Goal: Task Accomplishment & Management: Manage account settings

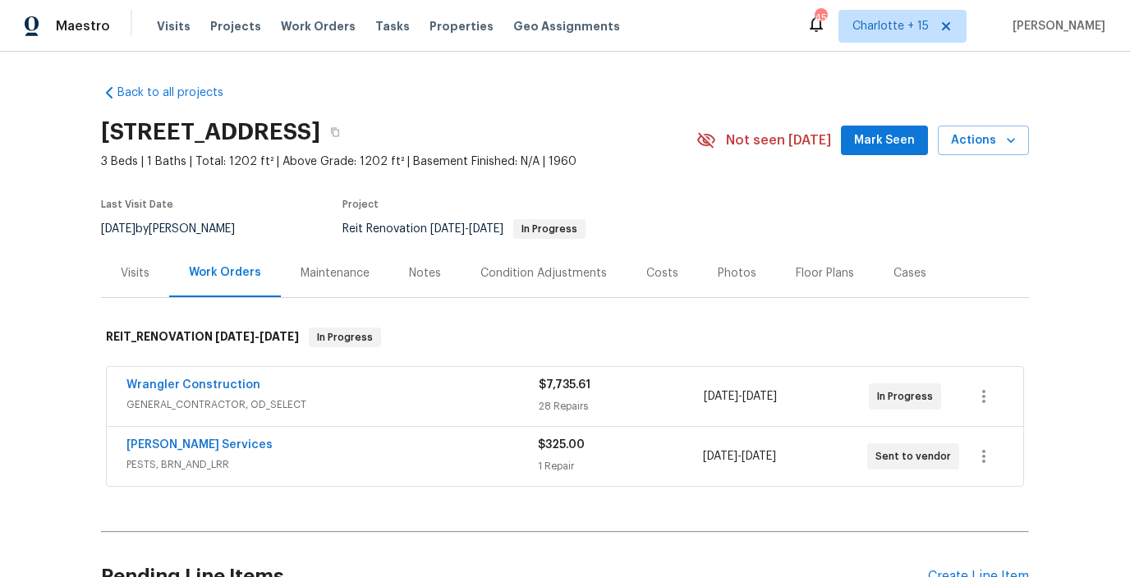
click at [857, 142] on button "Mark Seen" at bounding box center [884, 141] width 87 height 30
click at [233, 16] on div "Visits Projects Work Orders Tasks Properties Geo Assignments" at bounding box center [398, 26] width 483 height 33
click at [233, 24] on span "Projects" at bounding box center [235, 26] width 51 height 16
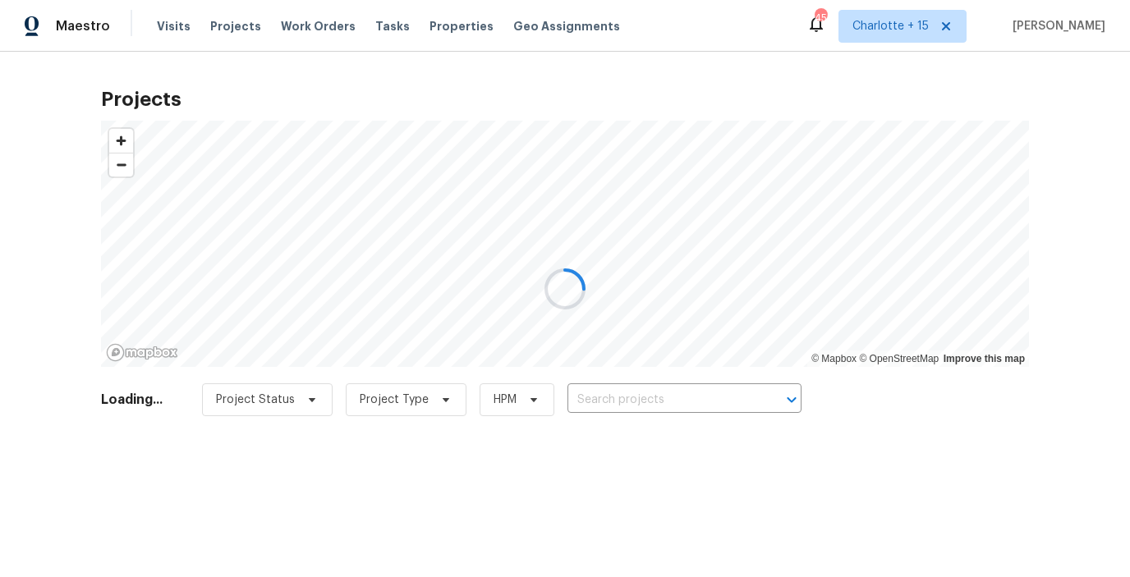
click at [609, 406] on div at bounding box center [565, 288] width 1130 height 577
click at [609, 404] on div at bounding box center [565, 288] width 1130 height 577
click at [609, 400] on div at bounding box center [565, 288] width 1130 height 577
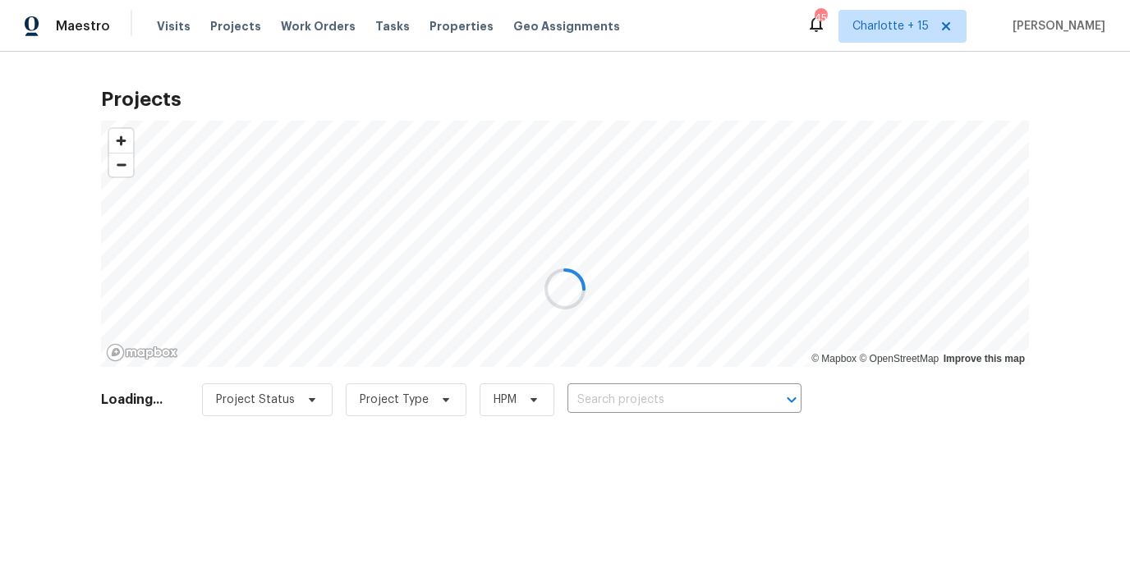
click at [609, 398] on div at bounding box center [565, 288] width 1130 height 577
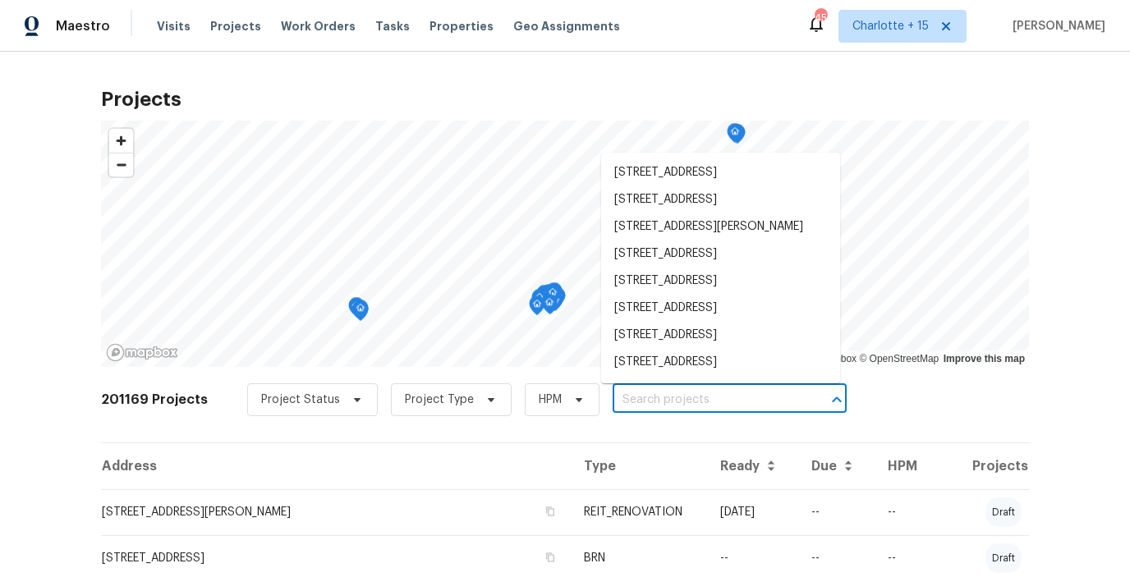
click at [613, 398] on input "text" at bounding box center [707, 400] width 188 height 25
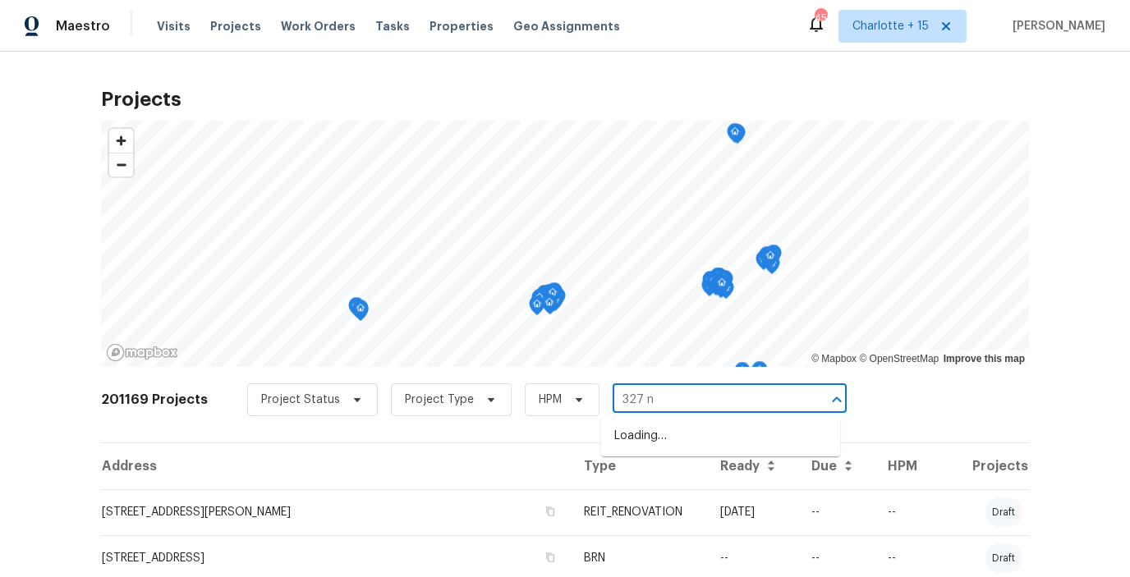
type input "327 nw"
click at [691, 471] on li "327 NW 11th Ave, Delray Beach, FL 33444" at bounding box center [720, 463] width 239 height 27
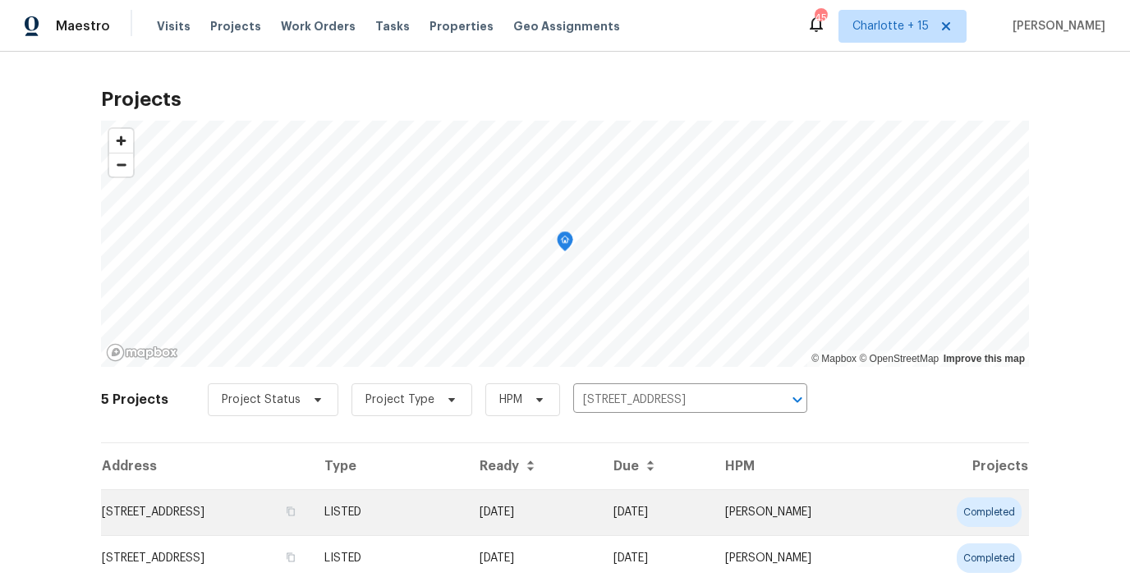
click at [243, 517] on td "[STREET_ADDRESS]" at bounding box center [206, 512] width 210 height 46
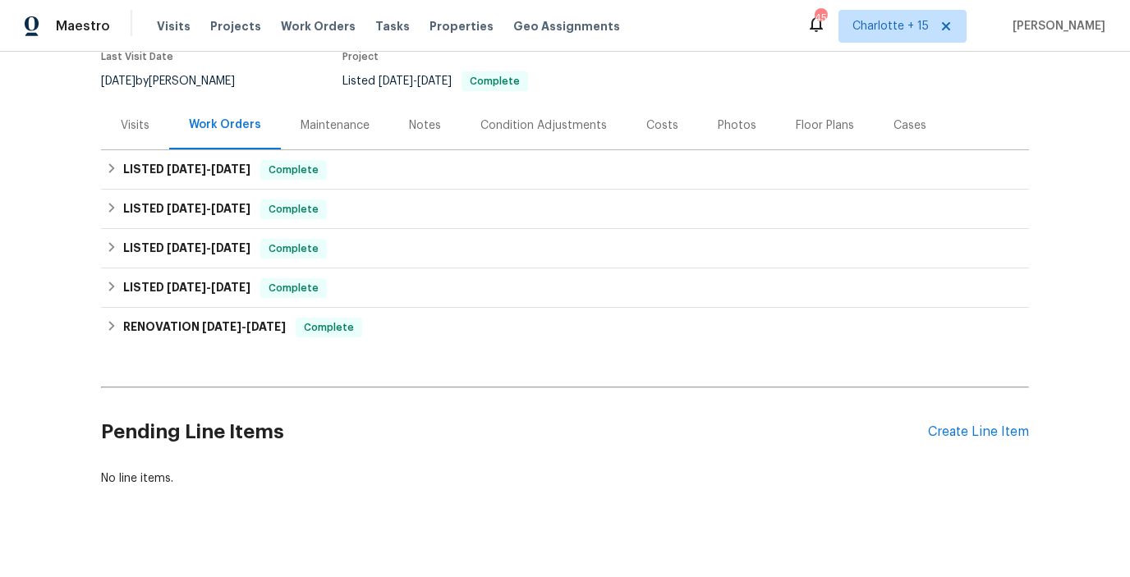
scroll to position [156, 0]
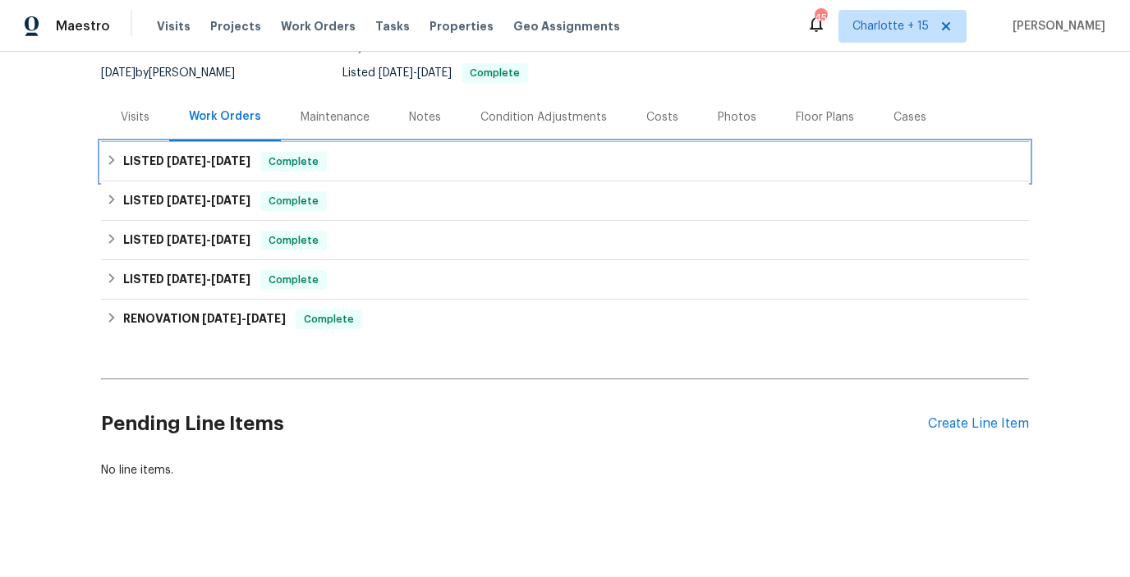
click at [108, 157] on icon at bounding box center [111, 159] width 11 height 11
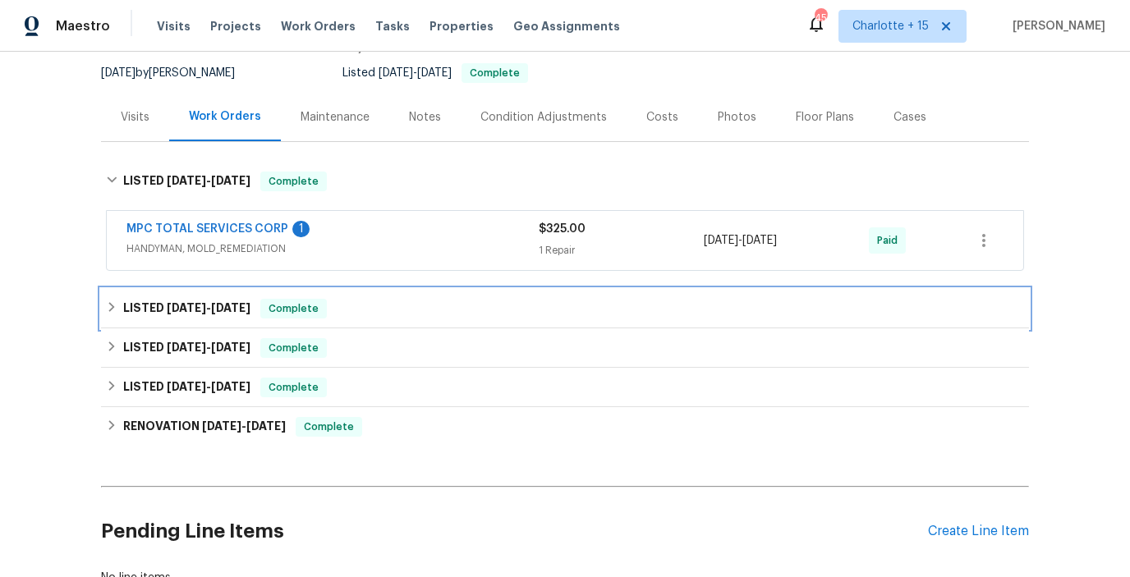
click at [112, 305] on icon at bounding box center [112, 307] width 6 height 10
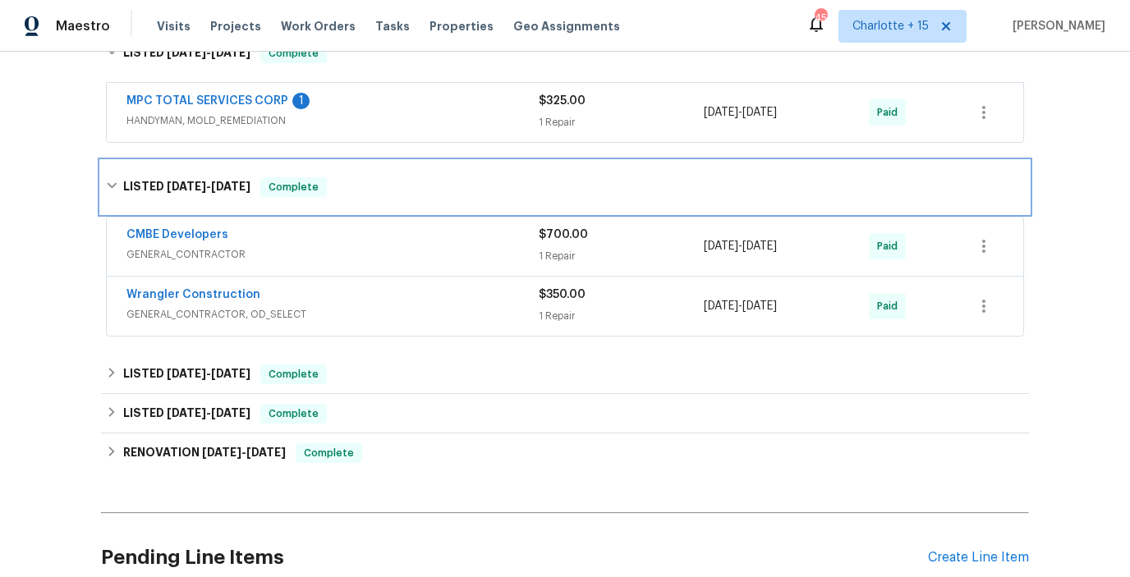
scroll to position [288, 0]
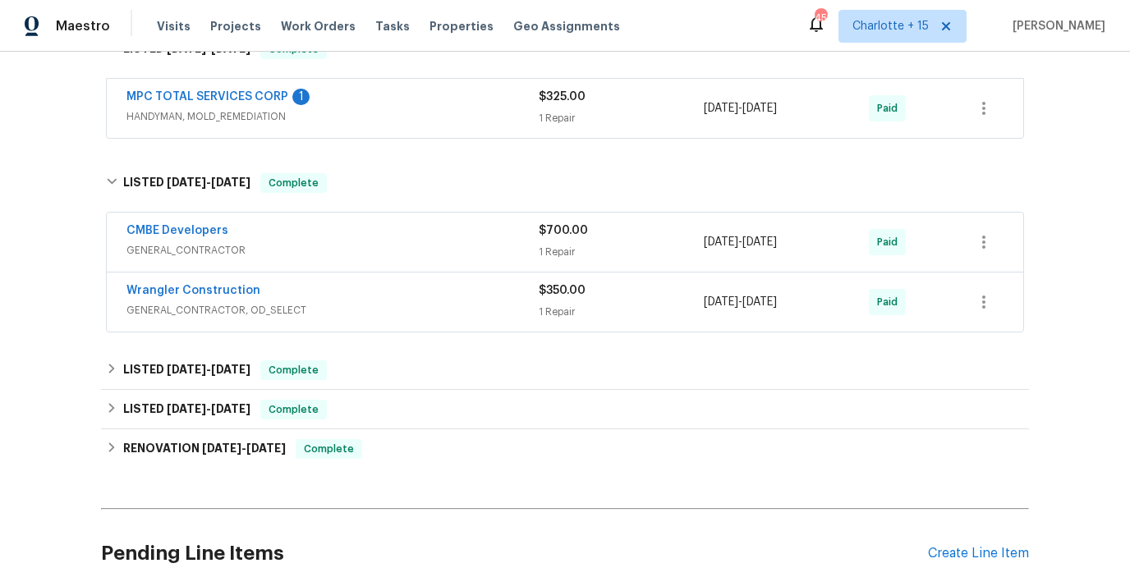
click at [278, 298] on div "Wrangler Construction" at bounding box center [332, 293] width 412 height 20
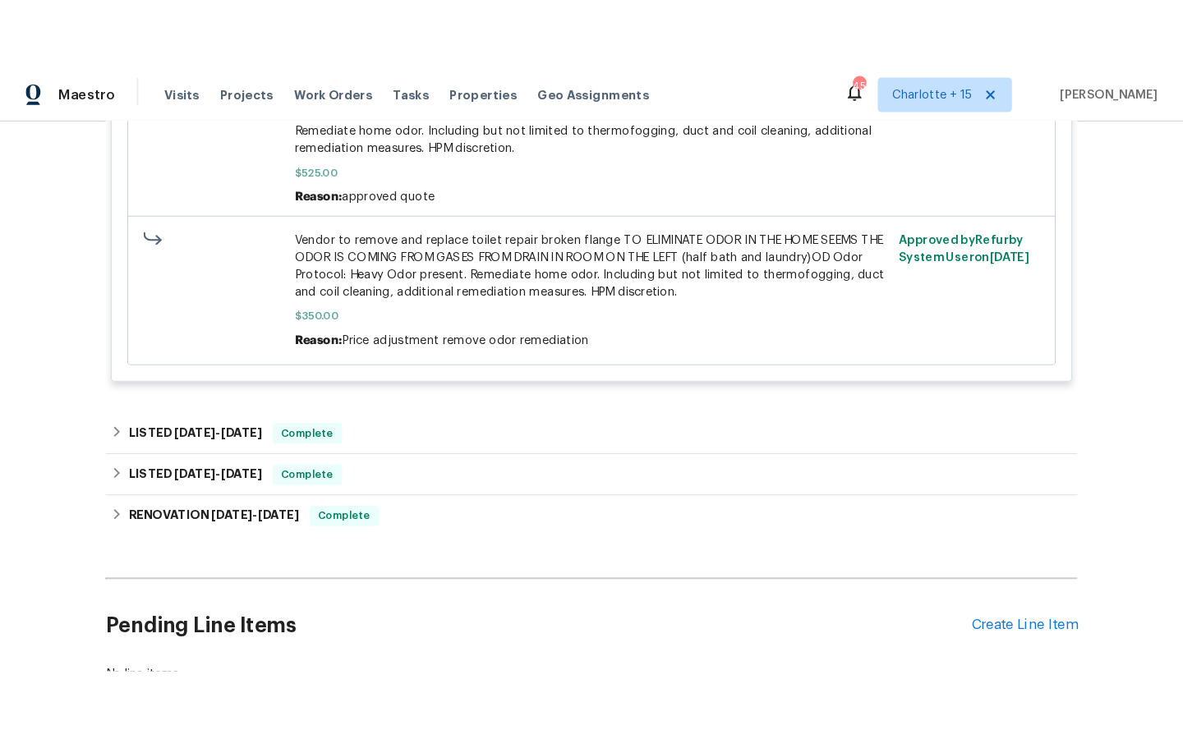
scroll to position [911, 0]
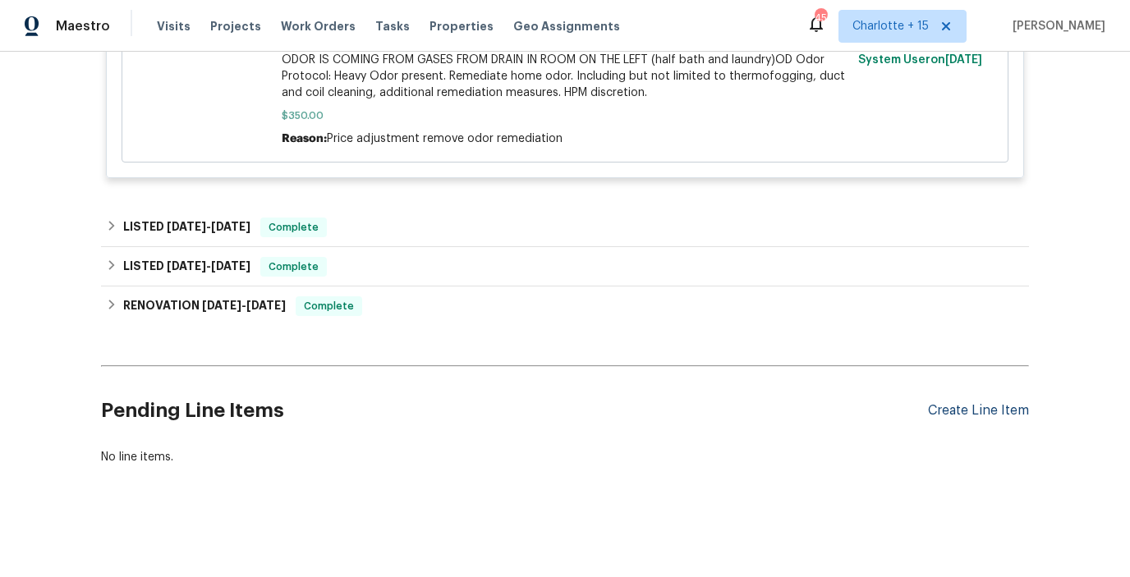
click at [980, 410] on div "Create Line Item" at bounding box center [978, 411] width 101 height 16
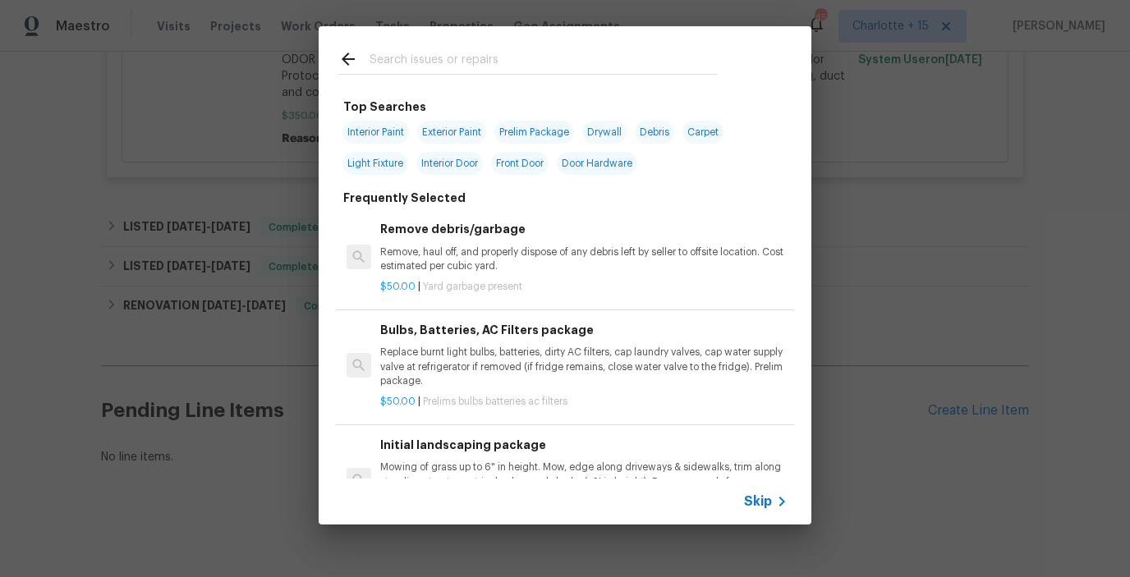
click at [432, 56] on input "text" at bounding box center [544, 61] width 348 height 25
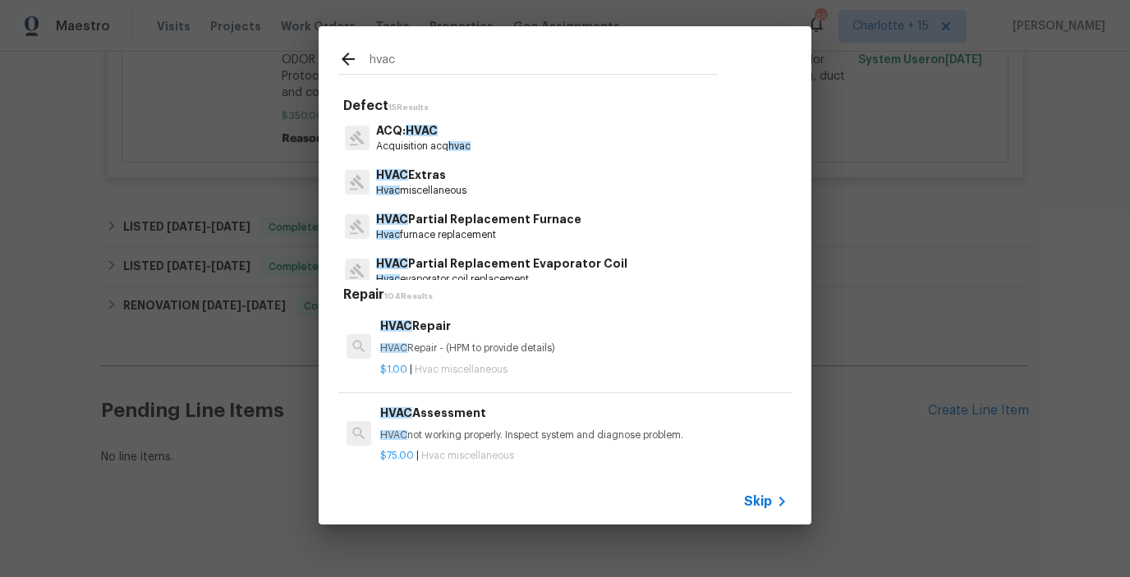
type input "hvac"
click at [437, 342] on p "HVAC Repair - (HPM to provide details)" at bounding box center [583, 349] width 407 height 14
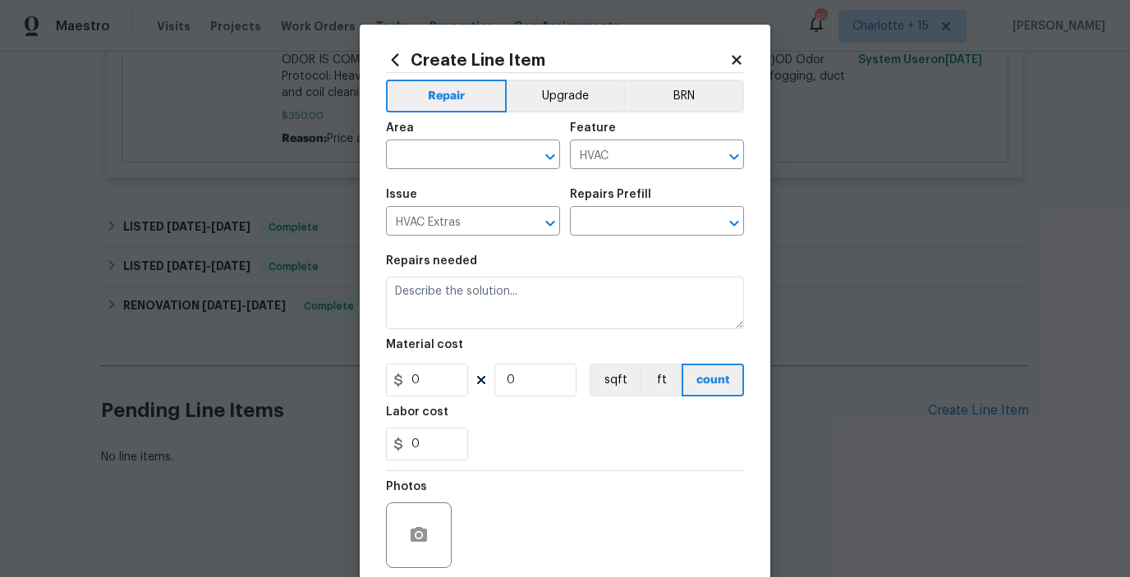
type input "HVAC Repair $1.00"
type textarea "HVAC Repair - (HPM to provide details)"
type input "1"
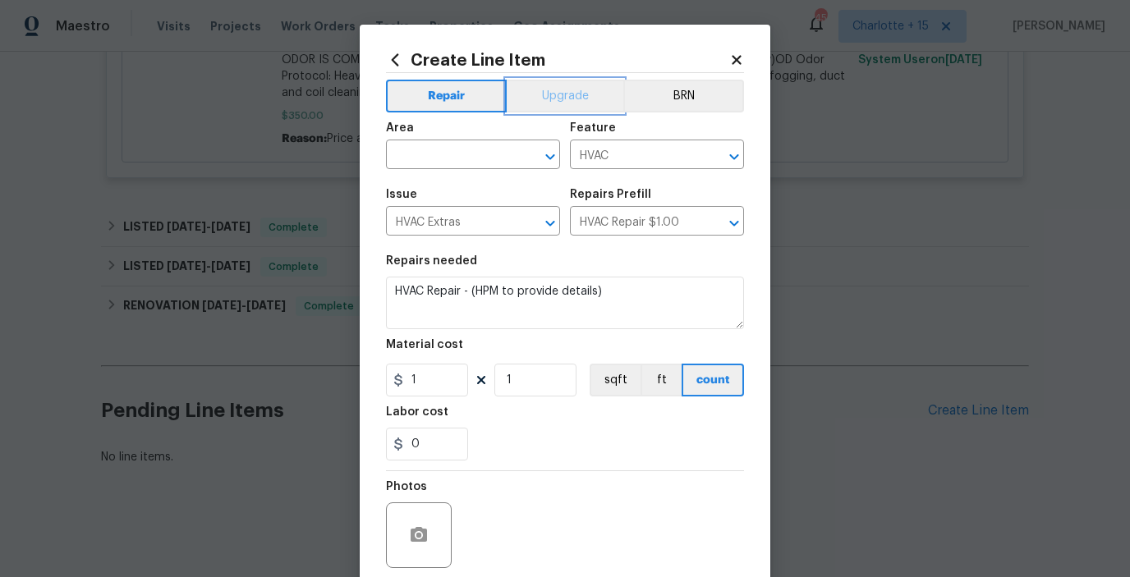
click at [558, 97] on button "Upgrade" at bounding box center [565, 96] width 117 height 33
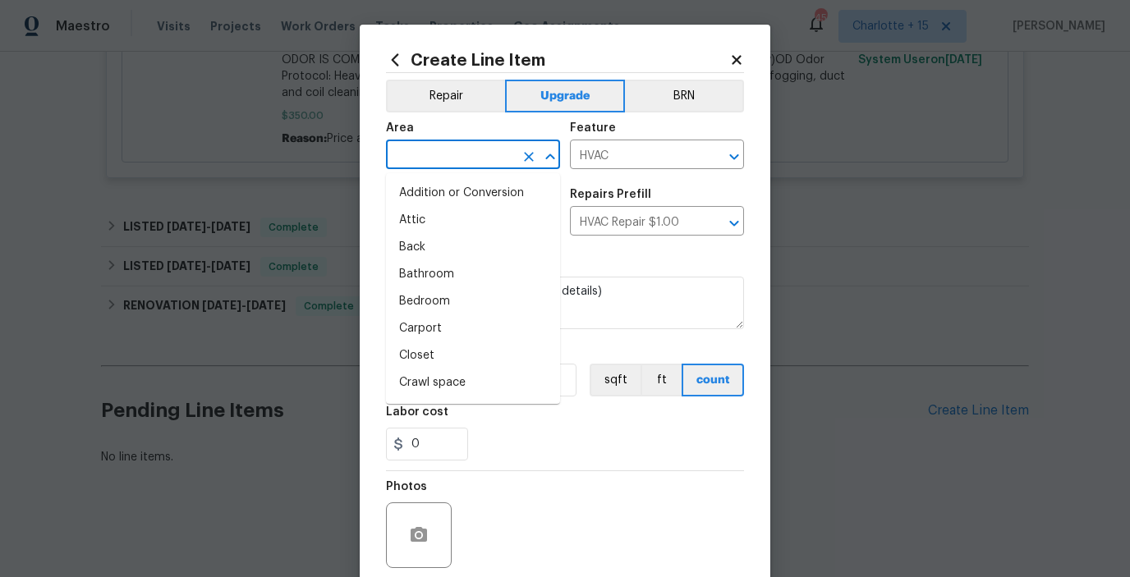
click at [462, 149] on input "text" at bounding box center [450, 156] width 128 height 25
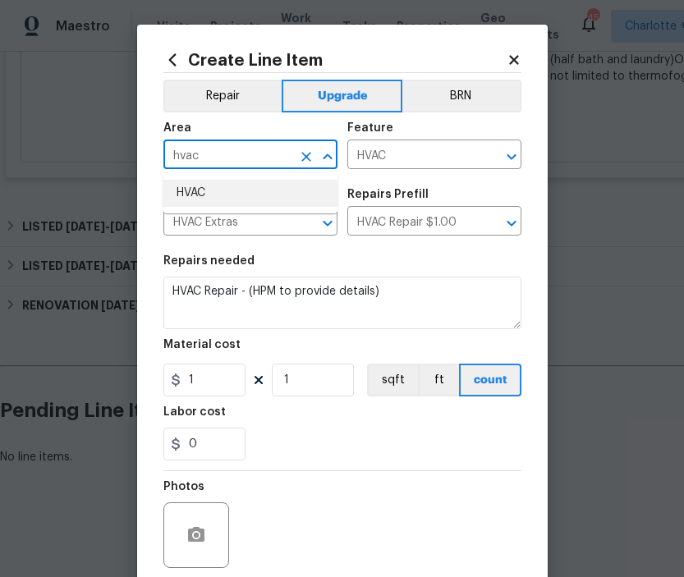
click at [195, 194] on li "HVAC" at bounding box center [250, 193] width 174 height 27
type input "HVAC"
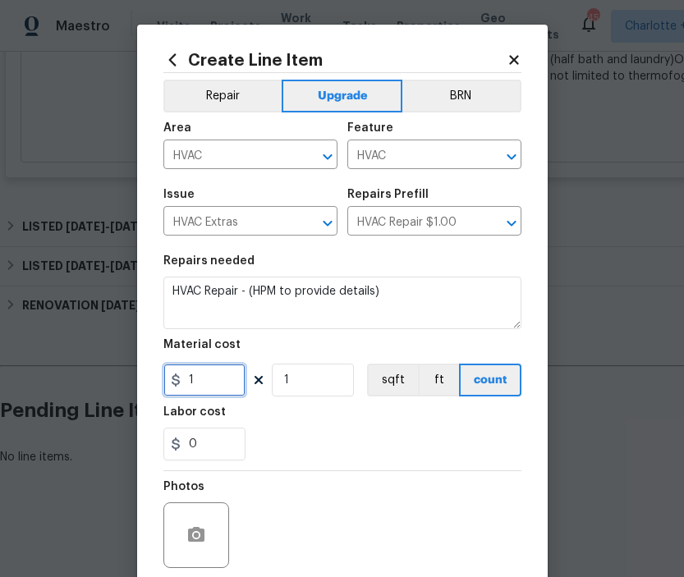
click at [224, 387] on input "1" at bounding box center [204, 380] width 82 height 33
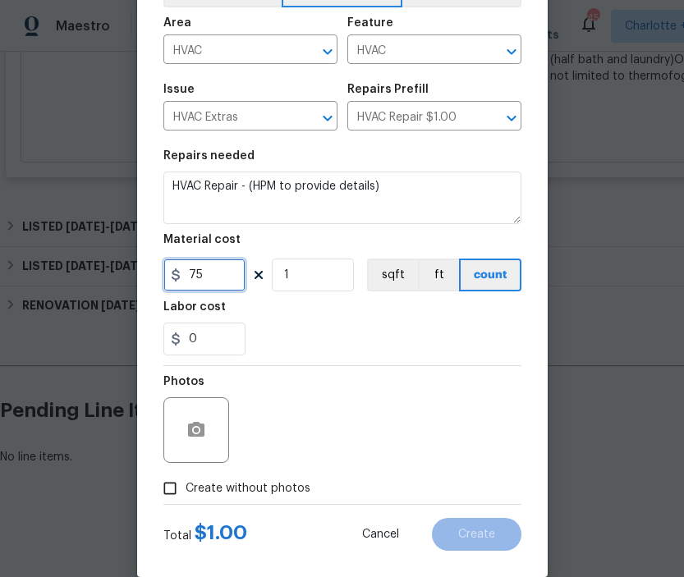
scroll to position [108, 0]
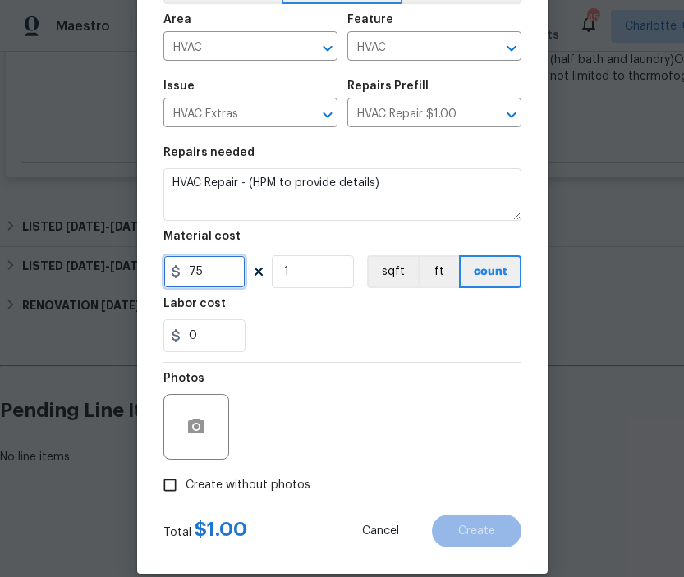
type input "75"
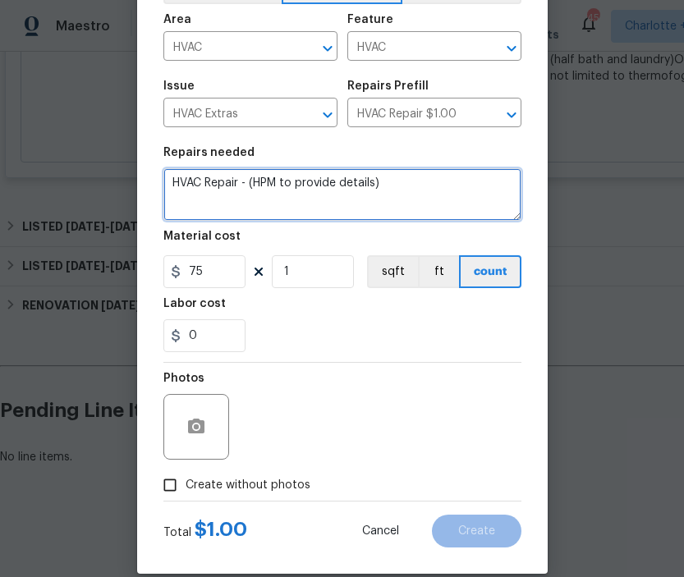
click at [391, 186] on textarea "HVAC Repair - (HPM to provide details)" at bounding box center [342, 194] width 358 height 53
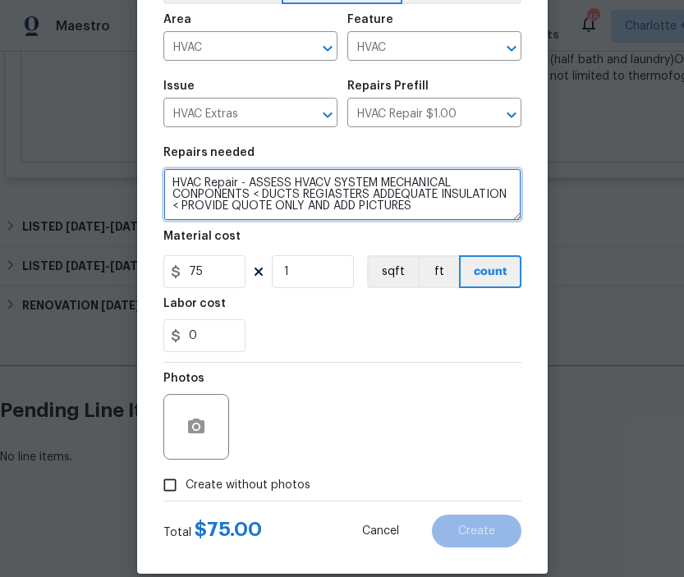
type textarea "HVAC Repair - ASSESS HVACV SYSTEM MECHANICAL CONPONENTS < DUCTS REGIASTERS ADDE…"
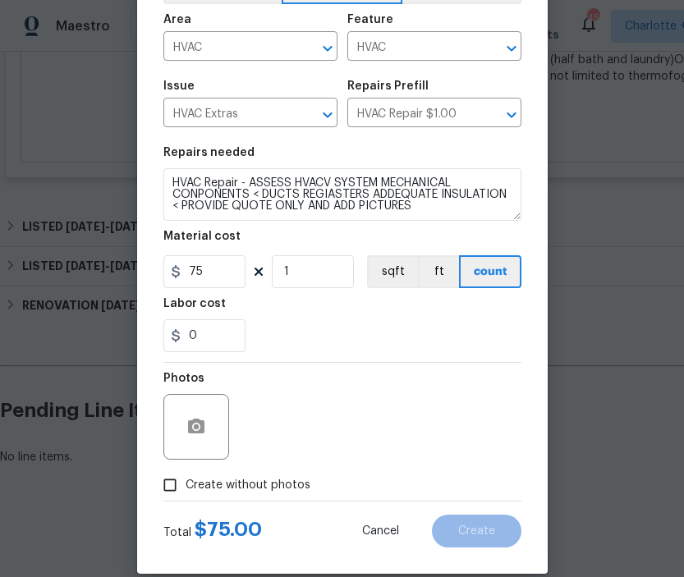
click at [167, 476] on input "Create without photos" at bounding box center [169, 485] width 31 height 31
checkbox input "true"
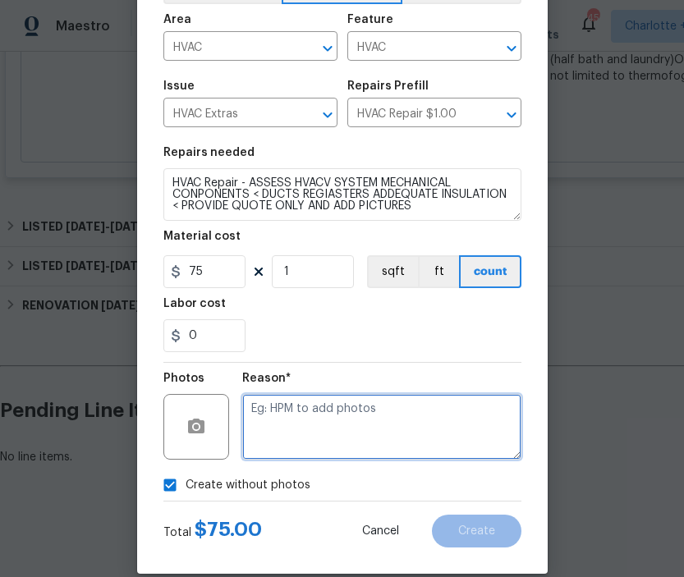
click at [272, 425] on textarea at bounding box center [381, 427] width 279 height 66
type textarea "a"
type textarea "s"
click at [280, 407] on textarea "quopte request" at bounding box center [381, 427] width 279 height 66
type textarea "quote request"
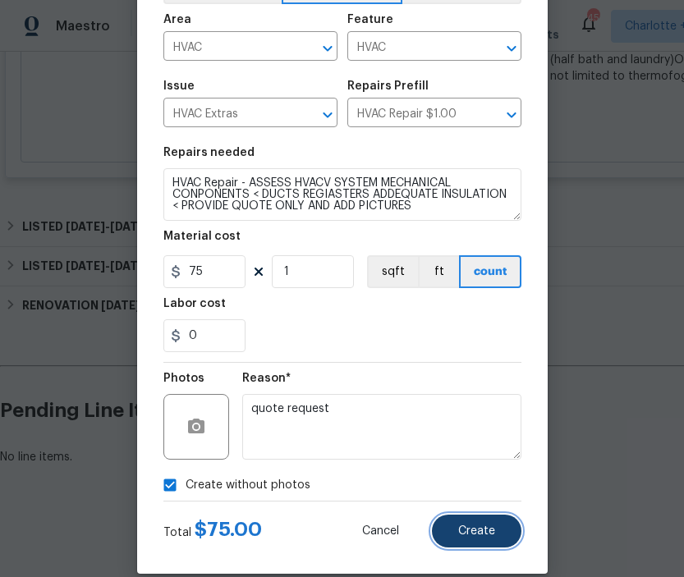
click at [469, 532] on span "Create" at bounding box center [476, 532] width 37 height 12
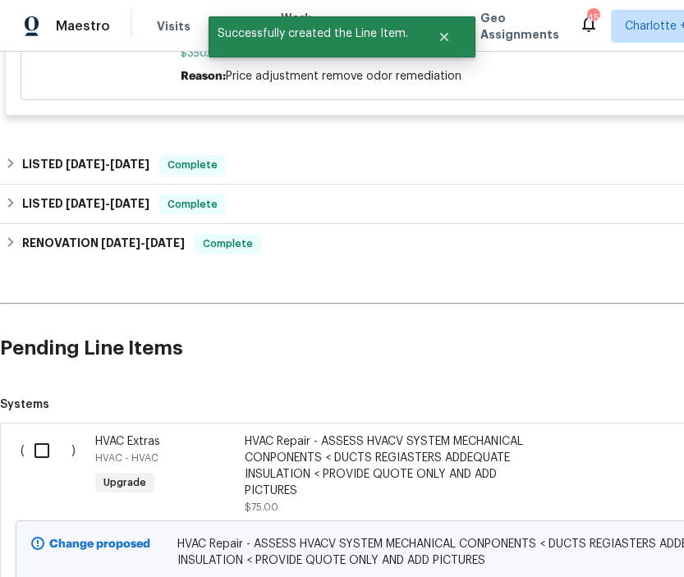
scroll to position [990, 0]
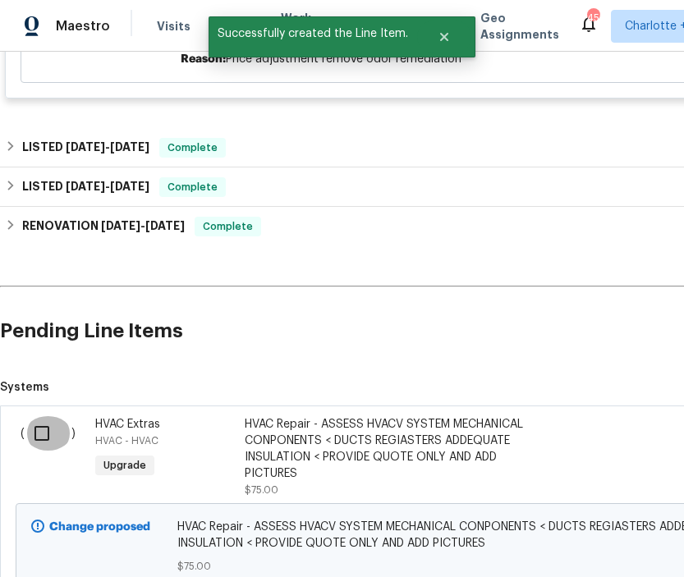
click at [47, 432] on input "checkbox" at bounding box center [48, 433] width 47 height 34
checkbox input "true"
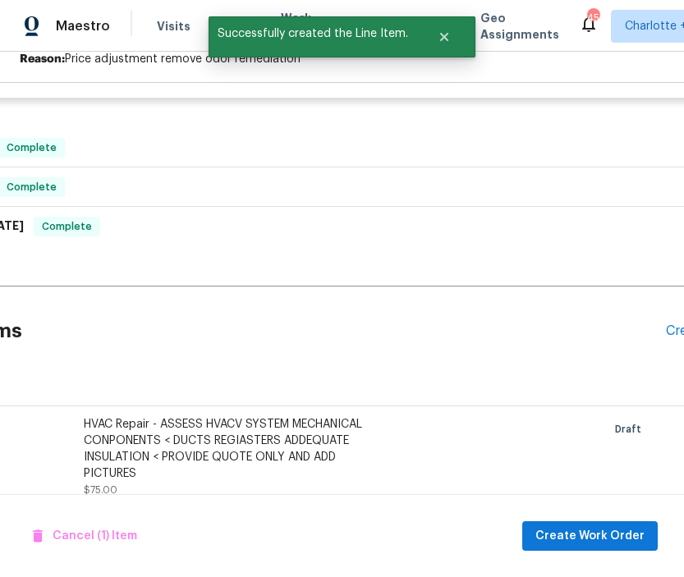
scroll to position [990, 244]
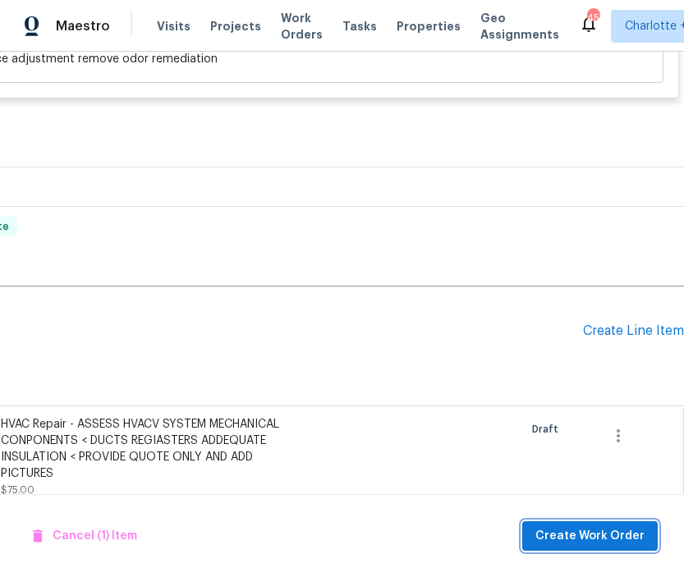
click at [625, 535] on span "Create Work Order" at bounding box center [589, 536] width 109 height 21
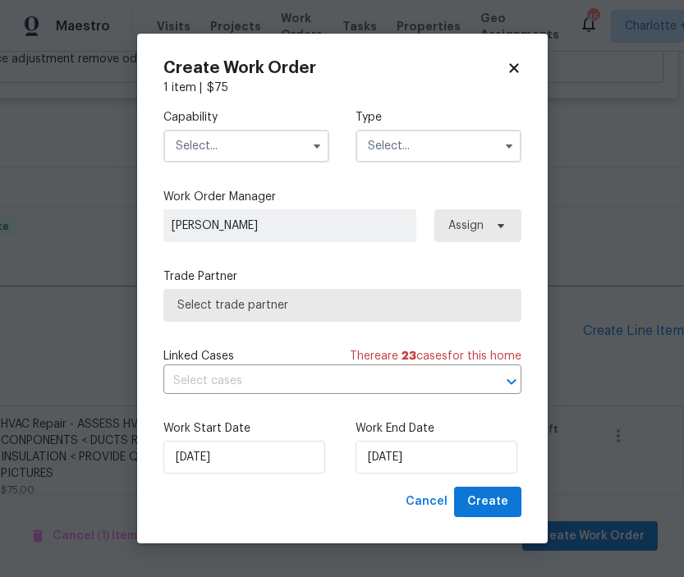
click at [287, 143] on input "text" at bounding box center [246, 146] width 166 height 33
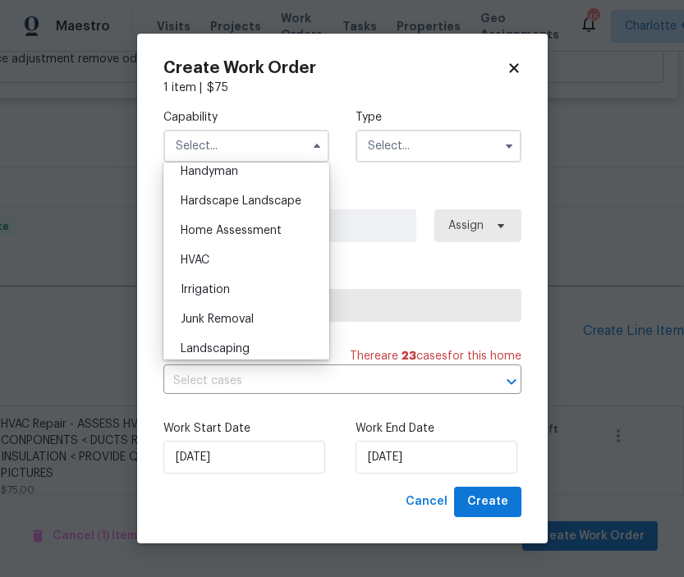
scroll to position [914, 0]
click at [200, 264] on span "HVAC" at bounding box center [195, 259] width 29 height 11
type input "HVAC"
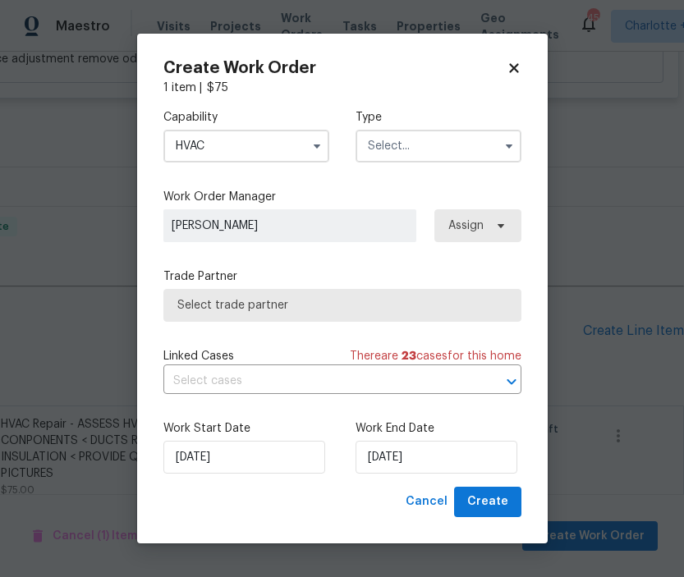
click at [412, 154] on input "text" at bounding box center [439, 146] width 166 height 33
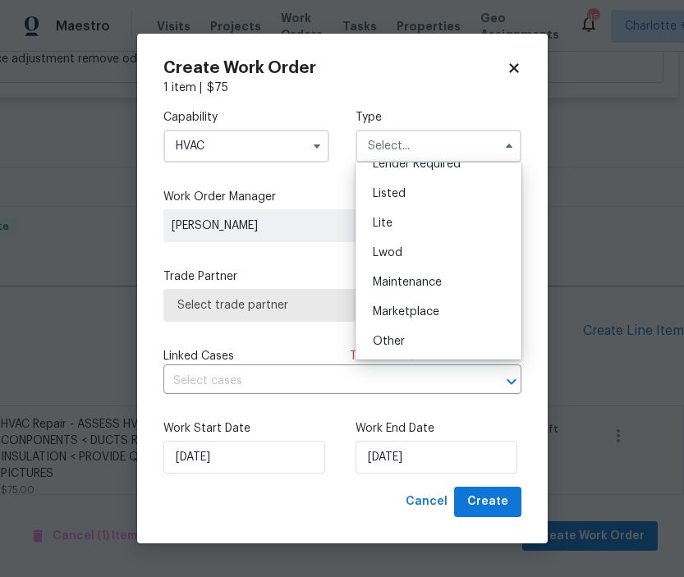
scroll to position [163, 0]
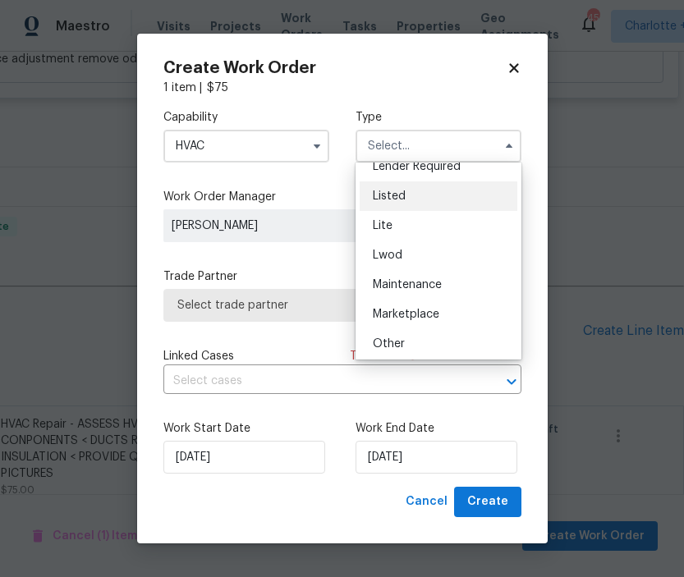
click at [395, 186] on div "Listed" at bounding box center [439, 196] width 158 height 30
type input "Listed"
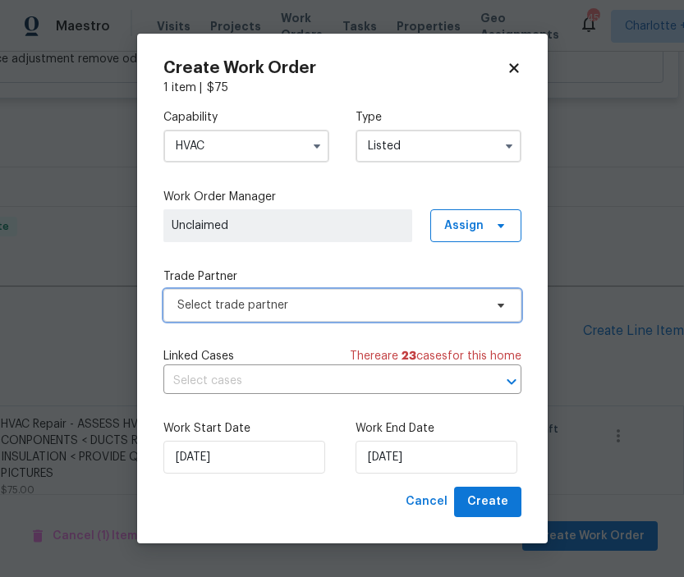
click at [244, 307] on span "Select trade partner" at bounding box center [330, 305] width 306 height 16
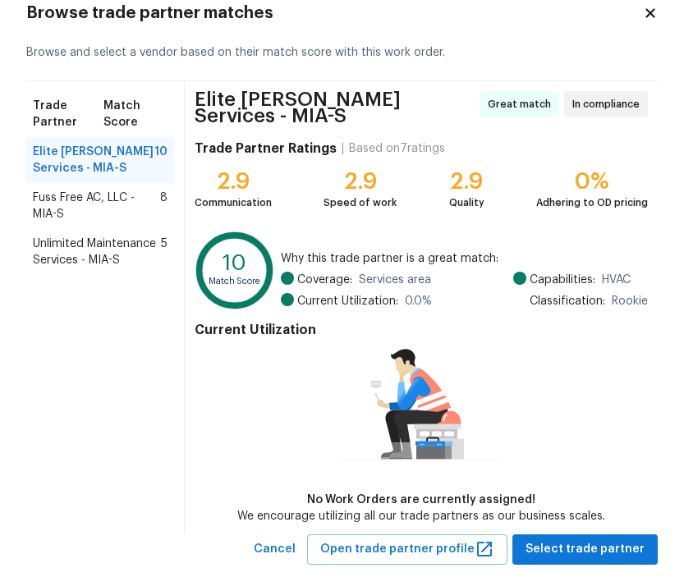
scroll to position [83, 0]
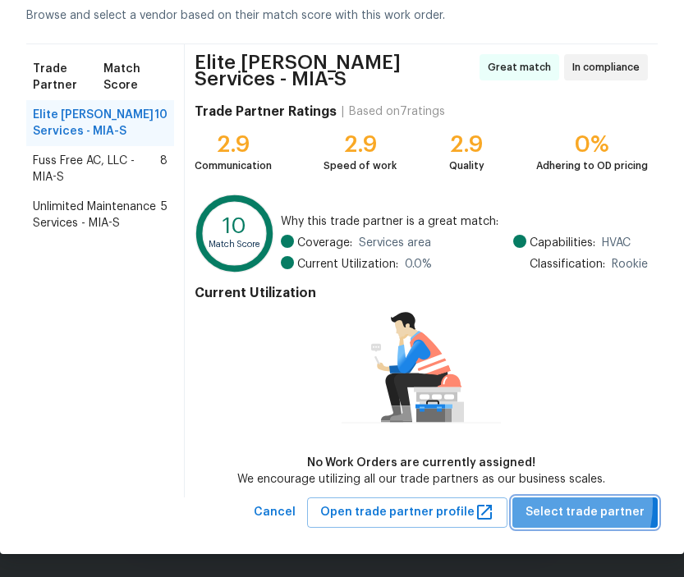
click at [554, 503] on span "Select trade partner" at bounding box center [585, 513] width 119 height 21
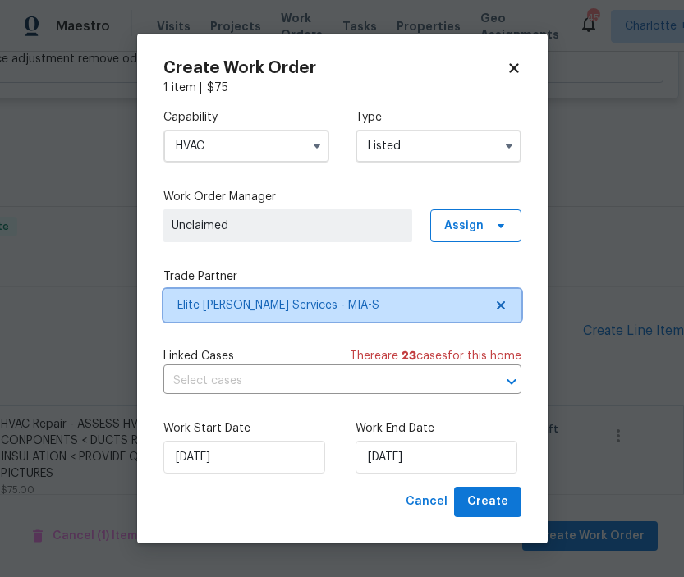
scroll to position [0, 0]
click at [353, 305] on span "Elite Manning Services - MIA-S" at bounding box center [330, 305] width 306 height 16
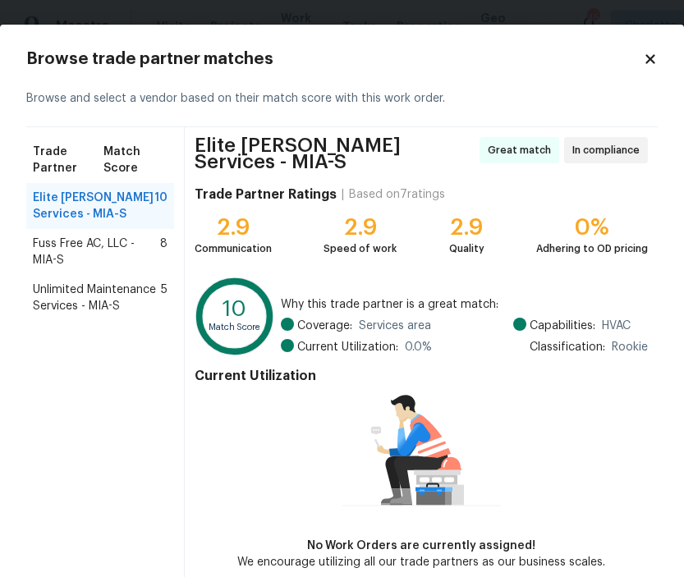
click at [44, 291] on span "Unlimited Maintenance Services - MIA-S" at bounding box center [97, 298] width 128 height 33
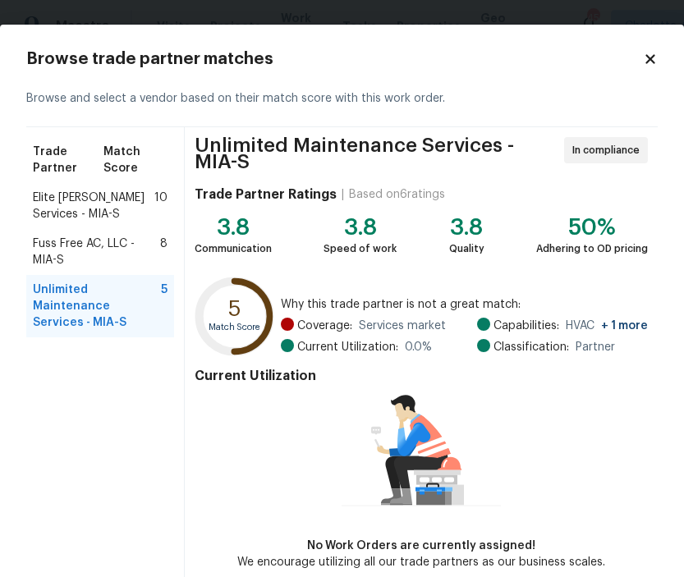
drag, startPoint x: 460, startPoint y: 534, endPoint x: 473, endPoint y: 526, distance: 15.5
click at [466, 530] on div "No Work Orders are currently assigned! We encourage utilizing all our trade par…" at bounding box center [421, 481] width 368 height 180
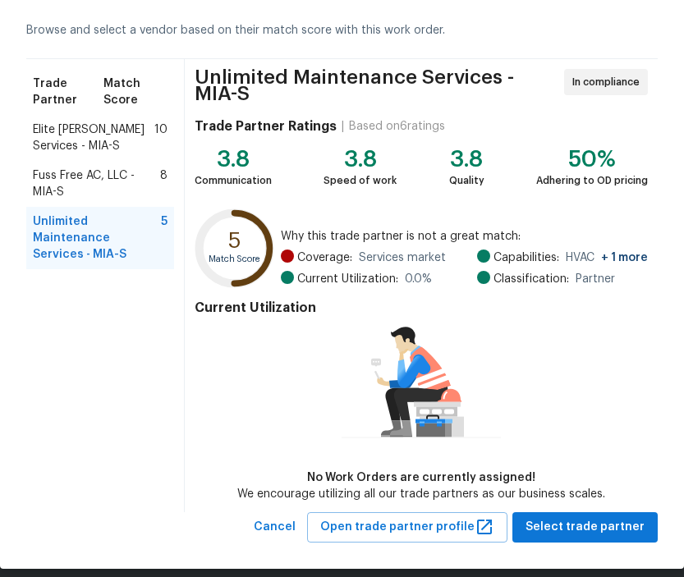
scroll to position [83, 0]
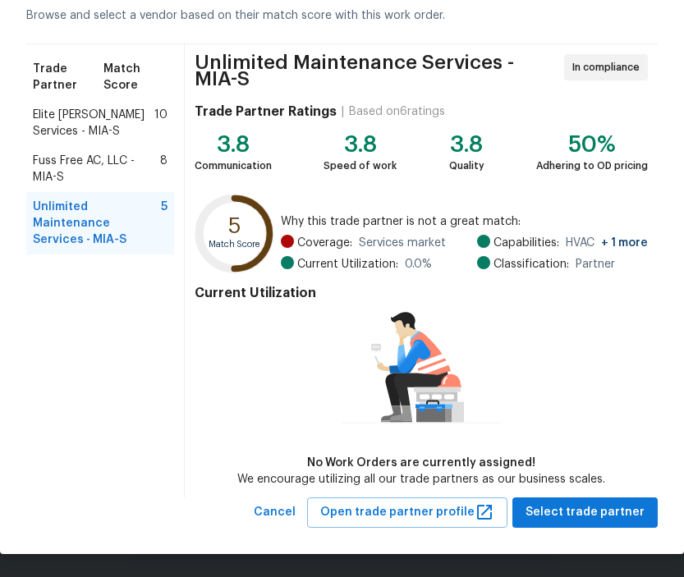
click at [95, 161] on span "Fuss Free AC, LLC - MIA-S" at bounding box center [96, 169] width 127 height 33
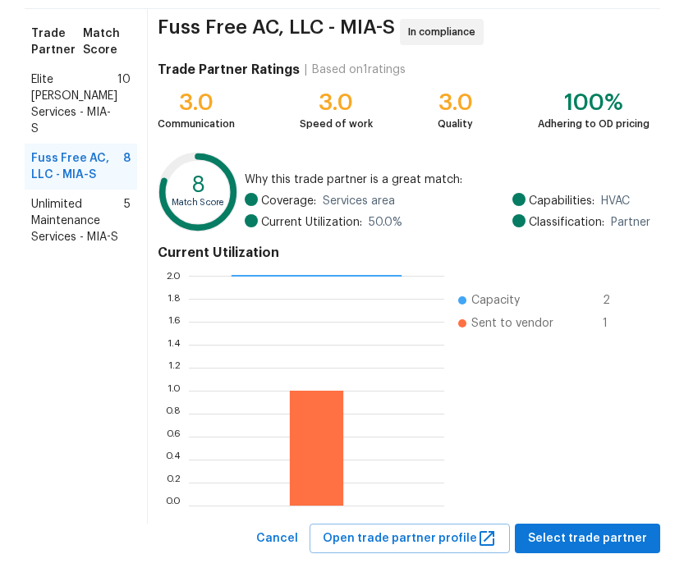
scroll to position [145, 0]
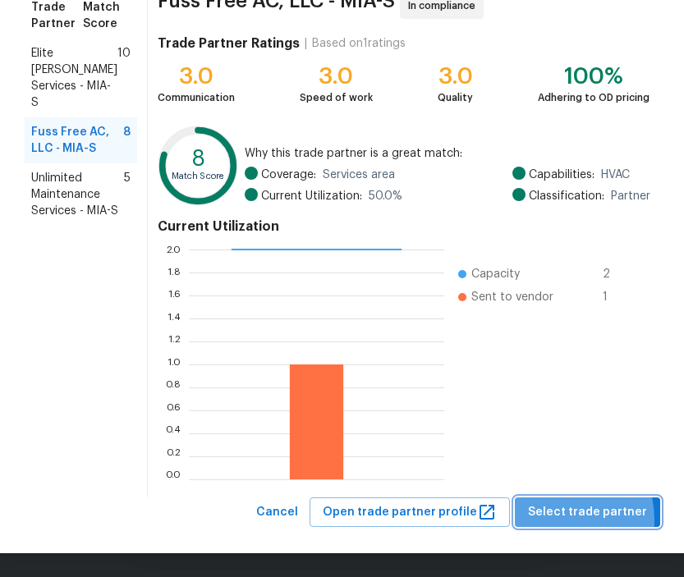
click at [554, 520] on span "Select trade partner" at bounding box center [587, 513] width 119 height 21
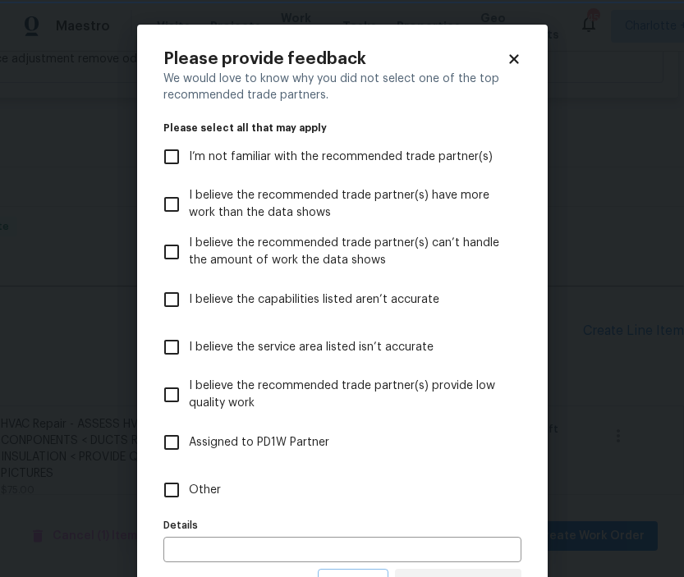
scroll to position [0, 0]
click at [167, 489] on input "Other" at bounding box center [171, 490] width 34 height 34
checkbox input "true"
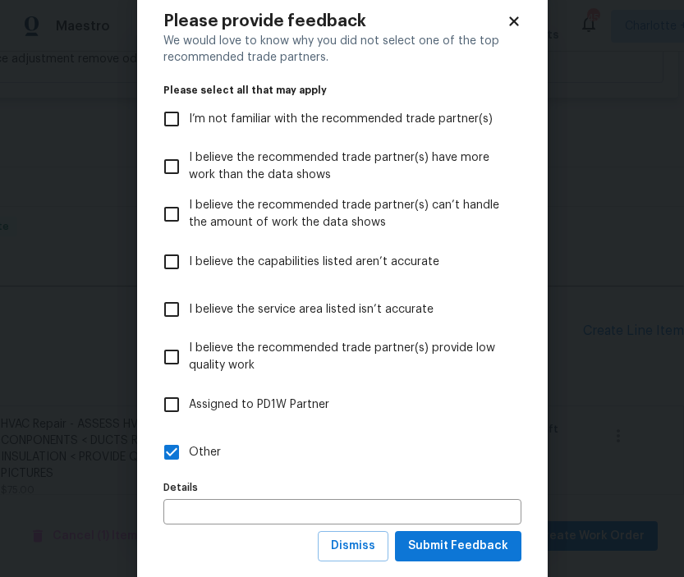
scroll to position [48, 0]
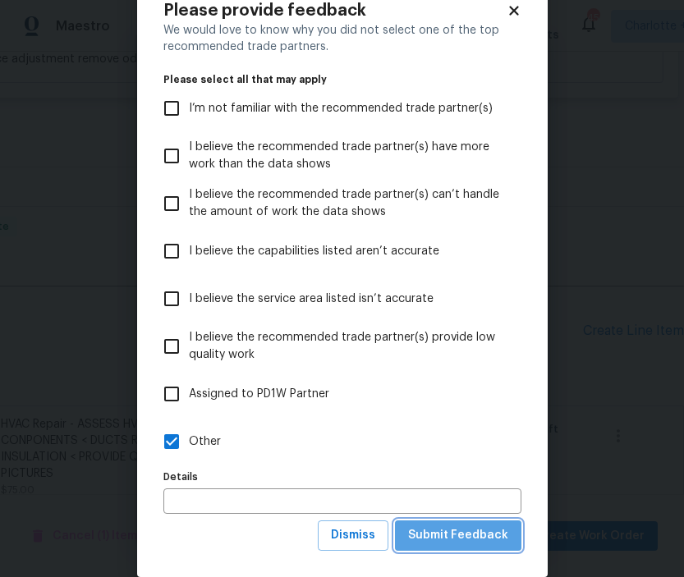
click at [462, 523] on button "Submit Feedback" at bounding box center [458, 536] width 126 height 30
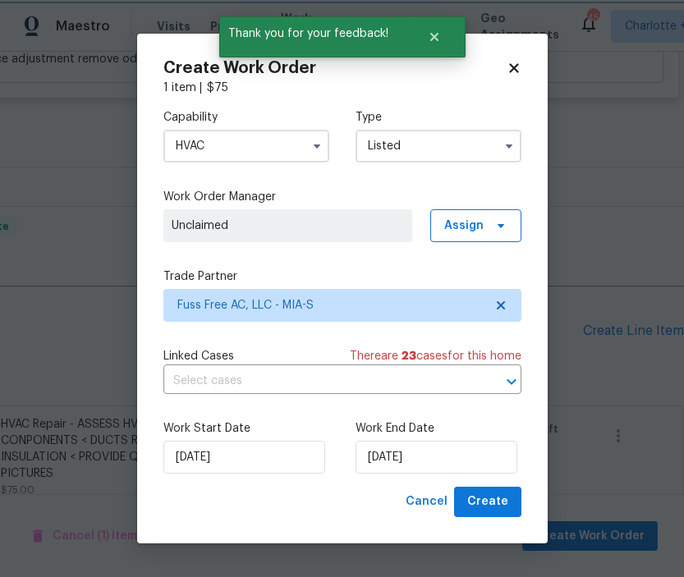
scroll to position [0, 0]
click at [498, 501] on span "Create" at bounding box center [487, 502] width 41 height 21
checkbox input "false"
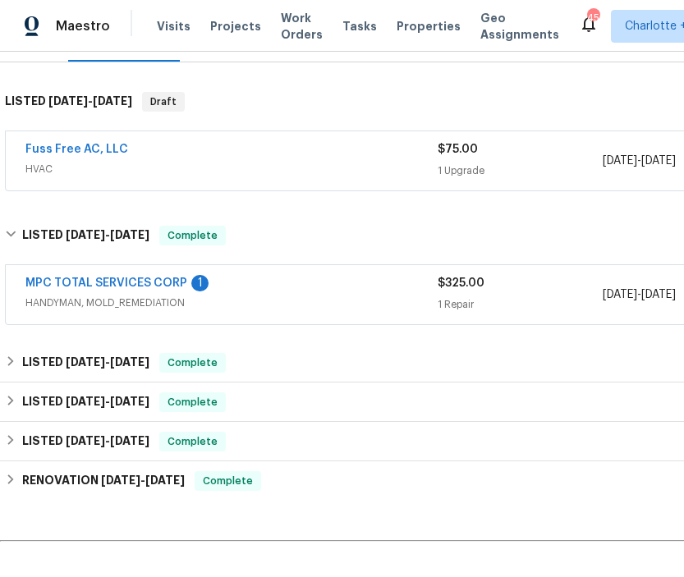
scroll to position [236, 178]
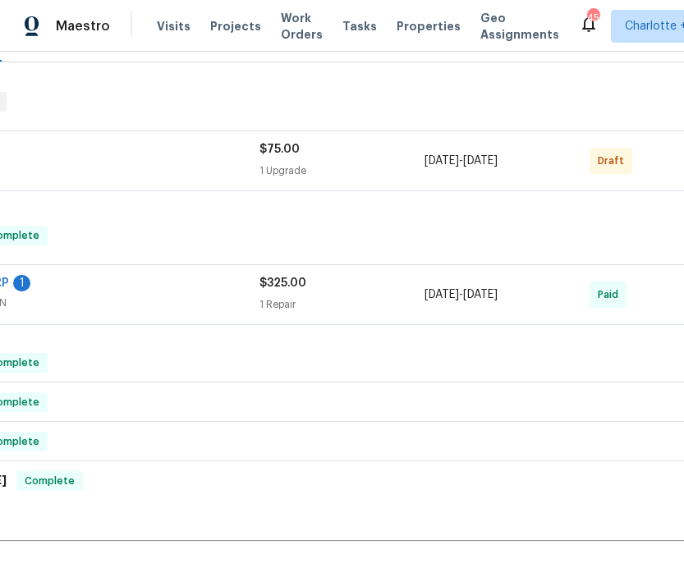
click at [189, 179] on div "Fuss Free AC, LLC HVAC" at bounding box center [53, 160] width 412 height 39
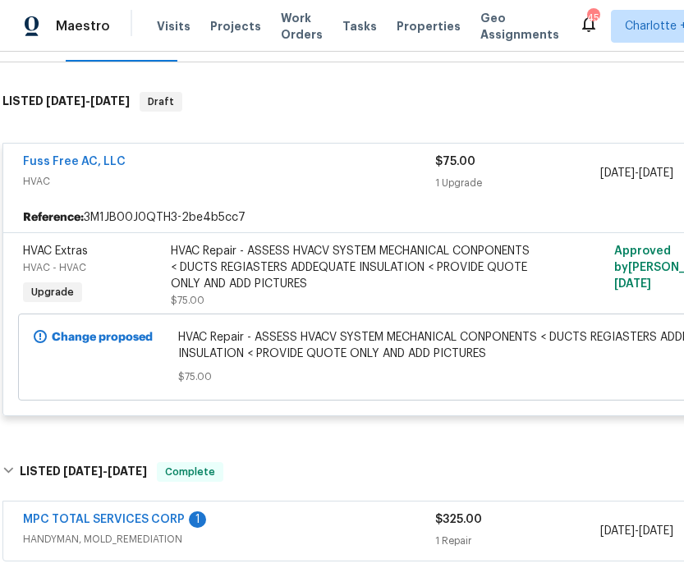
scroll to position [236, 0]
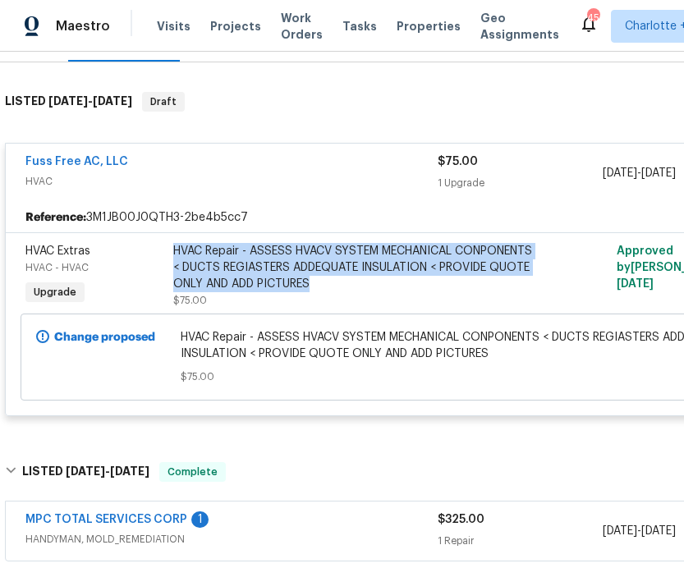
drag, startPoint x: 172, startPoint y: 247, endPoint x: 438, endPoint y: 281, distance: 267.4
click at [438, 281] on div "HVAC Repair - ASSESS HVACV SYSTEM MECHANICAL CONPONENTS < DUCTS REGIASTERS ADDE…" at bounding box center [353, 267] width 360 height 49
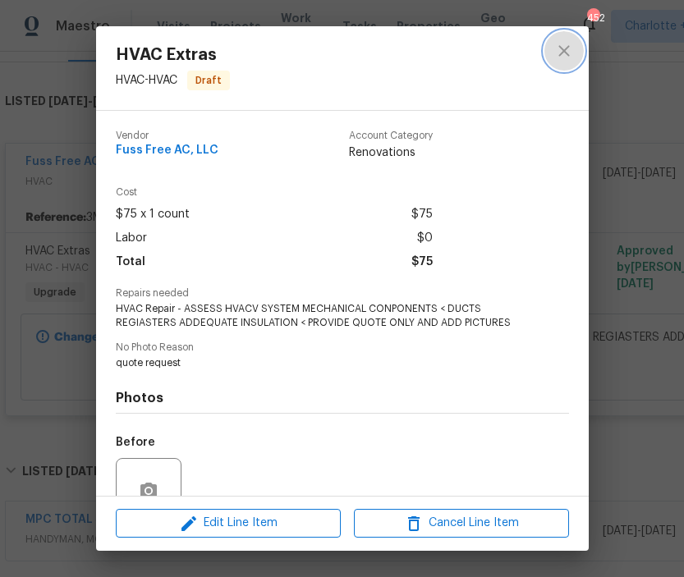
click at [569, 60] on icon "close" at bounding box center [564, 51] width 20 height 20
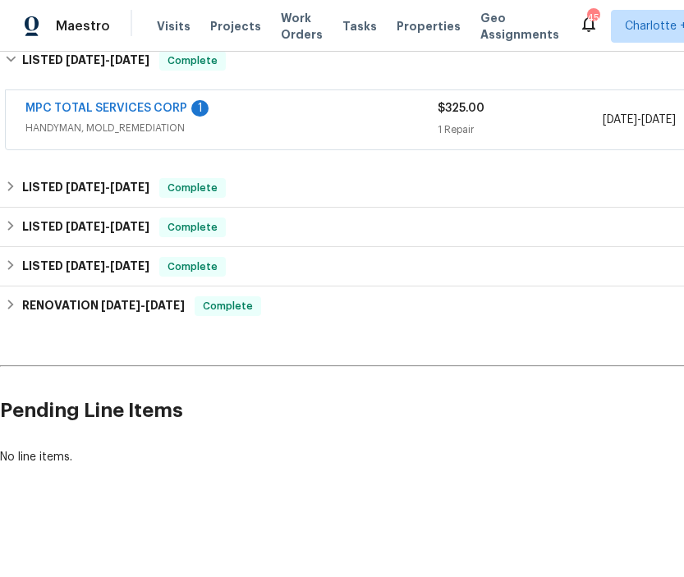
scroll to position [646, 244]
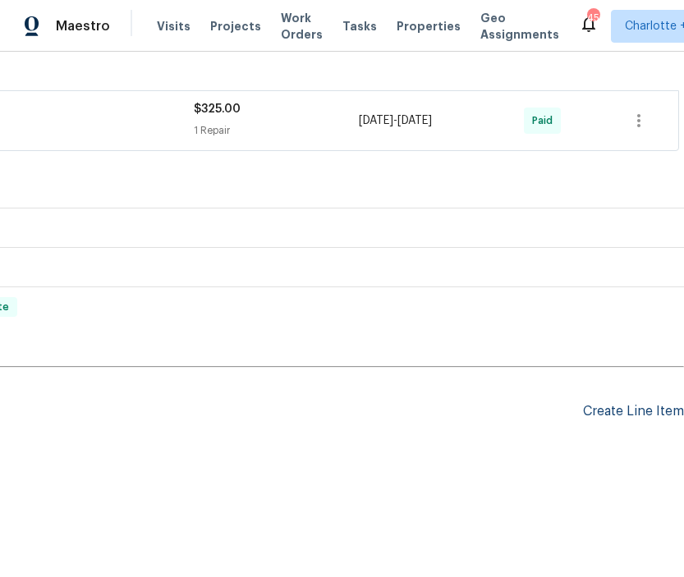
click at [635, 410] on div "Create Line Item" at bounding box center [633, 412] width 101 height 16
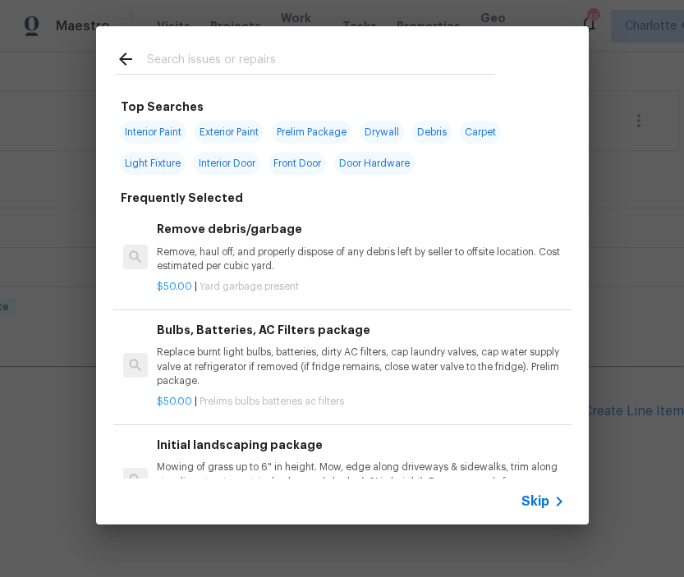
click at [237, 50] on input "text" at bounding box center [321, 61] width 348 height 25
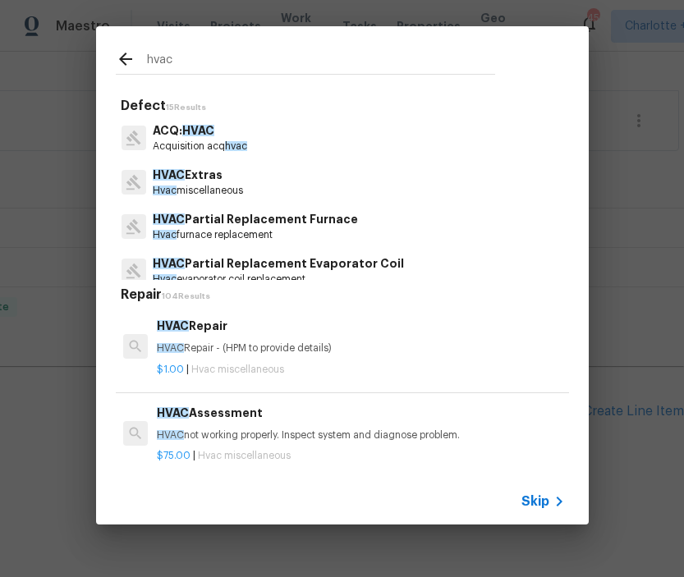
type input "hvac"
click at [209, 330] on h6 "HVAC Repair" at bounding box center [360, 326] width 407 height 18
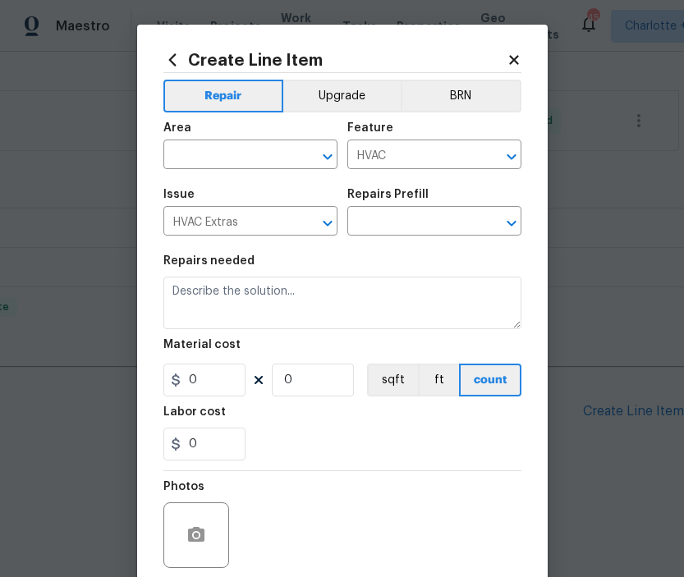
type input "HVAC Repair $1.00"
type textarea "HVAC Repair - (HPM to provide details)"
type input "1"
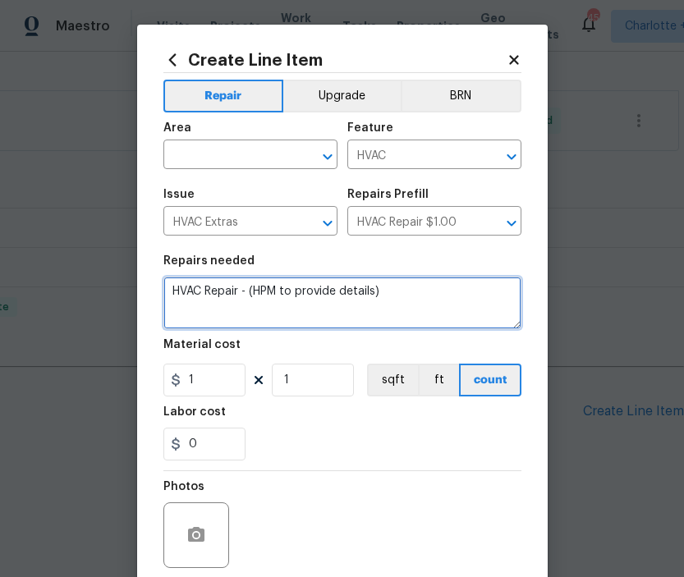
drag, startPoint x: 404, startPoint y: 291, endPoint x: 248, endPoint y: 289, distance: 156.0
click at [248, 289] on textarea "HVAC Repair - (HPM to provide details)" at bounding box center [342, 303] width 358 height 53
drag, startPoint x: 279, startPoint y: 286, endPoint x: 233, endPoint y: 308, distance: 51.1
click at [215, 316] on textarea "HVAC Repair - (HPM to provide details)" at bounding box center [342, 303] width 358 height 53
click at [256, 291] on textarea "HVAC Repair - (HPM to provide details)" at bounding box center [342, 303] width 358 height 53
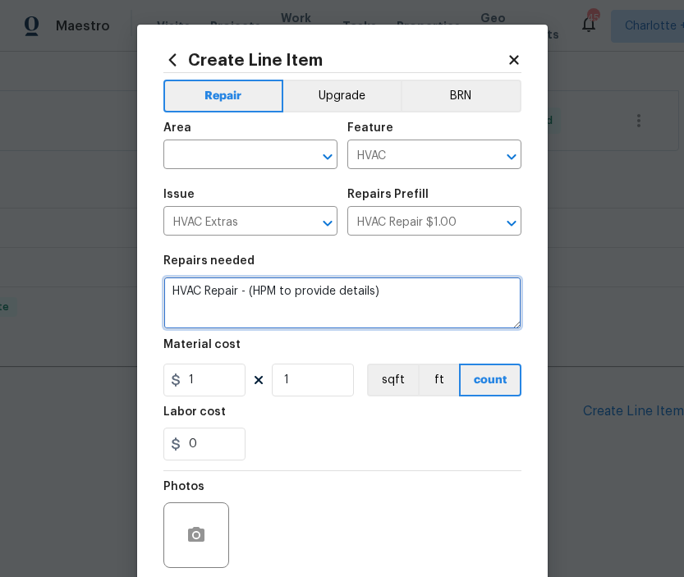
click at [256, 291] on textarea "HVAC Repair - (HPM to provide details)" at bounding box center [342, 303] width 358 height 53
click at [396, 283] on textarea "HVAC Repair - (HPM to provide details)" at bounding box center [342, 303] width 358 height 53
drag, startPoint x: 385, startPoint y: 291, endPoint x: 252, endPoint y: 288, distance: 133.1
click at [252, 288] on textarea "HVAC Repair - (HPM to provide details)" at bounding box center [342, 303] width 358 height 53
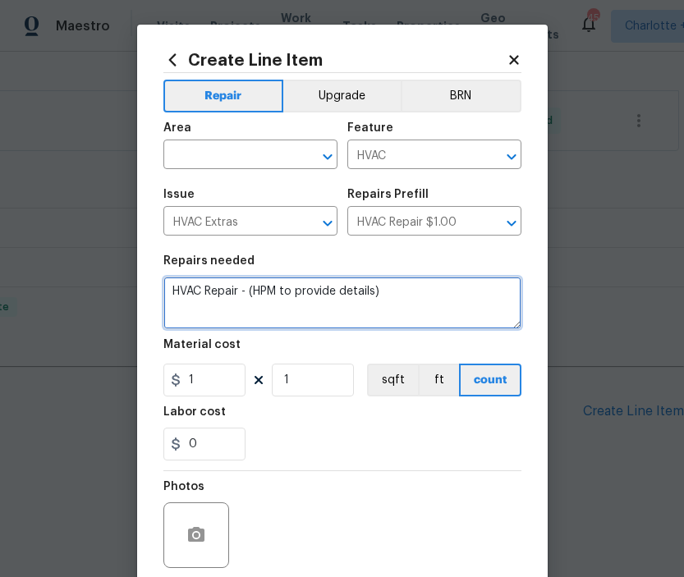
paste textarea "https://maestro.ops.opendoor.com/homes/210252d8-eaab-51d1-a39a-122dda260045?mar…"
type textarea "HVAC Repair - (https://maestro.ops.opendoor.com/homes/210252d8-eaab-51d1-a39a-1…"
drag, startPoint x: 409, startPoint y: 315, endPoint x: 180, endPoint y: 265, distance: 234.4
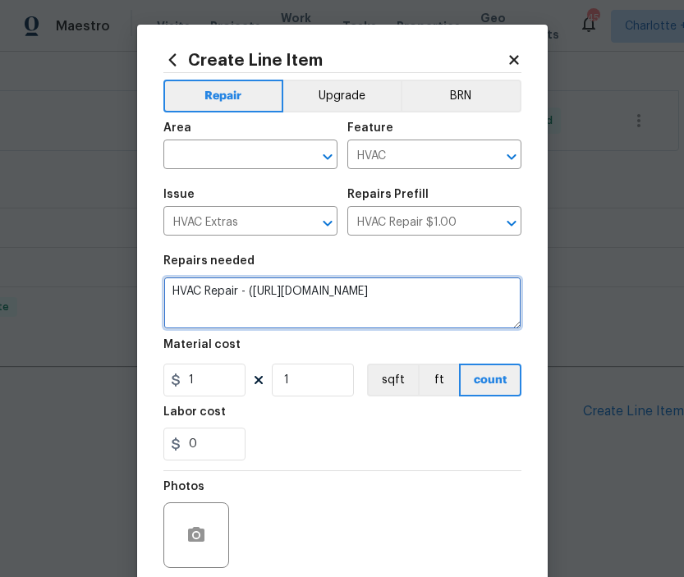
click at [179, 265] on figure "Repairs needed HVAC Repair - (https://maestro.ops.opendoor.com/homes/210252d8-e…" at bounding box center [342, 292] width 358 height 74
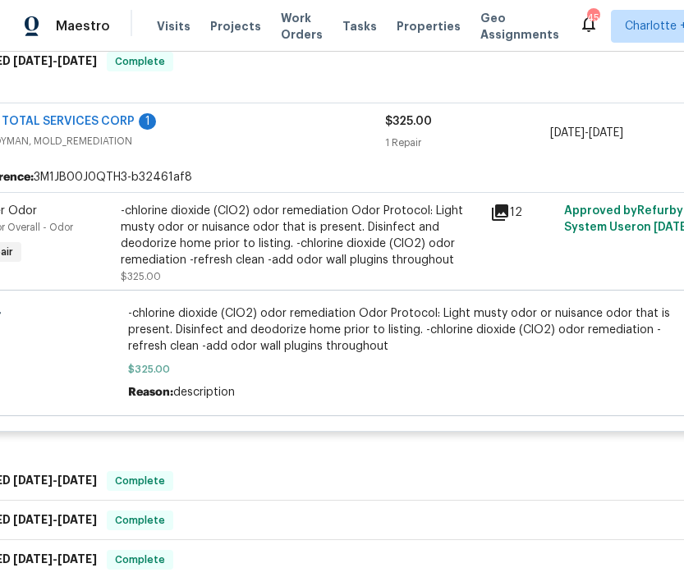
scroll to position [646, 0]
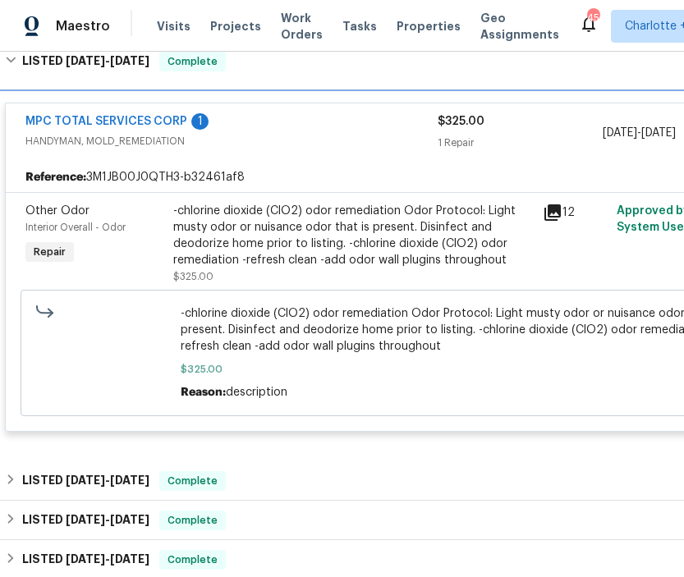
click at [286, 76] on div "LISTED 7/11/25 - 7/11/25 Complete" at bounding box center [464, 61] width 928 height 53
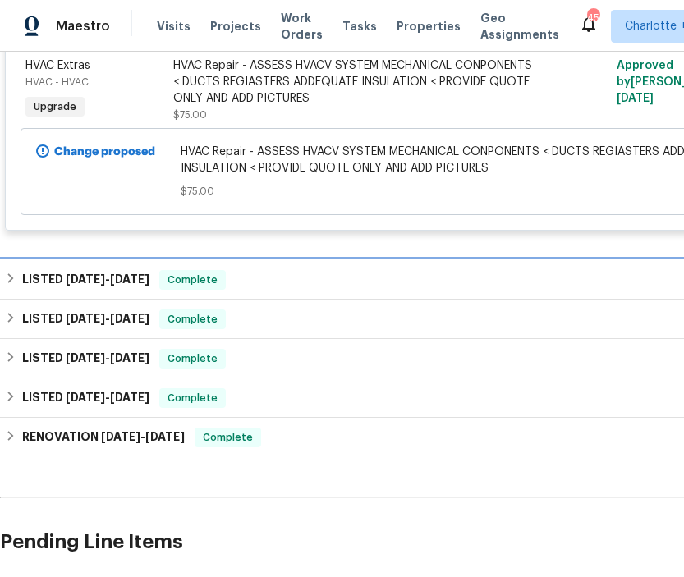
scroll to position [366, 0]
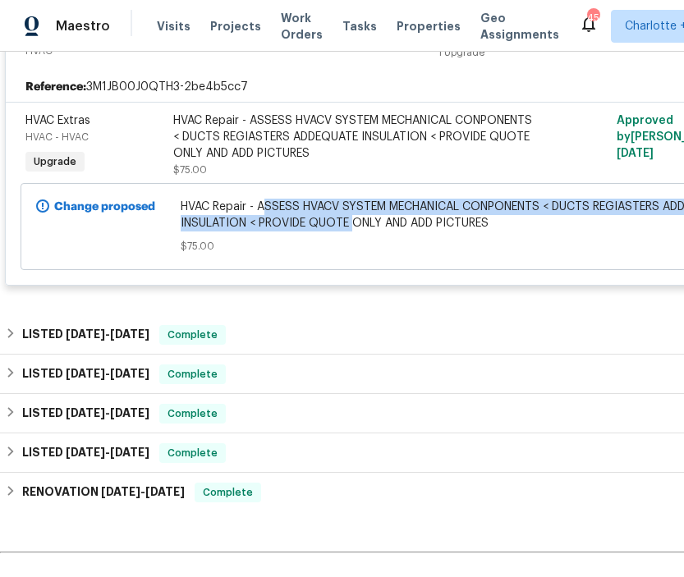
drag, startPoint x: 263, startPoint y: 204, endPoint x: 345, endPoint y: 206, distance: 82.2
click at [347, 209] on span "HVAC Repair - ASSESS HVACV SYSTEM MECHANICAL CONPONENTS < DUCTS REGIASTERS ADDE…" at bounding box center [464, 215] width 567 height 33
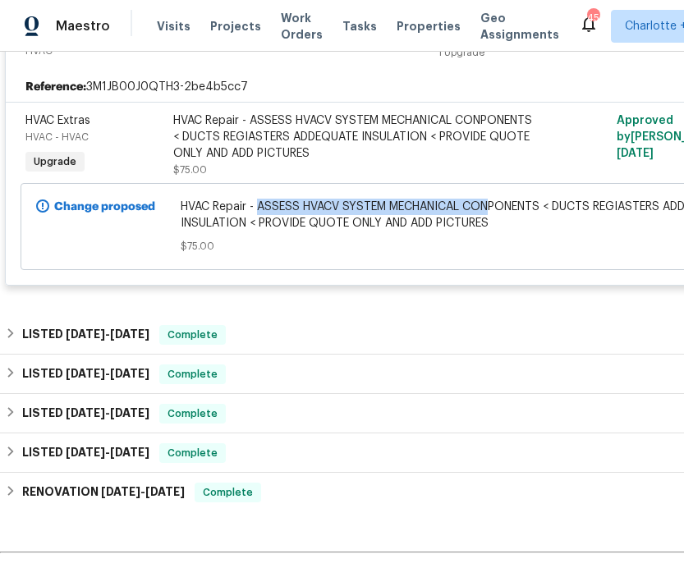
drag, startPoint x: 259, startPoint y: 205, endPoint x: 491, endPoint y: 200, distance: 232.5
click at [491, 200] on span "HVAC Repair - ASSESS HVACV SYSTEM MECHANICAL CONPONENTS < DUCTS REGIASTERS ADDE…" at bounding box center [464, 215] width 567 height 33
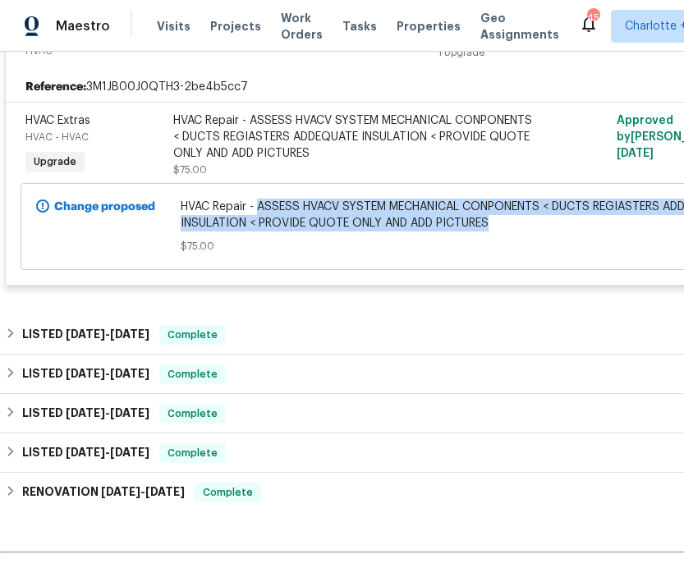
drag, startPoint x: 491, startPoint y: 221, endPoint x: 261, endPoint y: 205, distance: 230.5
click at [261, 205] on span "HVAC Repair - ASSESS HVACV SYSTEM MECHANICAL CONPONENTS < DUCTS REGIASTERS ADDE…" at bounding box center [464, 215] width 567 height 33
copy span "ASSESS HVACV SYSTEM MECHANICAL CONPONENTS < DUCTS REGIASTERS ADDEQUATE INSULATI…"
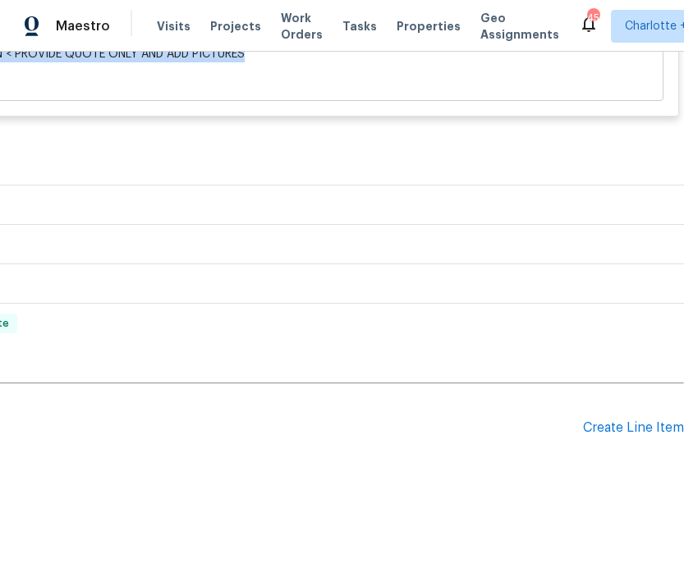
scroll to position [553, 244]
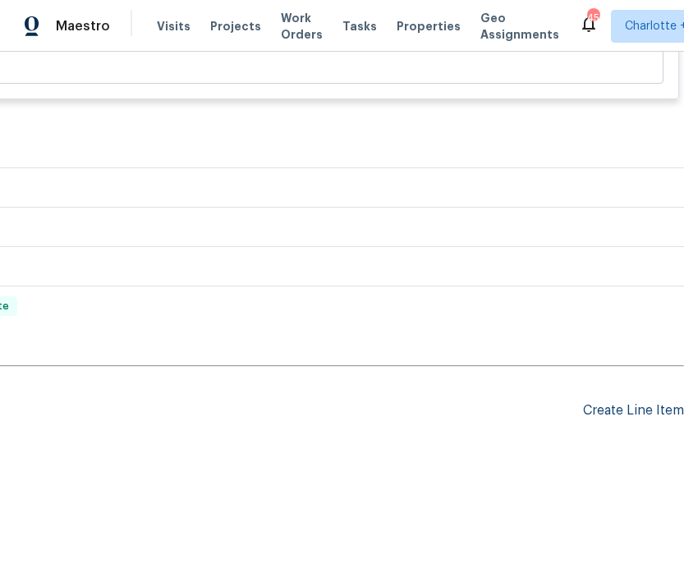
click at [627, 410] on div "Create Line Item" at bounding box center [633, 411] width 101 height 16
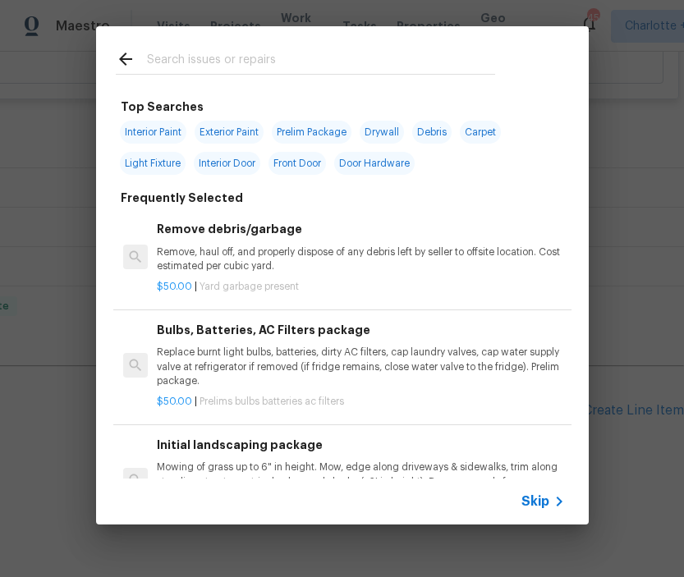
click at [232, 62] on input "text" at bounding box center [321, 61] width 348 height 25
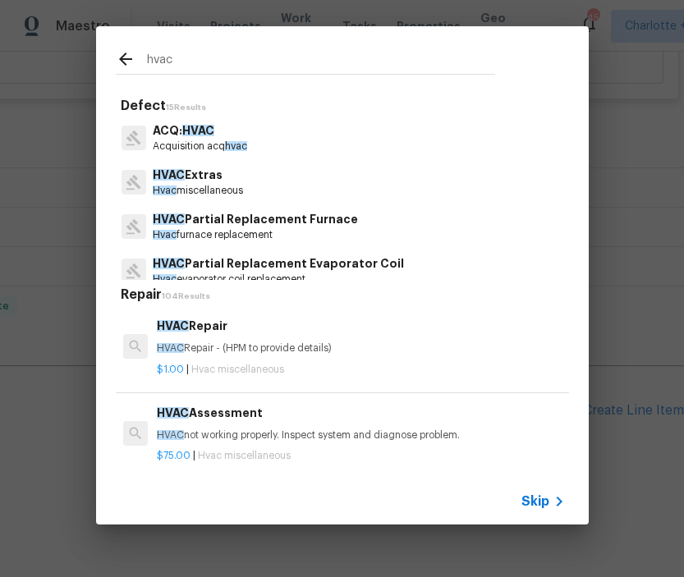
type input "hvac"
click at [199, 315] on div "HVAC Repair HVAC Repair - (HPM to provide details) $1.00 | Hvac miscellaneous" at bounding box center [360, 347] width 412 height 65
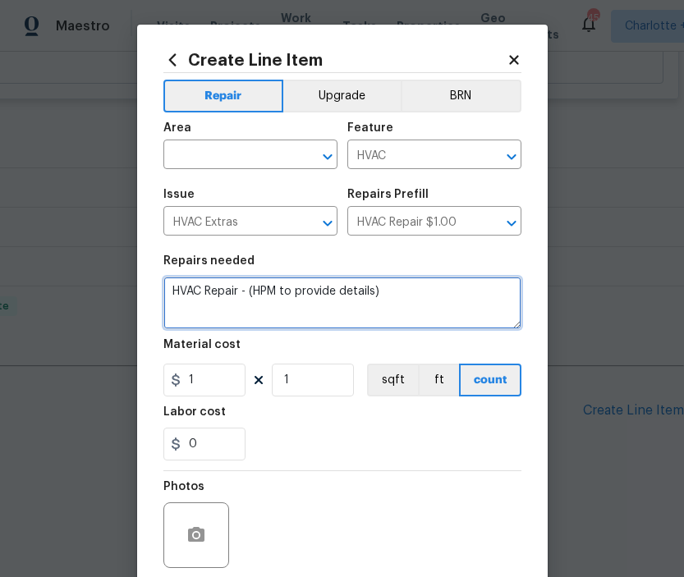
drag, startPoint x: 392, startPoint y: 291, endPoint x: 250, endPoint y: 291, distance: 141.3
click at [250, 291] on textarea "HVAC Repair - (HPM to provide details)" at bounding box center [342, 303] width 358 height 53
paste textarea "ASSESS HVACV SYSTEM MECHANICAL CONPONENTS < DUCTS REGIASTERS ADDEQUATE INSULATI…"
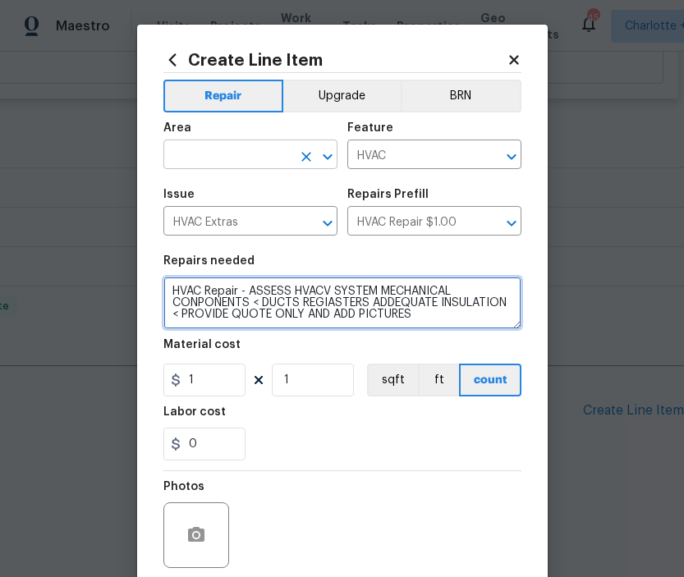
type textarea "HVAC Repair - ASSESS HVACV SYSTEM MECHANICAL CONPONENTS < DUCTS REGIASTERS ADDE…"
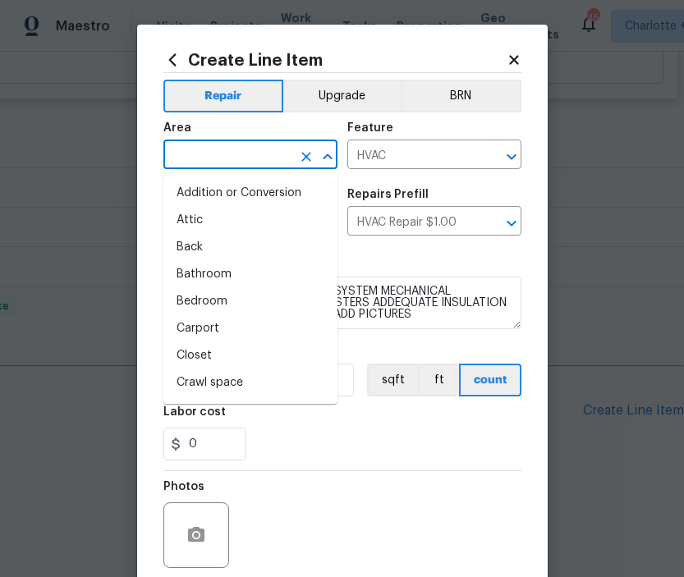
click at [275, 154] on input "text" at bounding box center [227, 156] width 128 height 25
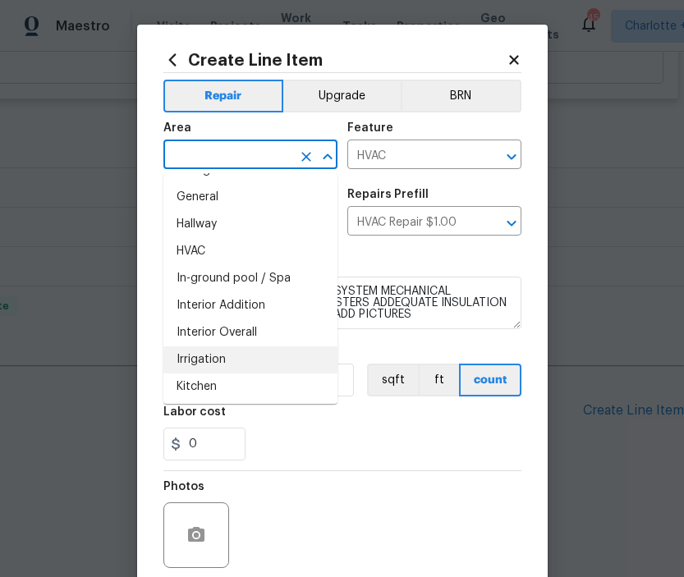
scroll to position [527, 0]
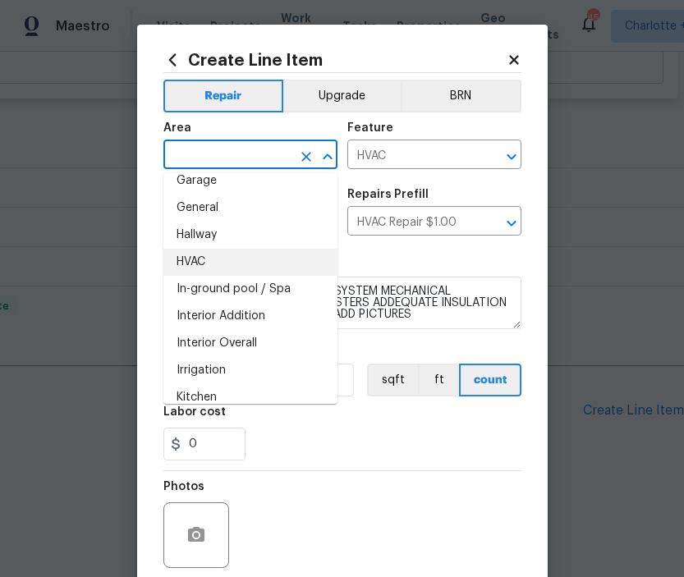
click at [211, 273] on li "HVAC" at bounding box center [250, 262] width 174 height 27
type input "HVAC"
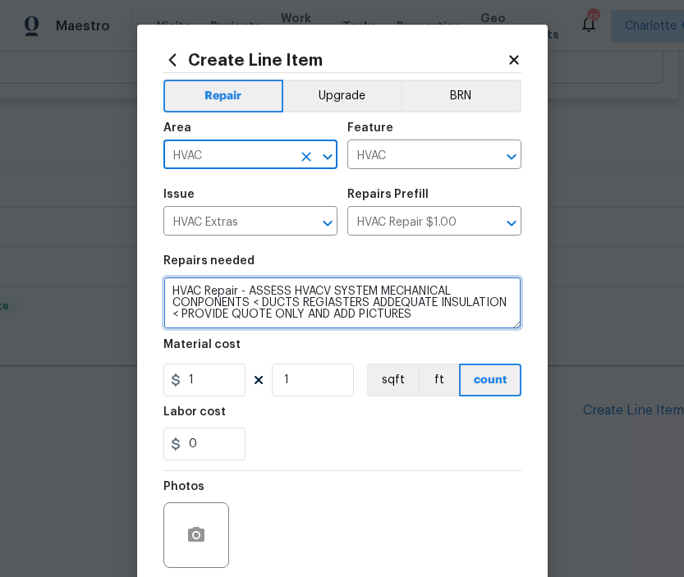
click at [330, 305] on textarea "HVAC Repair - ASSESS HVACV SYSTEM MECHANICAL CONPONENTS < DUCTS REGIASTERS ADDE…" at bounding box center [342, 303] width 358 height 53
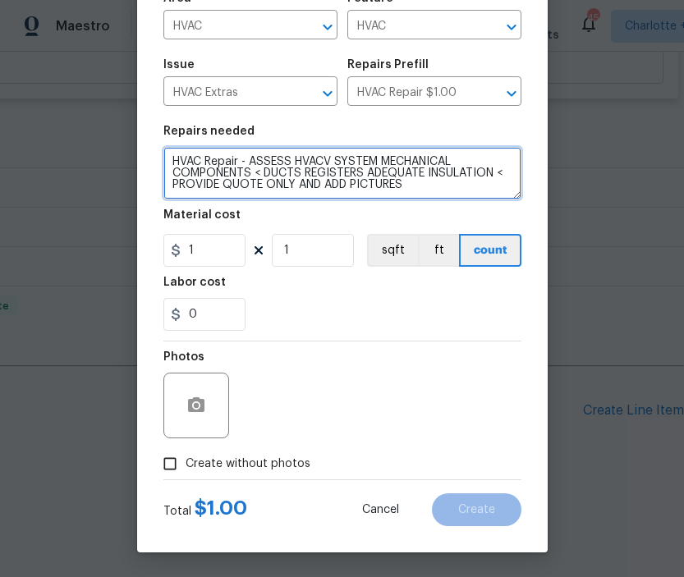
scroll to position [131, 0]
type textarea "HVAC Repair - ASSESS HVACV SYSTEM MECHANICAL COMPONENTS < DUCTS REGISTERS ADEQU…"
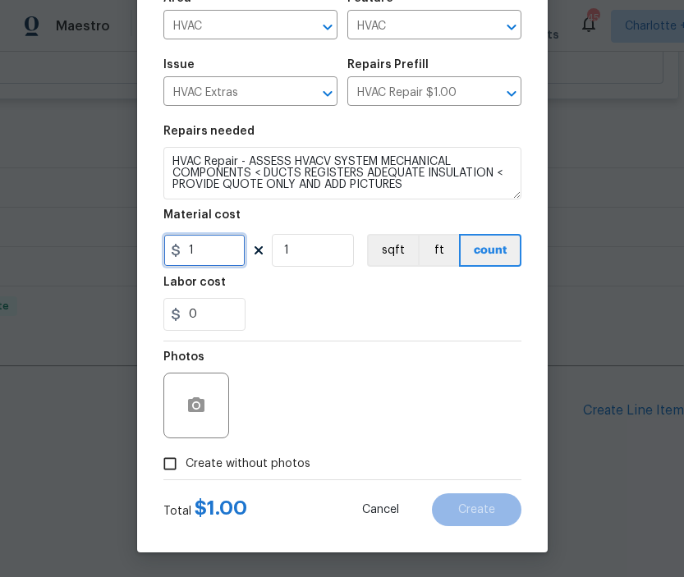
click at [227, 248] on input "1" at bounding box center [204, 250] width 82 height 33
click at [174, 462] on input "Create without photos" at bounding box center [169, 463] width 31 height 31
checkbox input "true"
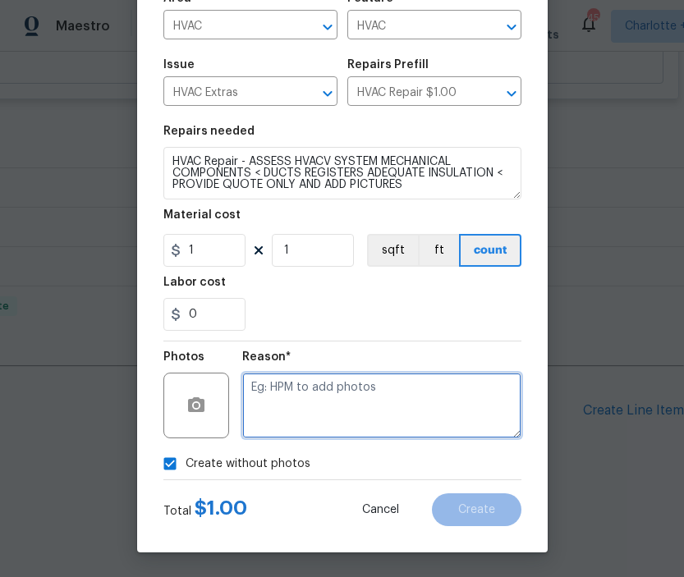
click at [314, 405] on textarea at bounding box center [381, 406] width 279 height 66
type textarea "quote request"
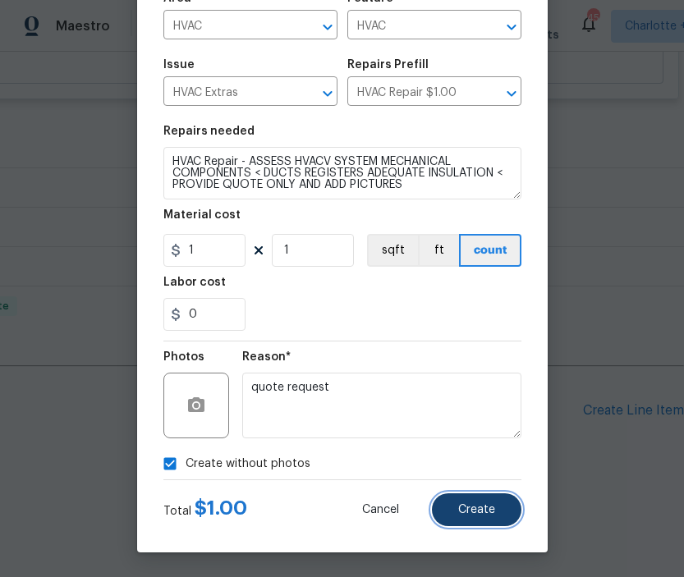
click at [492, 515] on span "Create" at bounding box center [476, 510] width 37 height 12
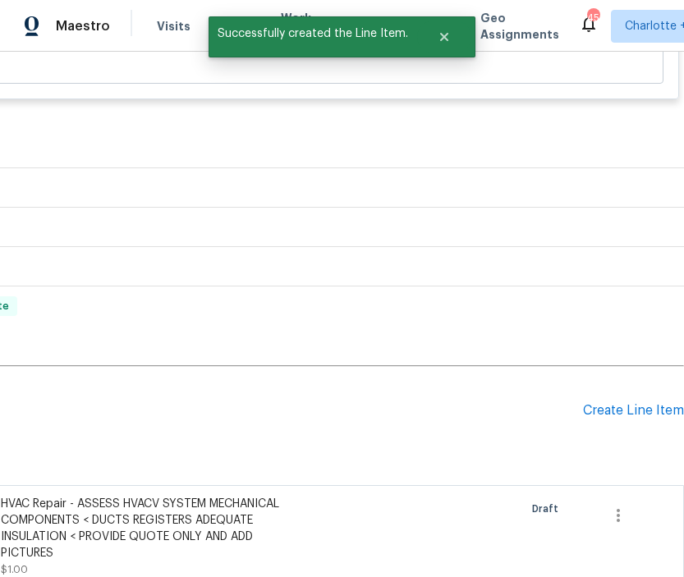
scroll to position [554, 0]
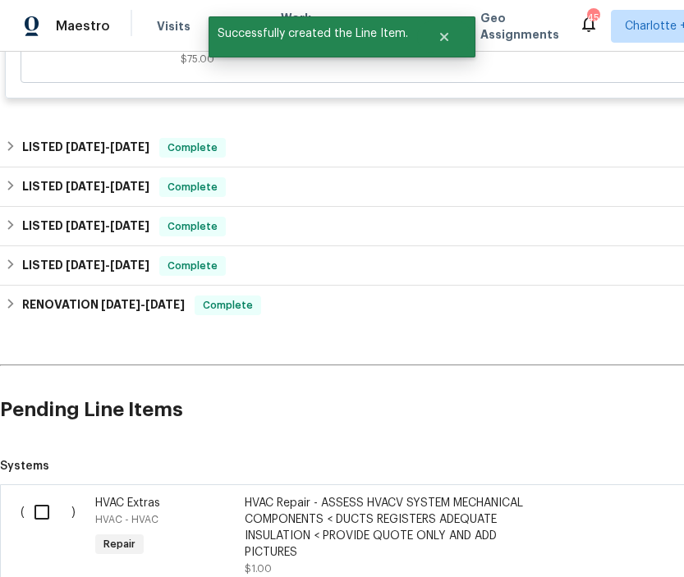
click at [39, 509] on input "checkbox" at bounding box center [48, 512] width 47 height 34
checkbox input "true"
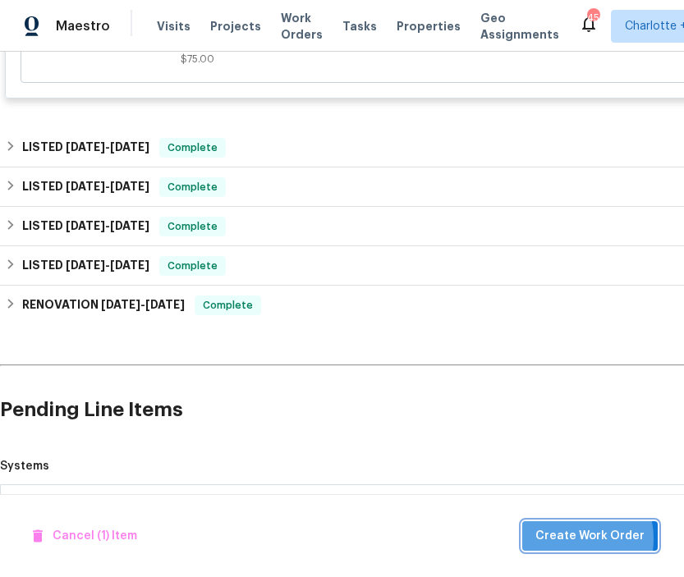
click at [572, 539] on span "Create Work Order" at bounding box center [589, 536] width 109 height 21
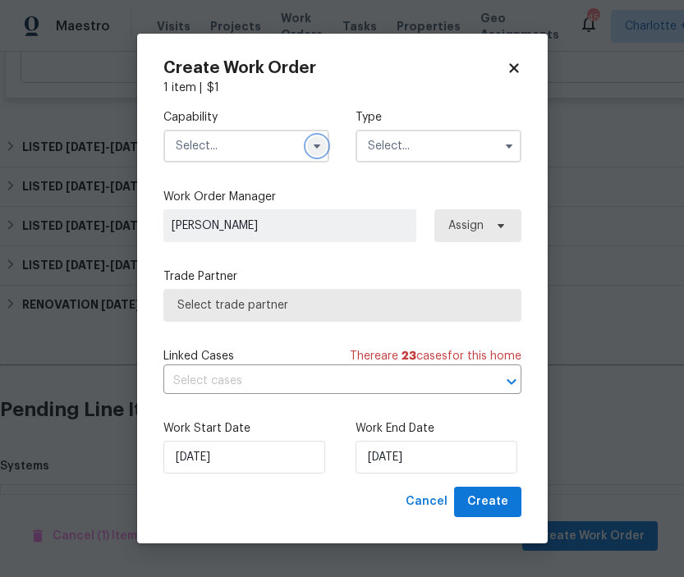
click at [315, 145] on icon "button" at bounding box center [316, 147] width 7 height 4
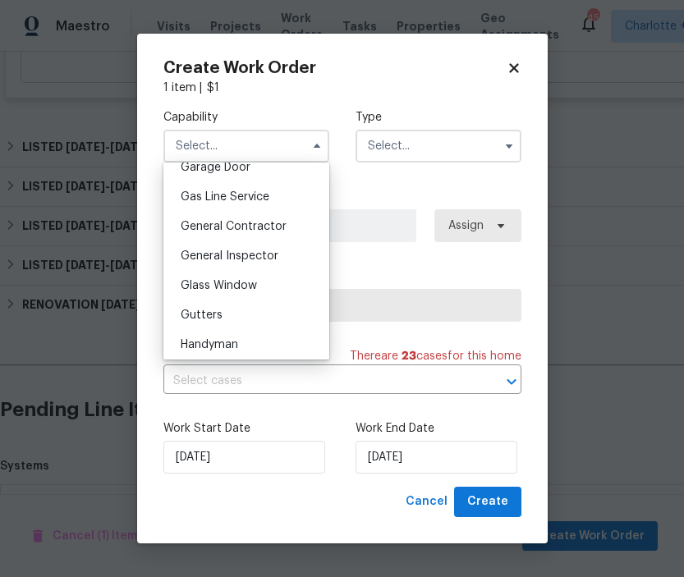
scroll to position [719, 0]
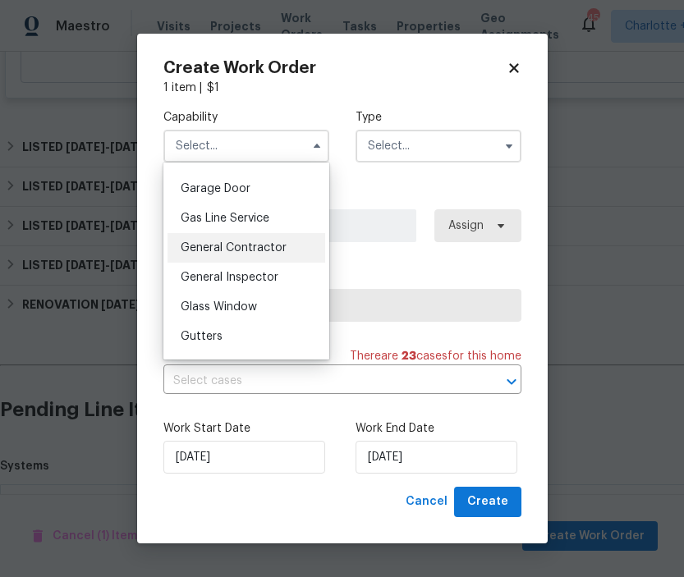
click at [230, 243] on span "General Contractor" at bounding box center [234, 247] width 106 height 11
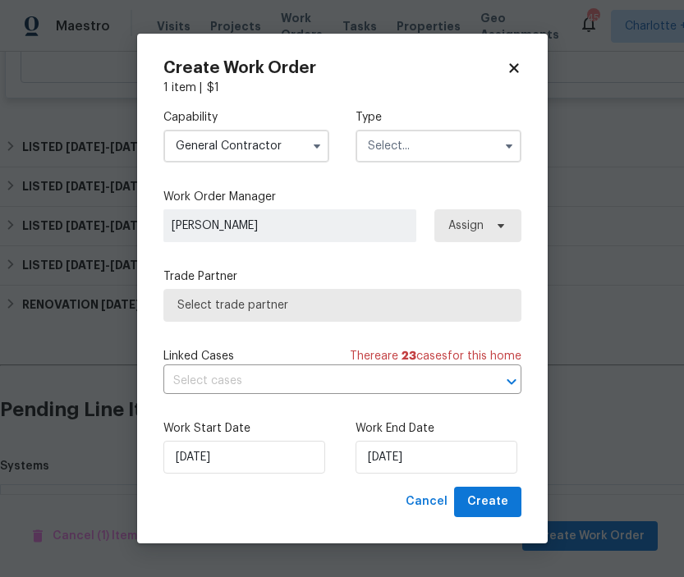
click at [396, 146] on input "text" at bounding box center [439, 146] width 166 height 33
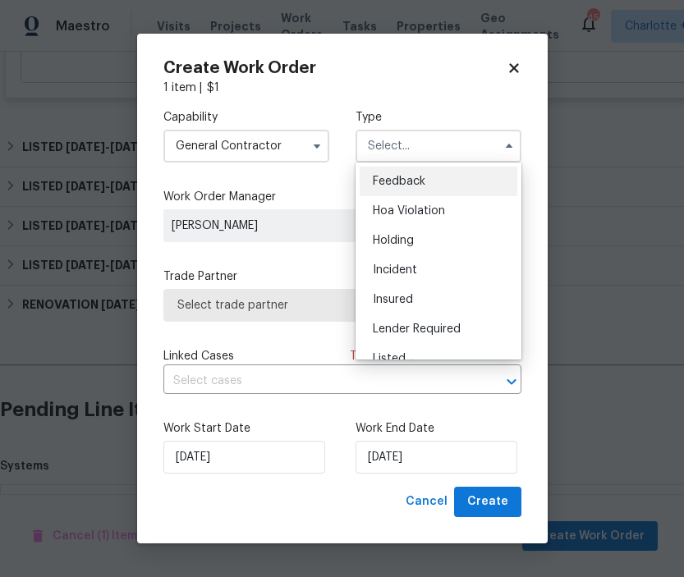
click at [260, 143] on input "General Contractor" at bounding box center [246, 146] width 166 height 33
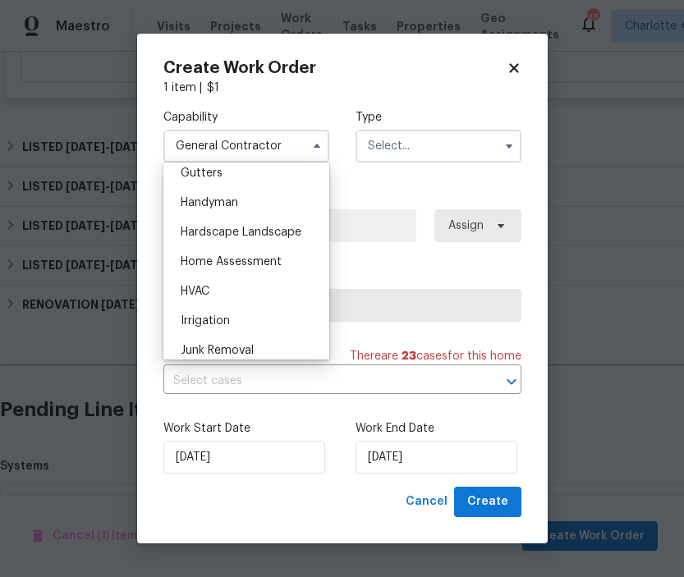
scroll to position [876, 0]
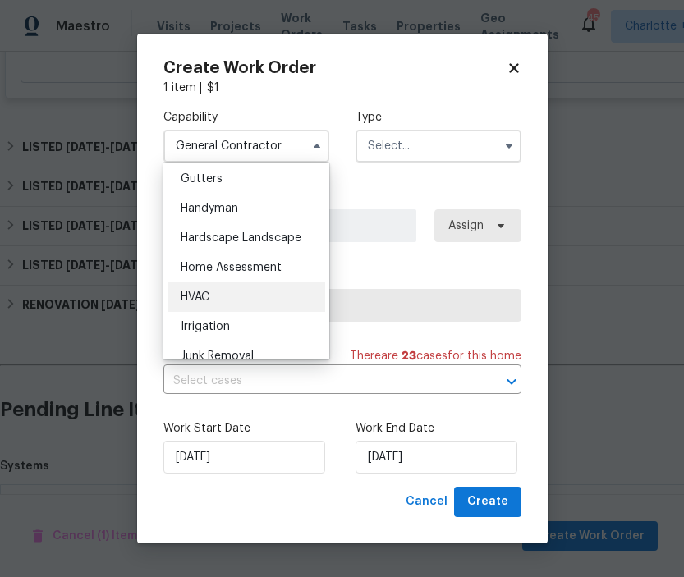
click at [197, 299] on span "HVAC" at bounding box center [195, 297] width 29 height 11
type input "HVAC"
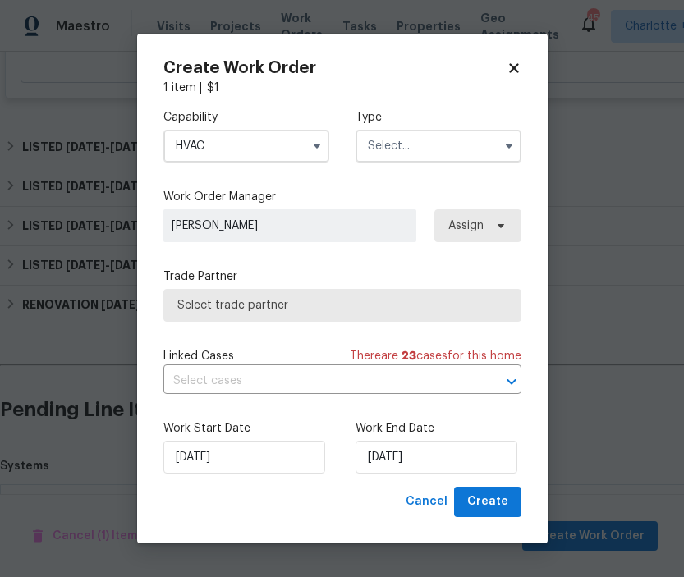
click at [403, 146] on input "text" at bounding box center [439, 146] width 166 height 33
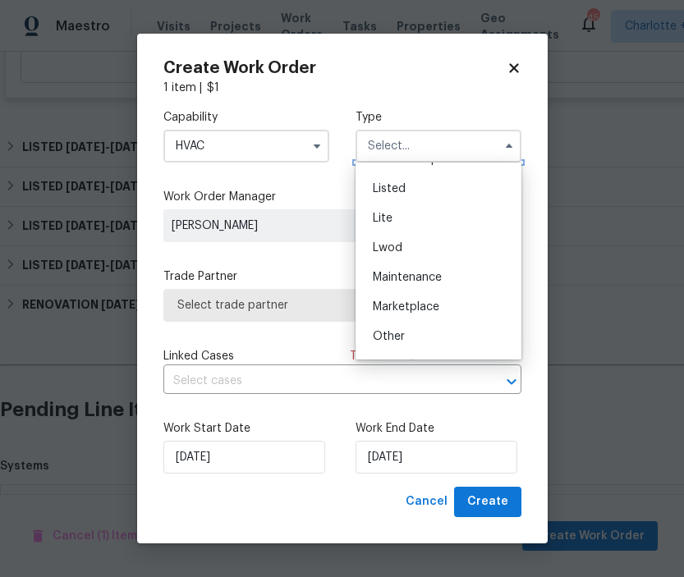
scroll to position [159, 0]
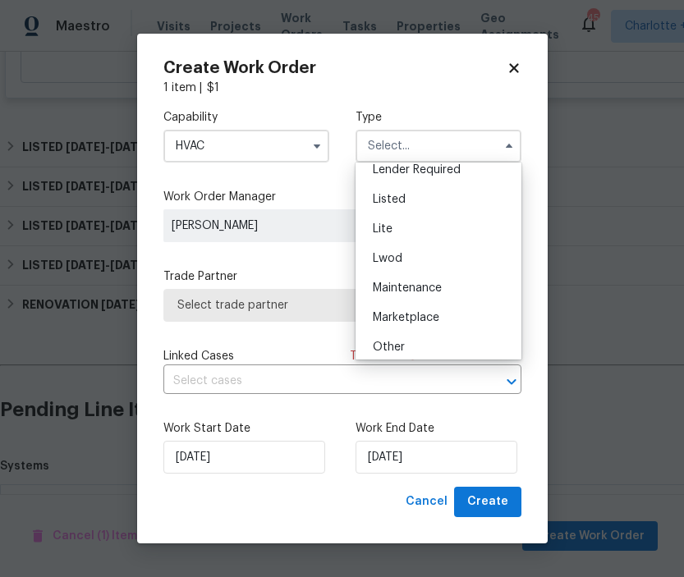
click at [420, 209] on div "Listed" at bounding box center [439, 200] width 158 height 30
type input "Listed"
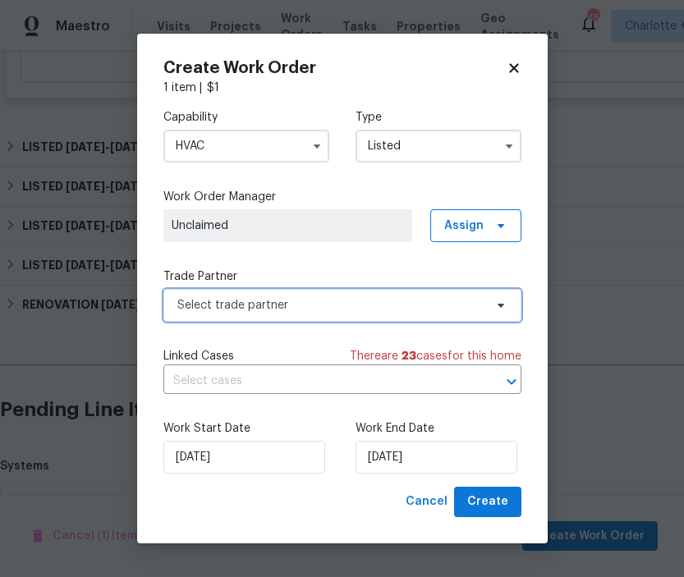
click at [361, 299] on span "Select trade partner" at bounding box center [330, 305] width 306 height 16
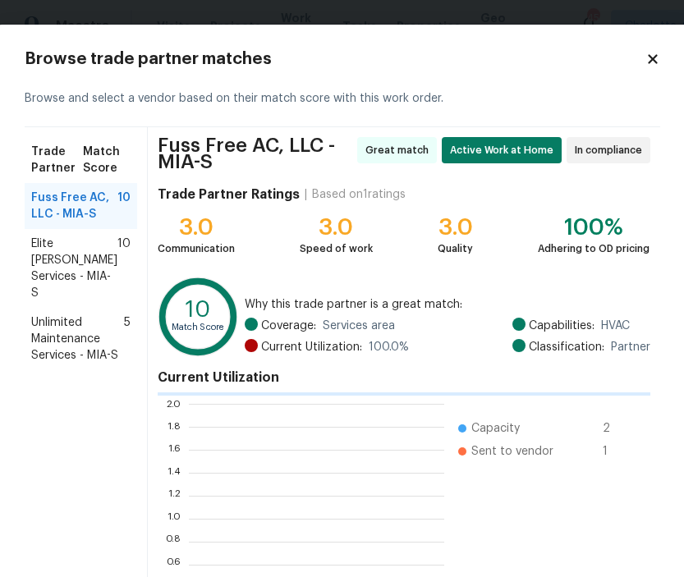
scroll to position [230, 255]
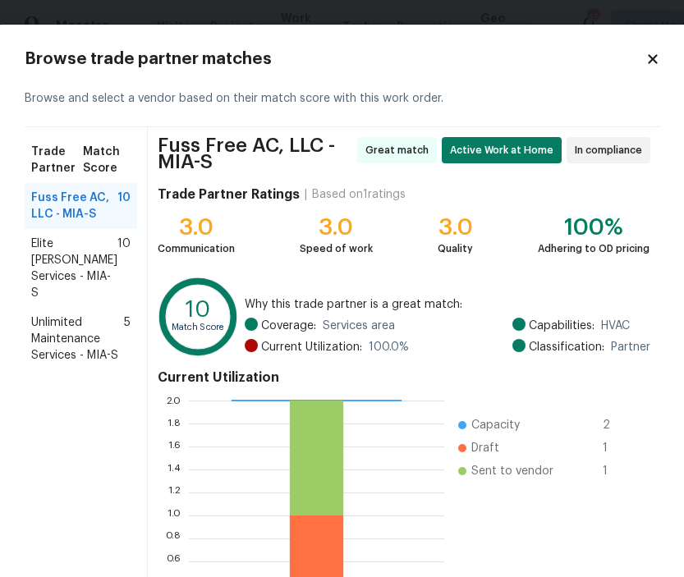
click at [76, 319] on span "Unlimited Maintenance Services - MIA-S" at bounding box center [77, 339] width 93 height 49
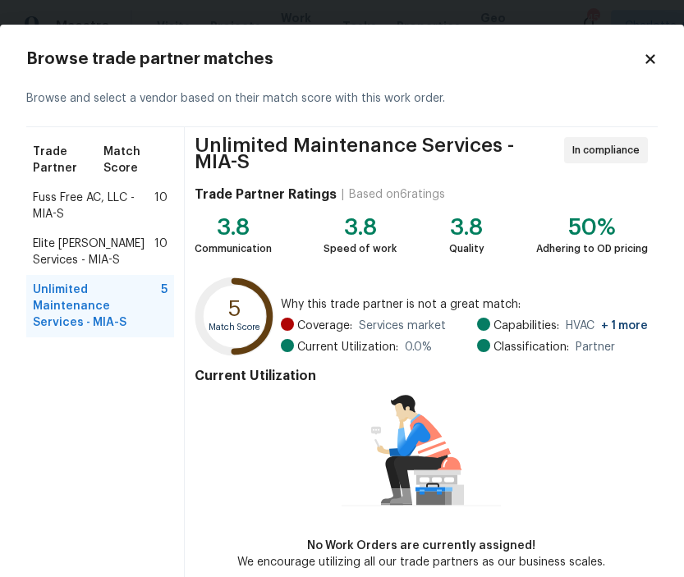
scroll to position [83, 0]
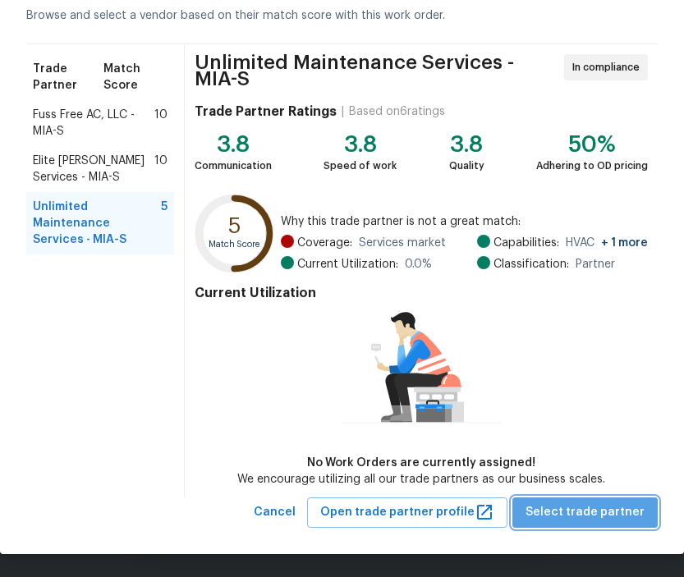
click at [602, 503] on span "Select trade partner" at bounding box center [585, 513] width 119 height 21
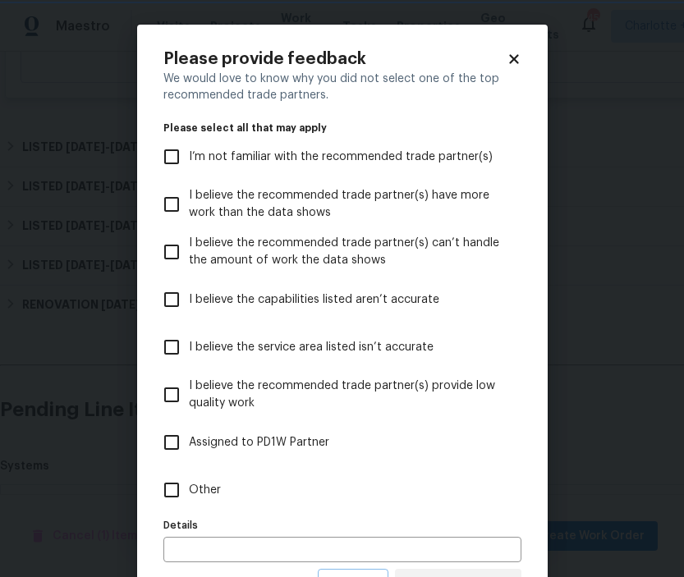
scroll to position [0, 0]
click at [215, 478] on label "Other" at bounding box center [331, 490] width 354 height 48
click at [189, 478] on input "Other" at bounding box center [171, 490] width 34 height 34
checkbox input "true"
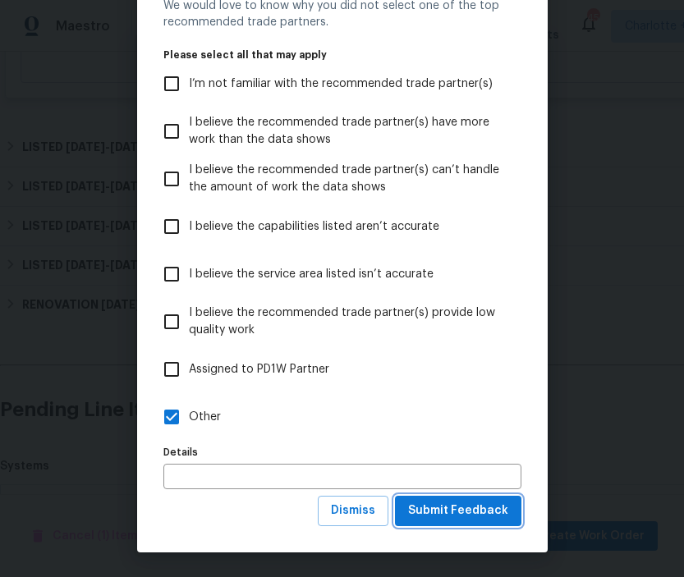
click at [458, 518] on span "Submit Feedback" at bounding box center [458, 511] width 100 height 21
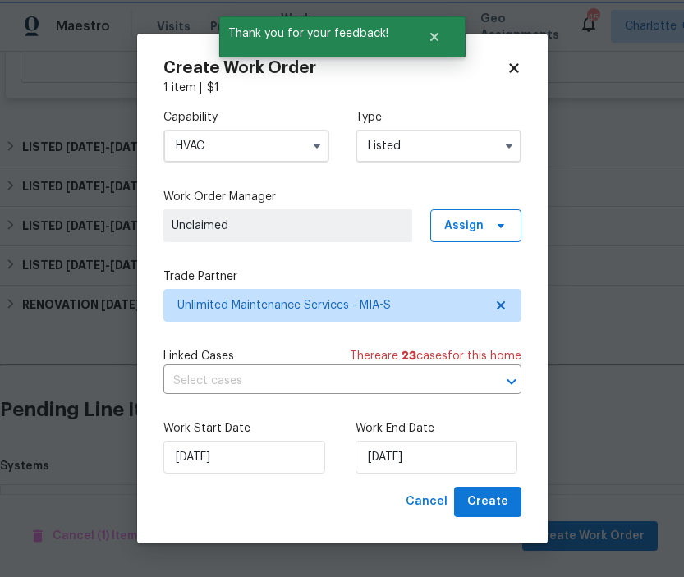
scroll to position [0, 0]
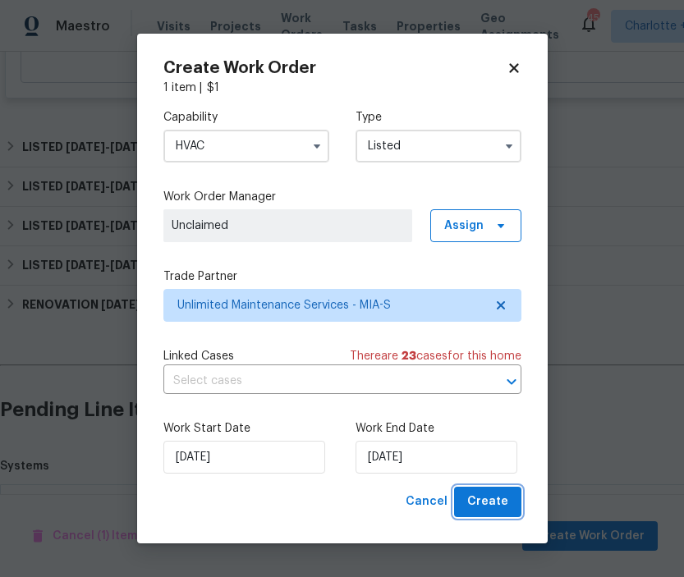
click at [476, 493] on span "Create" at bounding box center [487, 502] width 41 height 21
checkbox input "false"
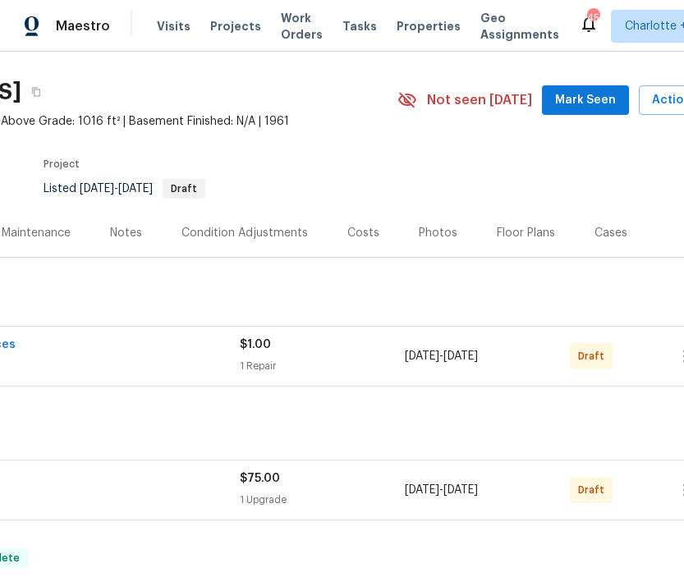
scroll to position [39, 197]
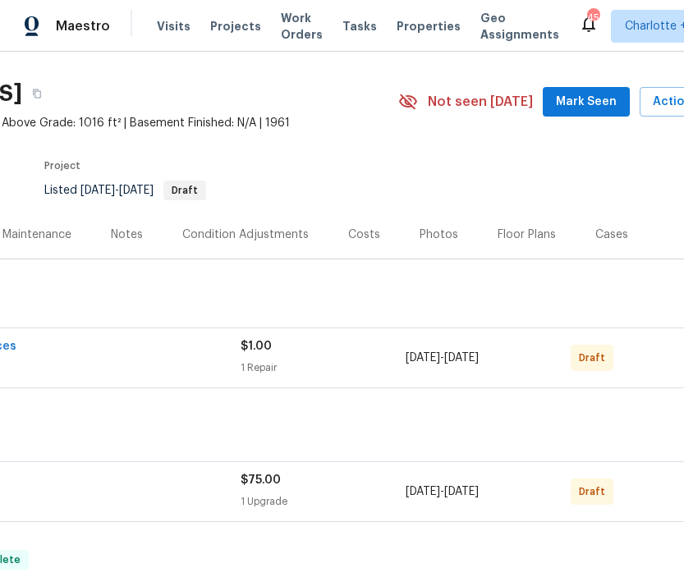
click at [192, 340] on div "Unlimited Maintenance Services" at bounding box center [34, 348] width 412 height 20
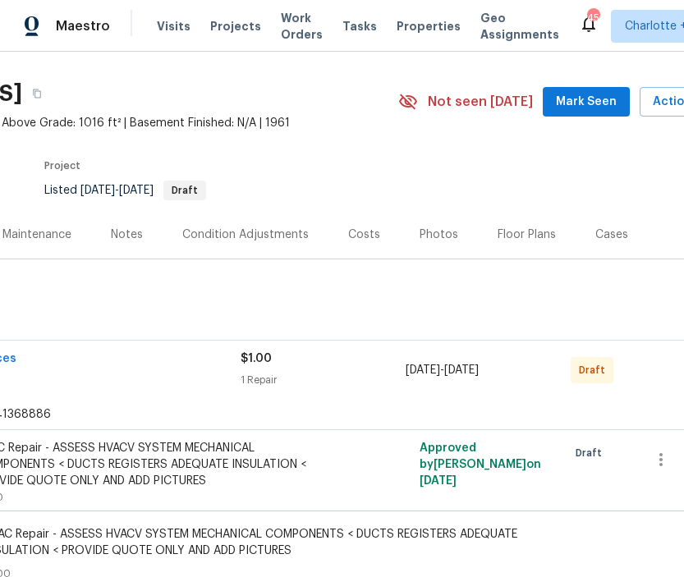
click at [144, 349] on div "Unlimited Maintenance Services HVAC, BRN_AND_LRR $1.00 1 Repair 8/25/2025 - 8/2…" at bounding box center [267, 370] width 916 height 59
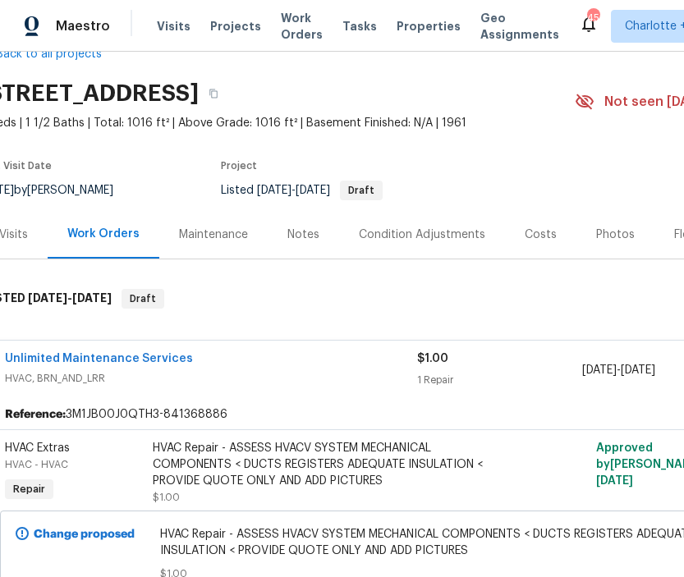
scroll to position [39, 20]
click at [244, 453] on div "HVAC Repair - ASSESS HVACV SYSTEM MECHANICAL COMPONENTS < DUCTS REGISTERS ADEQU…" at bounding box center [334, 464] width 360 height 49
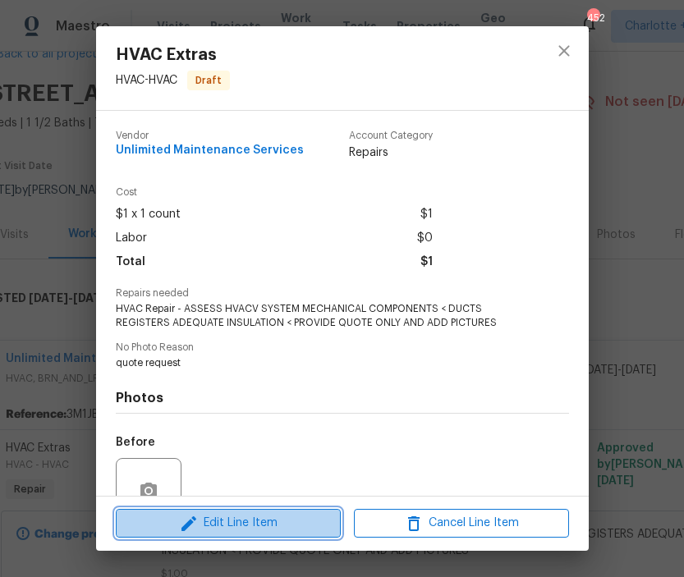
click at [216, 535] on button "Edit Line Item" at bounding box center [228, 523] width 225 height 29
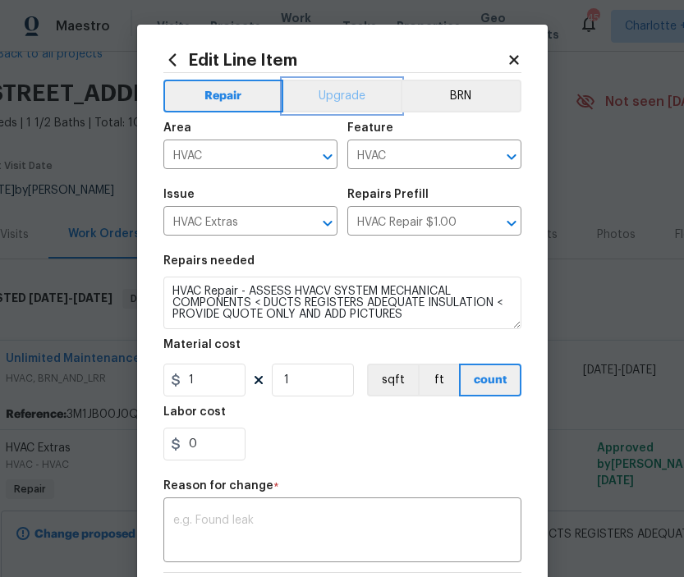
click at [326, 92] on button "Upgrade" at bounding box center [341, 96] width 117 height 33
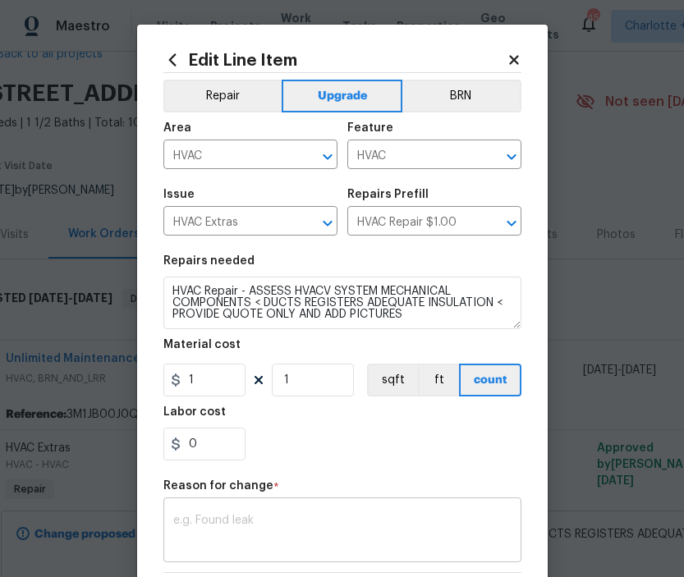
click at [212, 513] on div "x ​" at bounding box center [342, 532] width 358 height 61
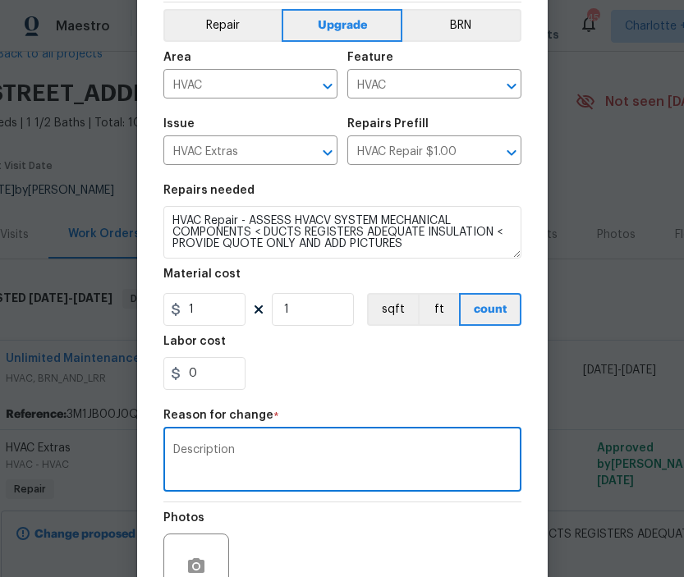
scroll to position [232, 0]
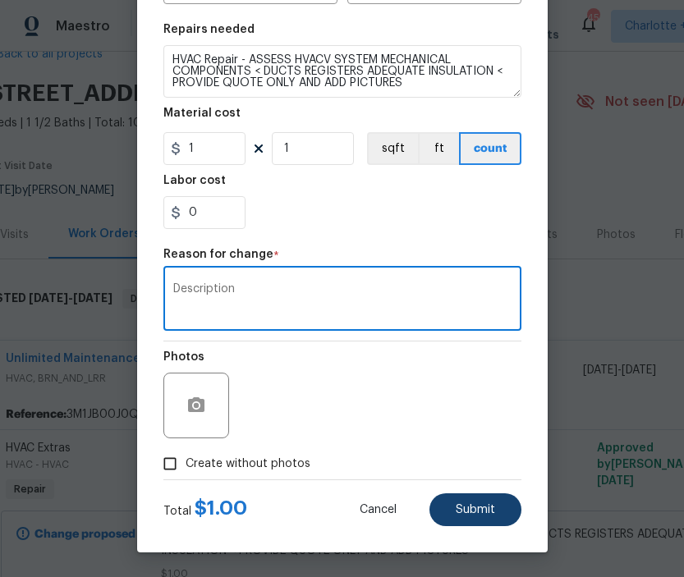
type textarea "Description"
click at [472, 519] on button "Submit" at bounding box center [476, 510] width 92 height 33
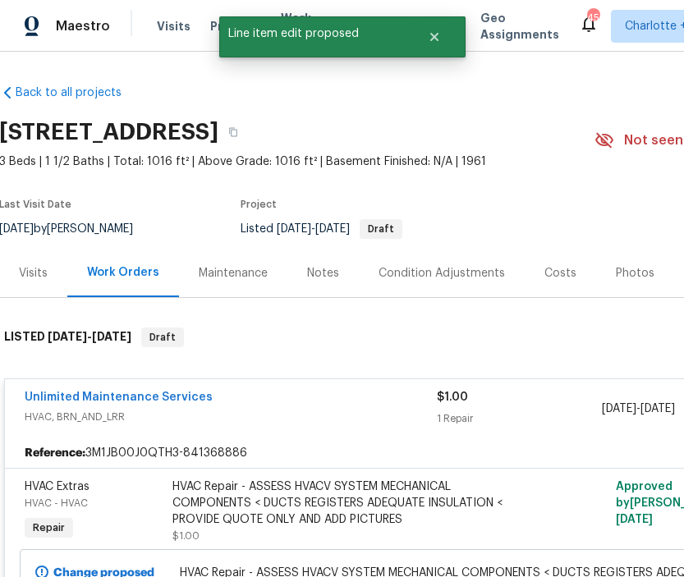
scroll to position [0, 244]
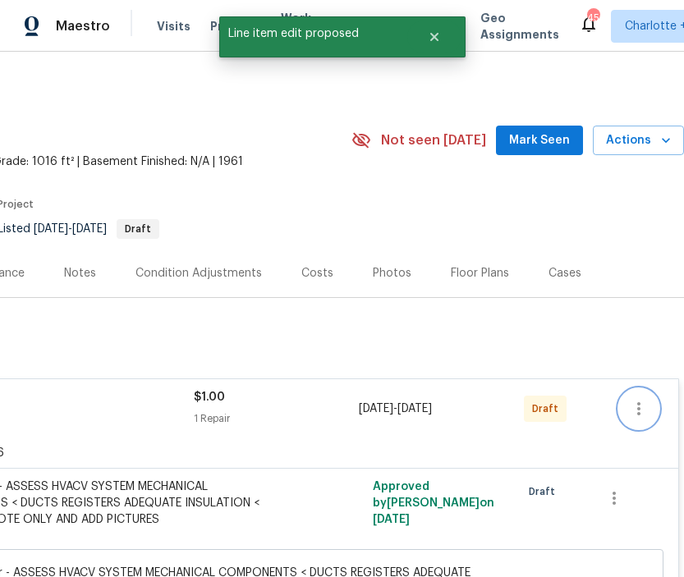
click at [635, 401] on icon "button" at bounding box center [639, 409] width 20 height 20
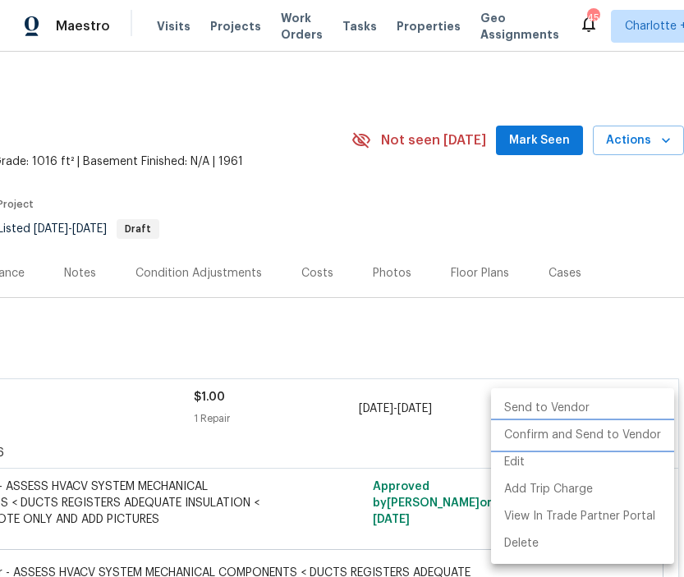
click at [569, 426] on li "Confirm and Send to Vendor" at bounding box center [582, 435] width 183 height 27
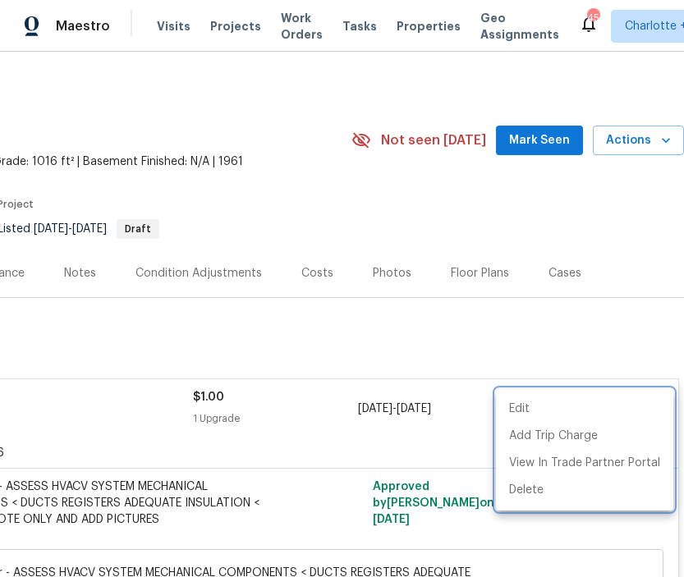
click at [549, 338] on div at bounding box center [342, 288] width 684 height 577
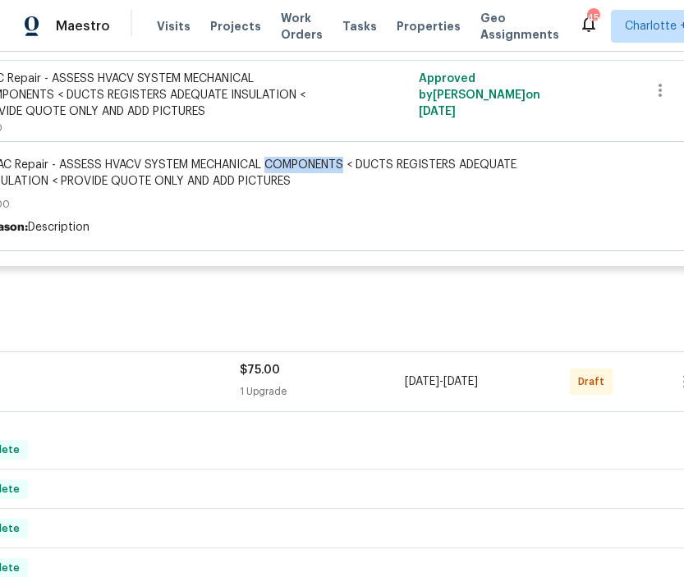
scroll to position [409, 244]
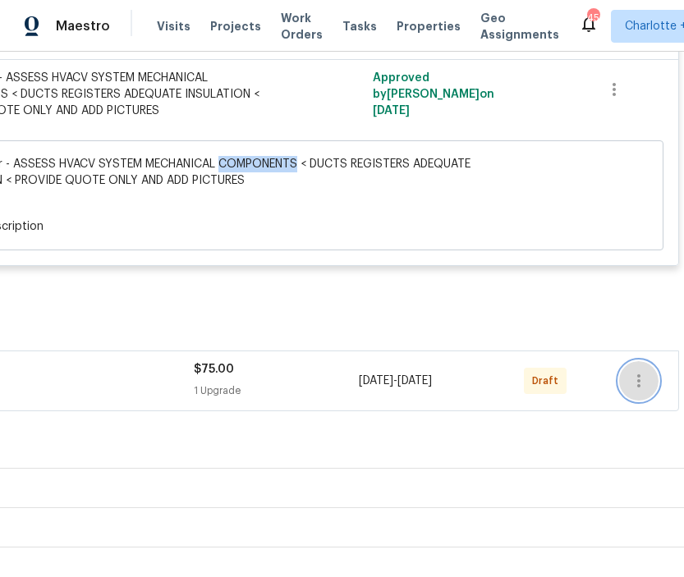
click at [634, 391] on icon "button" at bounding box center [639, 381] width 20 height 20
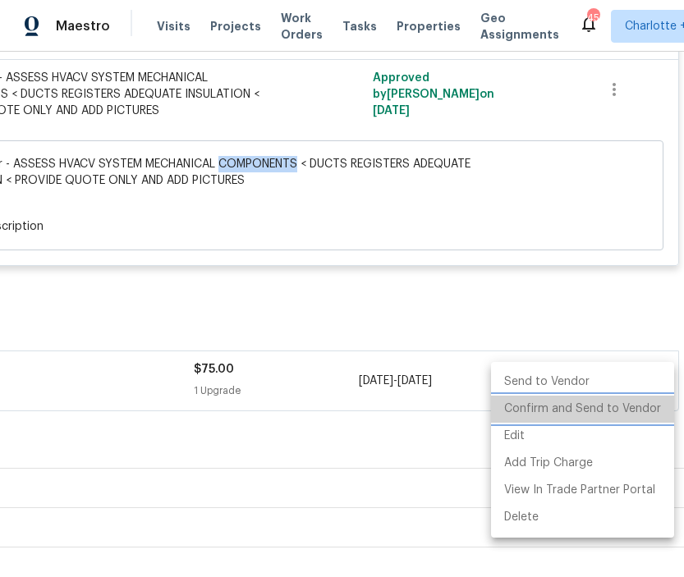
click at [582, 417] on li "Confirm and Send to Vendor" at bounding box center [582, 409] width 183 height 27
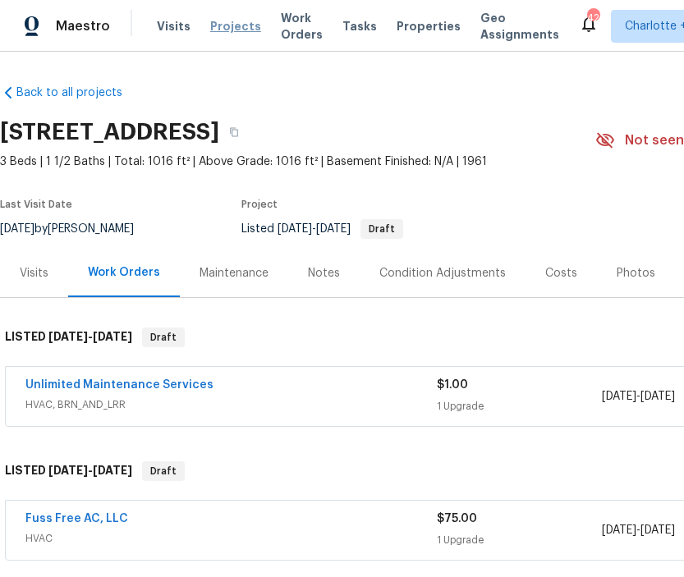
click at [223, 30] on span "Projects" at bounding box center [235, 26] width 51 height 16
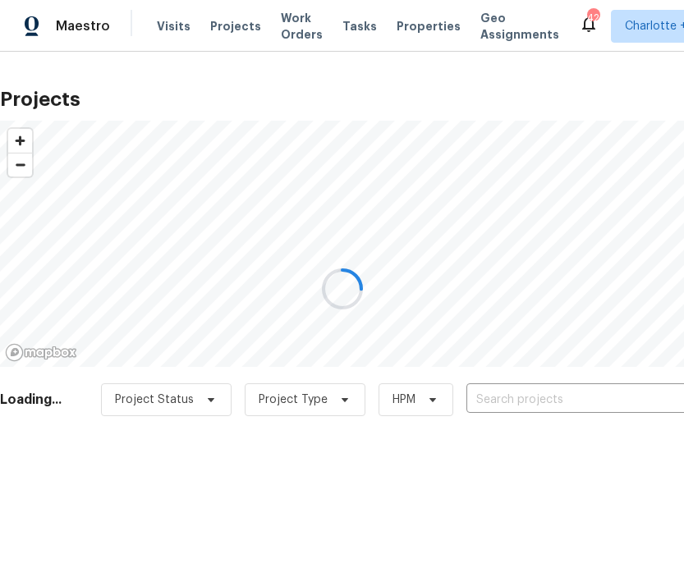
click at [484, 399] on div at bounding box center [342, 288] width 684 height 577
click at [485, 399] on div at bounding box center [342, 288] width 684 height 577
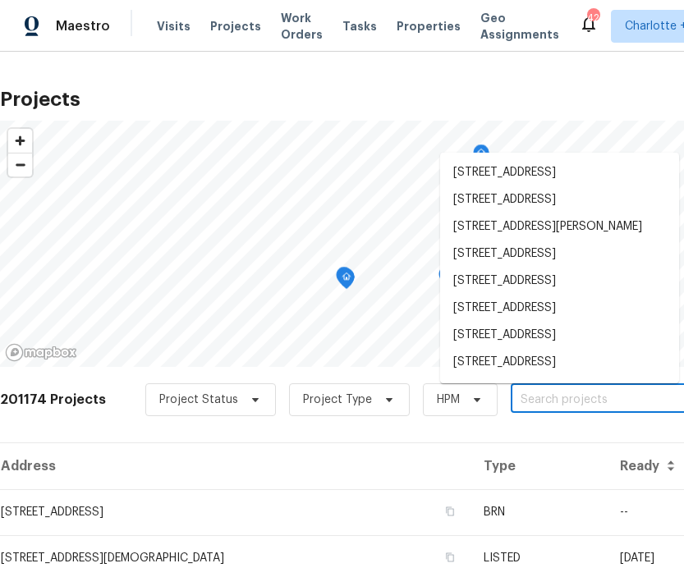
click at [590, 397] on input "text" at bounding box center [605, 400] width 188 height 25
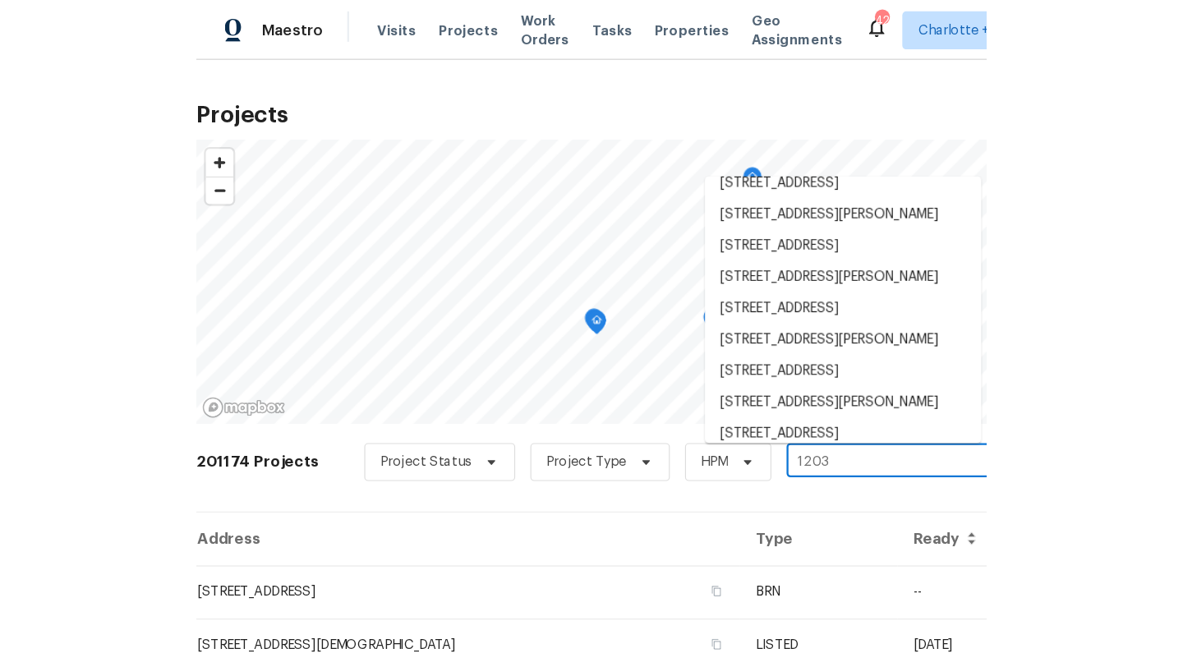
scroll to position [675, 0]
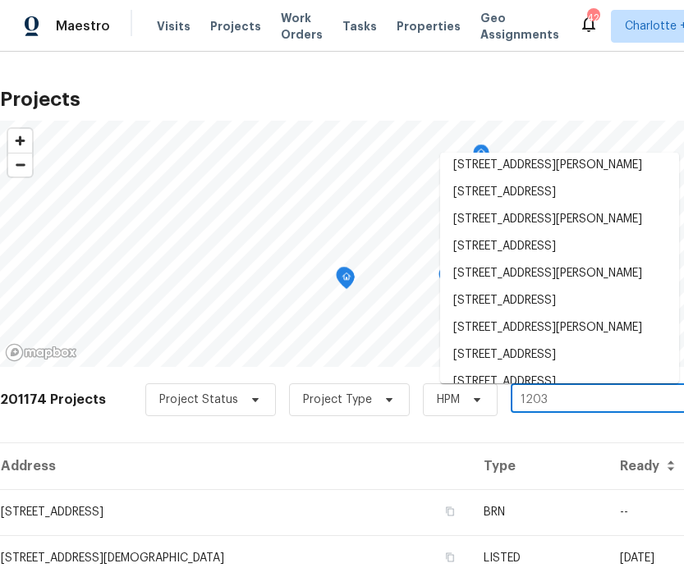
click at [559, 406] on input "1203" at bounding box center [605, 400] width 188 height 25
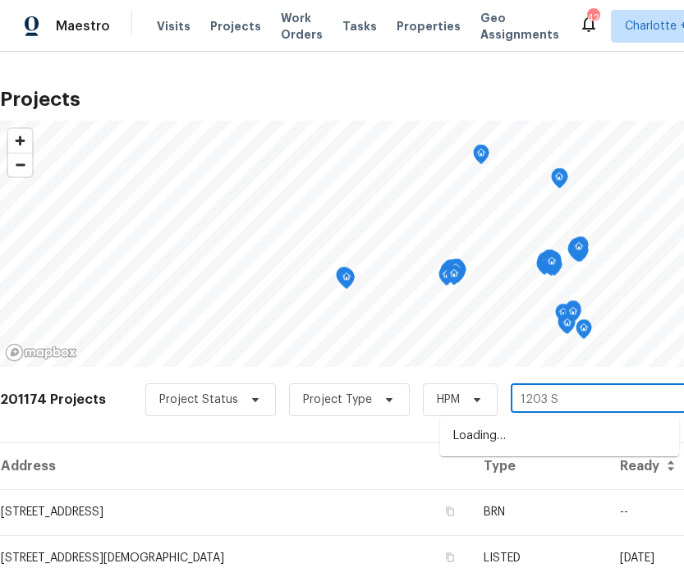
type input "1203 SW"
click at [512, 440] on li "1203 SW 48th Ter, Deerfield Beach, FL 33442" at bounding box center [559, 436] width 239 height 27
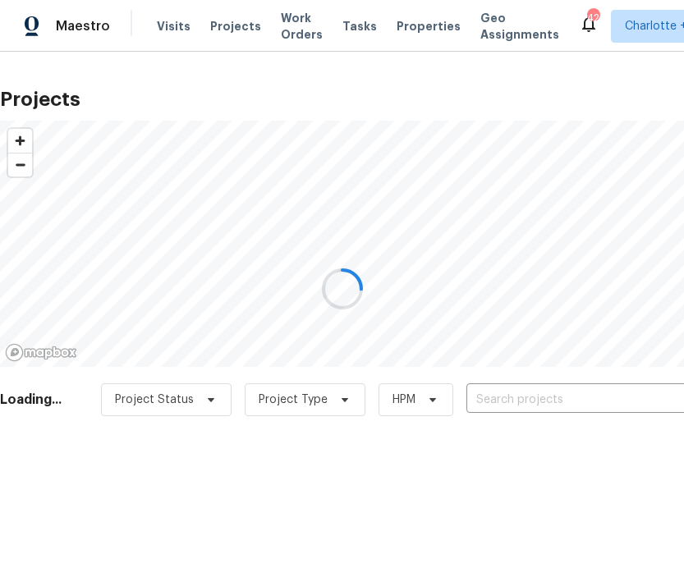
type input "1203 SW 48th Ter, Deerfield Beach, FL 33442"
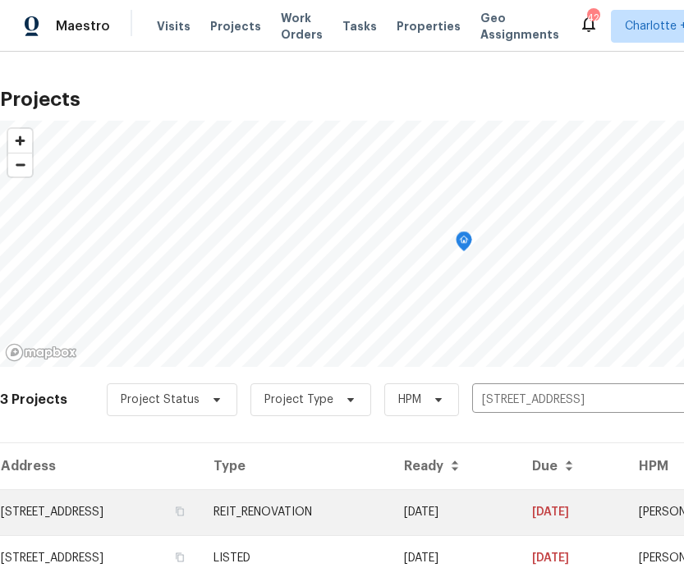
click at [90, 518] on td "1203 SW 48th Ter, Deerfield Beach, FL 33442" at bounding box center [100, 512] width 200 height 46
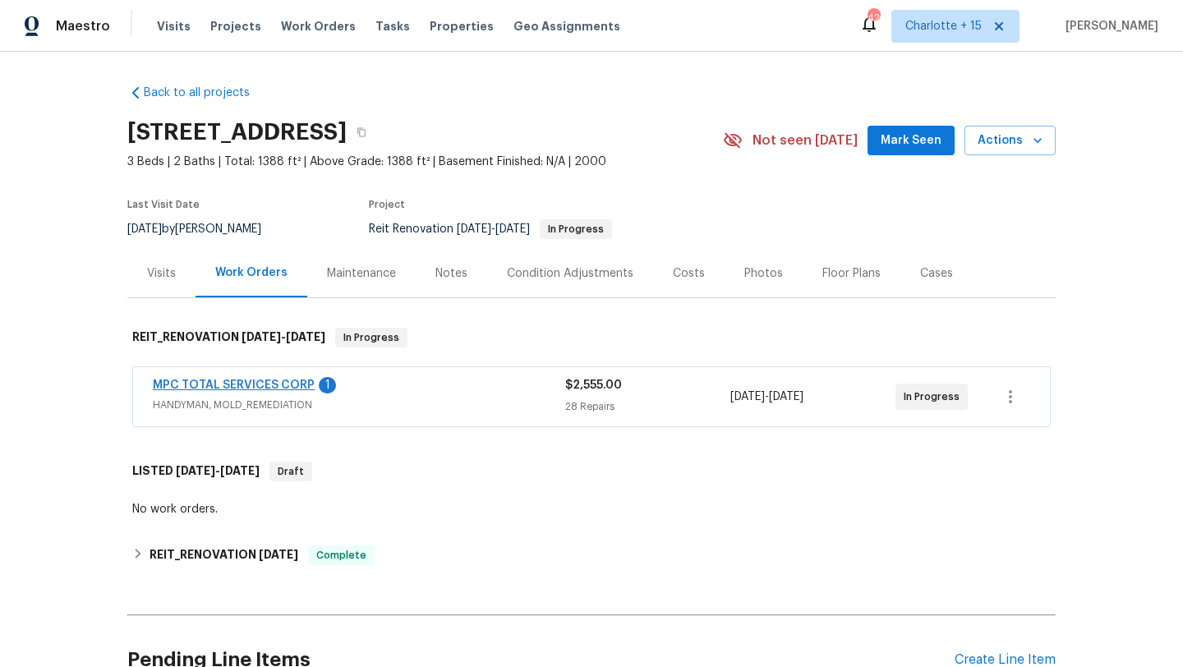
click at [232, 379] on span "MPC TOTAL SERVICES CORP" at bounding box center [234, 385] width 162 height 16
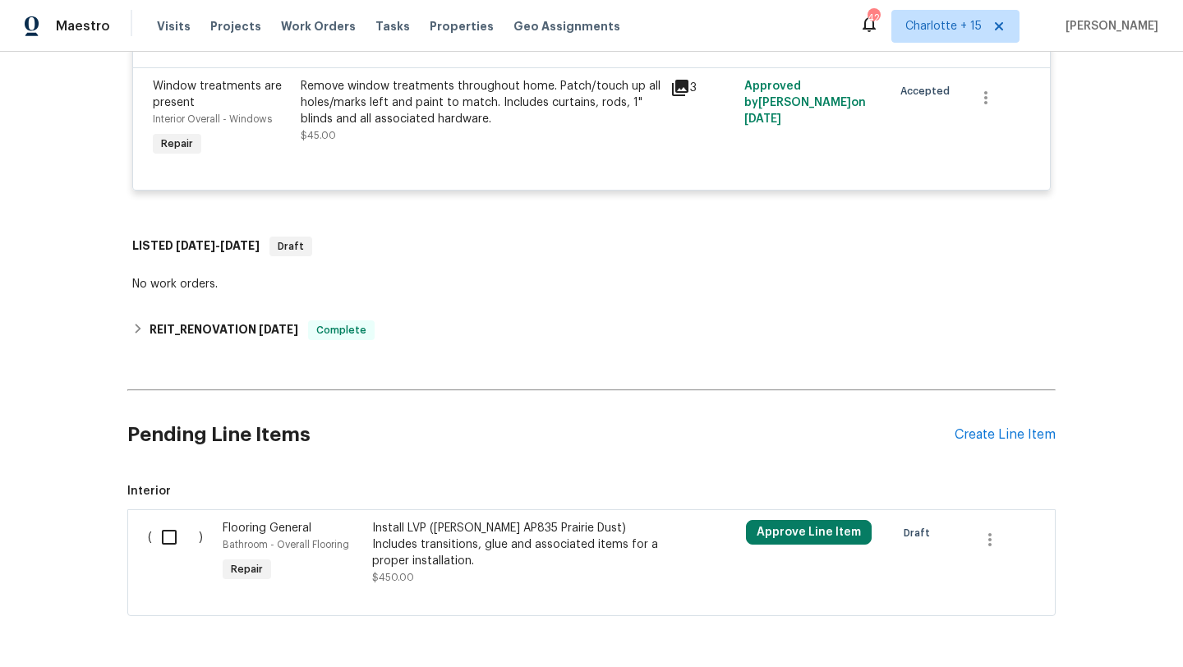
scroll to position [3852, 0]
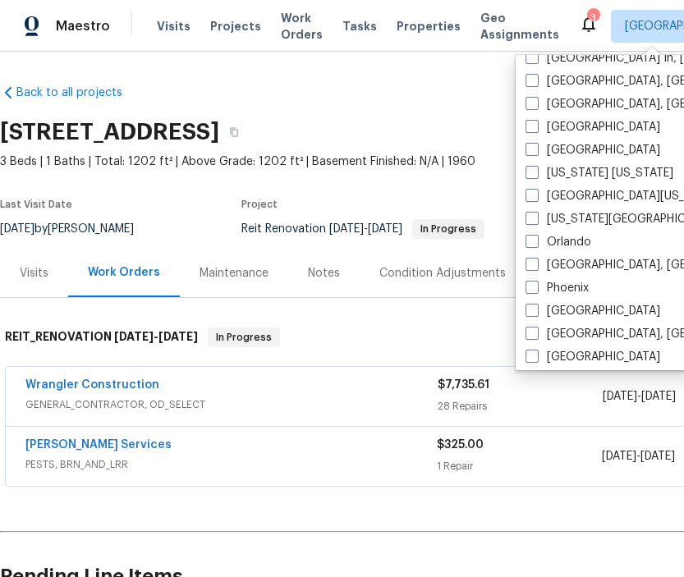
scroll to position [750, 0]
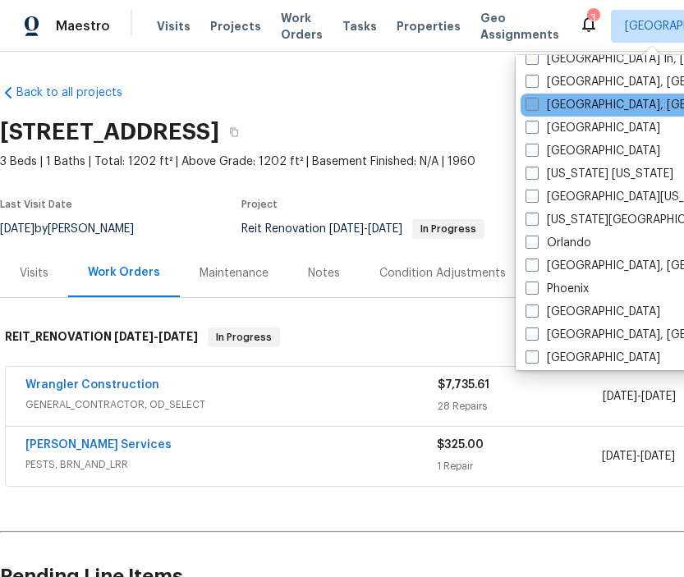
click at [540, 108] on label "[GEOGRAPHIC_DATA], [GEOGRAPHIC_DATA]" at bounding box center [653, 105] width 255 height 16
click at [536, 108] on input "[GEOGRAPHIC_DATA], [GEOGRAPHIC_DATA]" at bounding box center [531, 102] width 11 height 11
checkbox input "true"
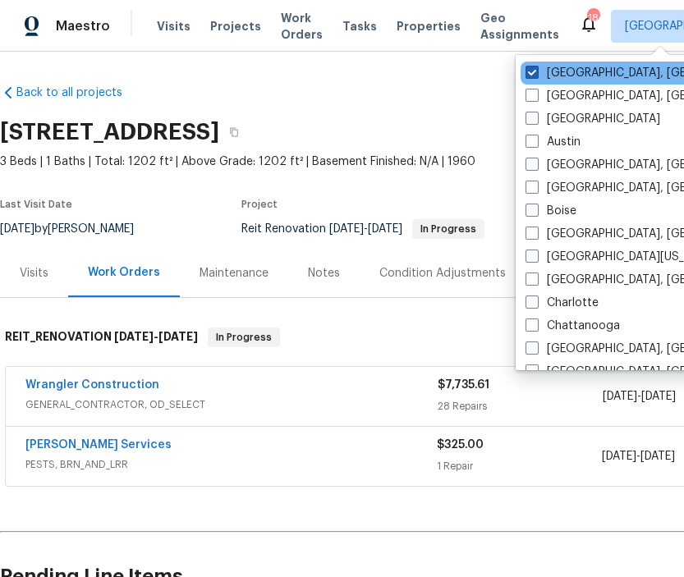
click at [531, 72] on span at bounding box center [532, 72] width 13 height 13
click at [531, 72] on input "Albuquerque, NM" at bounding box center [531, 70] width 11 height 11
checkbox input "false"
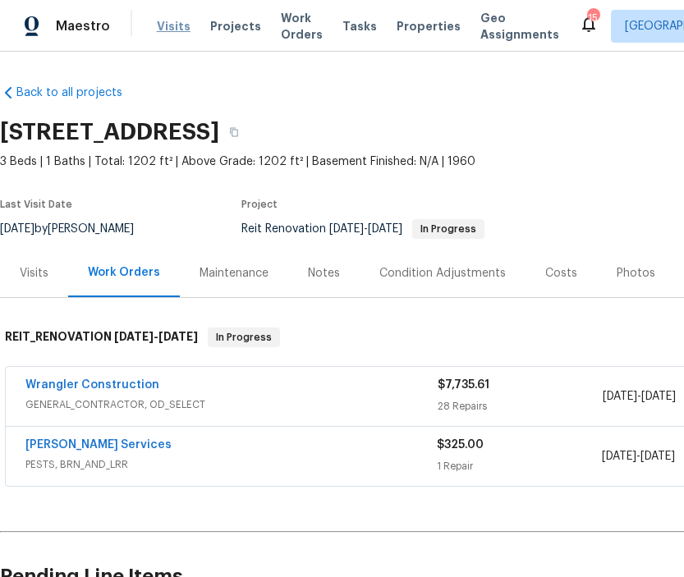
click at [166, 25] on span "Visits" at bounding box center [174, 26] width 34 height 16
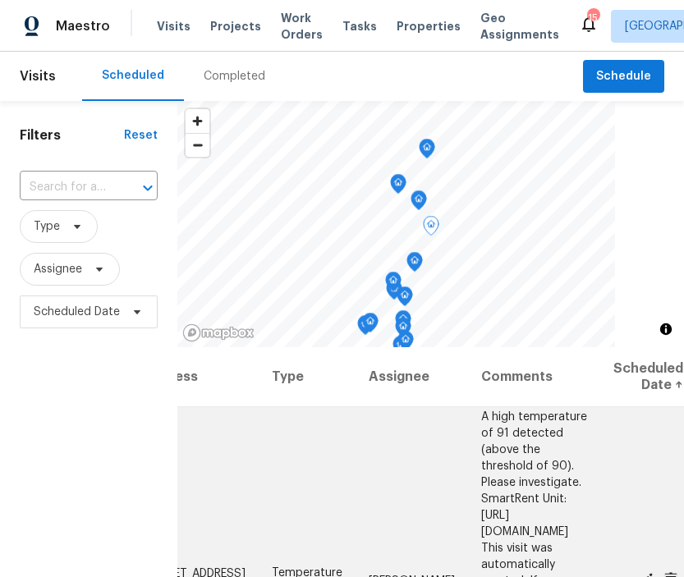
scroll to position [0, 157]
click at [651, 572] on icon at bounding box center [646, 579] width 15 height 15
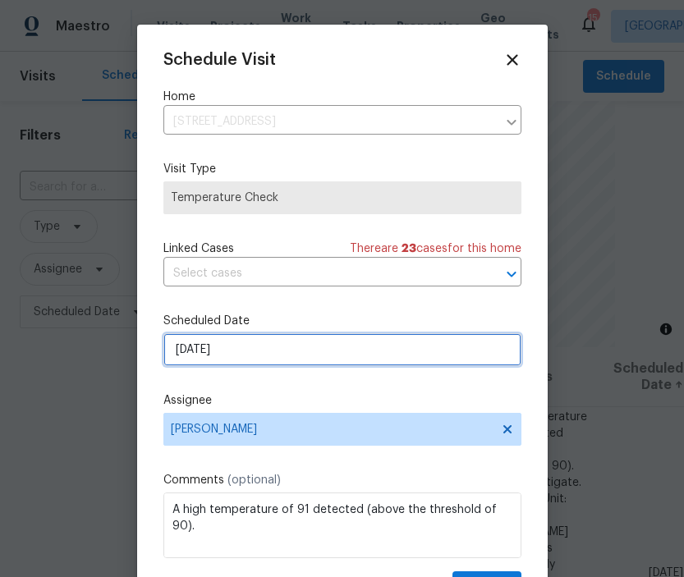
click at [210, 353] on input "8/19/2025" at bounding box center [342, 349] width 358 height 33
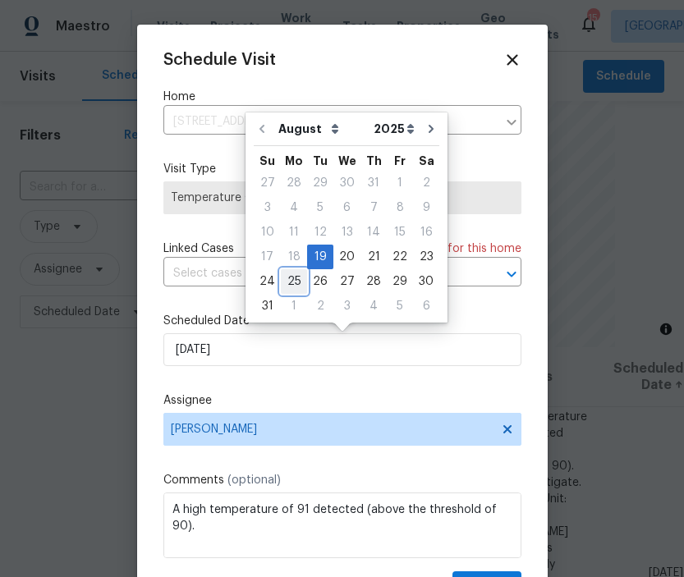
click at [294, 282] on div "25" at bounding box center [294, 281] width 26 height 23
type input "[DATE]"
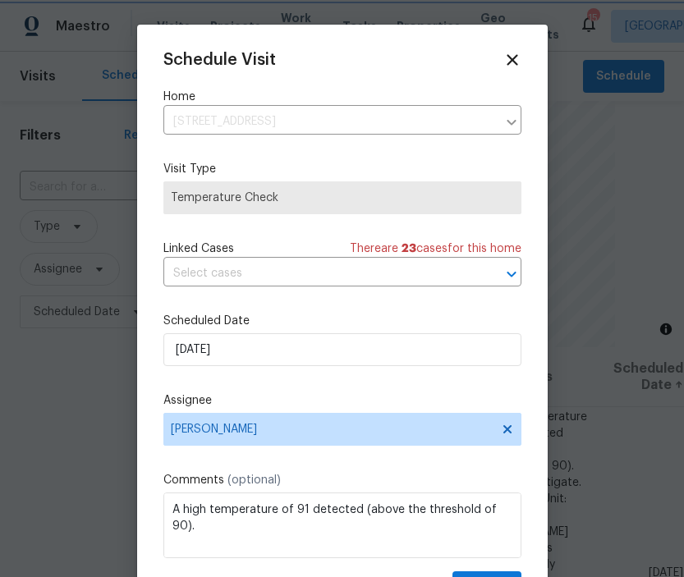
scroll to position [30, 0]
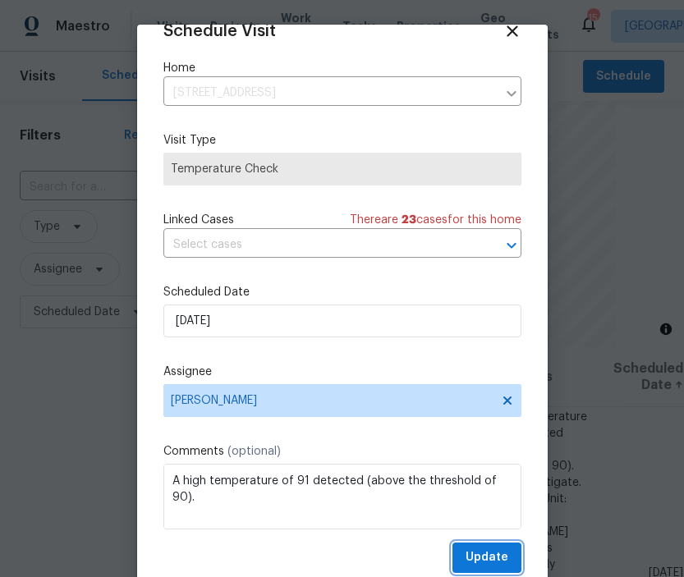
click at [489, 558] on span "Update" at bounding box center [487, 558] width 43 height 21
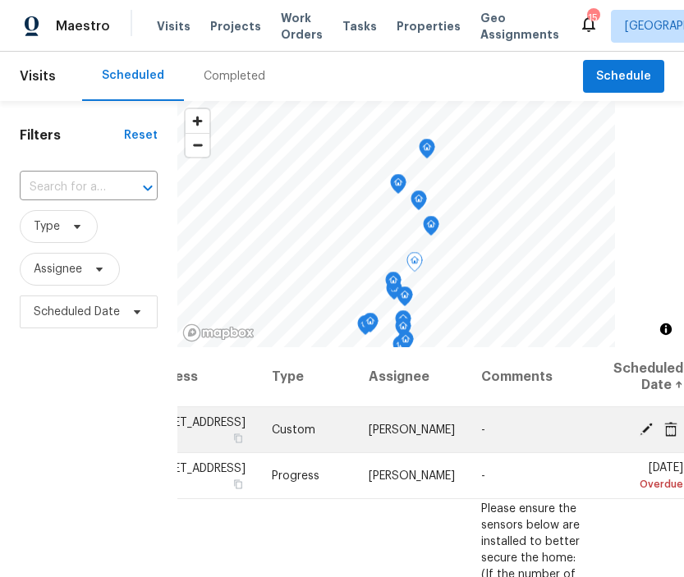
scroll to position [0, 157]
click at [669, 436] on icon at bounding box center [670, 428] width 13 height 15
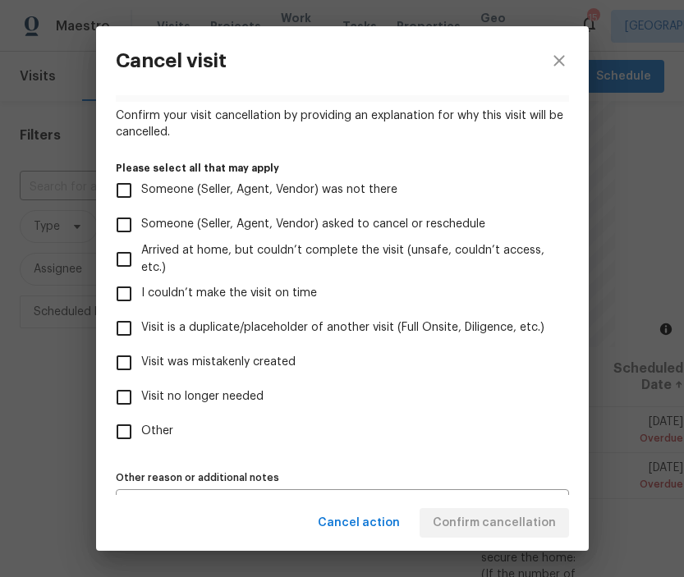
scroll to position [141, 0]
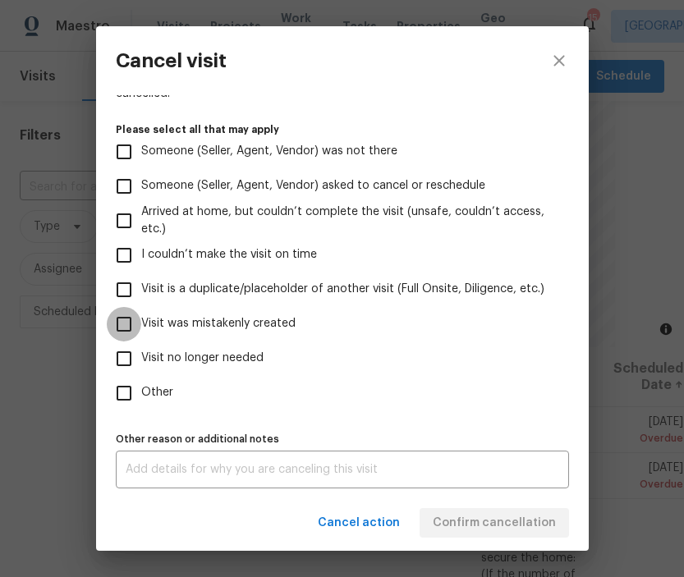
click at [131, 322] on input "Visit was mistakenly created" at bounding box center [124, 324] width 34 height 34
checkbox input "true"
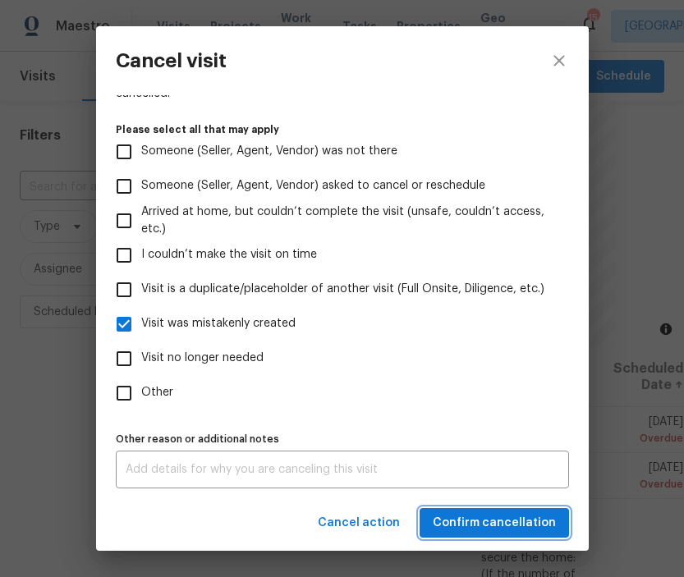
click at [451, 523] on span "Confirm cancellation" at bounding box center [494, 523] width 123 height 21
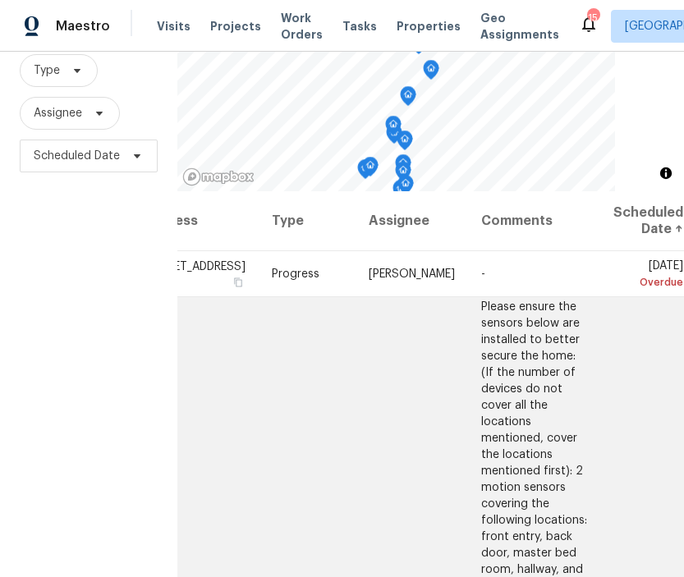
scroll to position [0, 157]
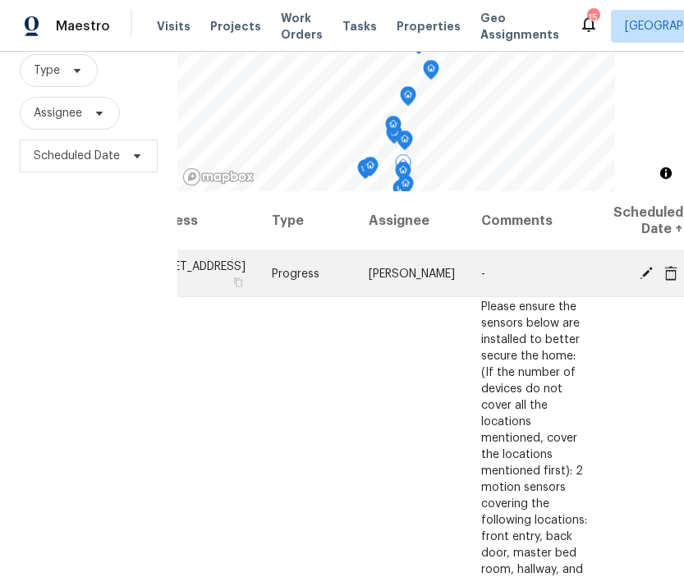
click at [644, 280] on icon at bounding box center [646, 272] width 15 height 15
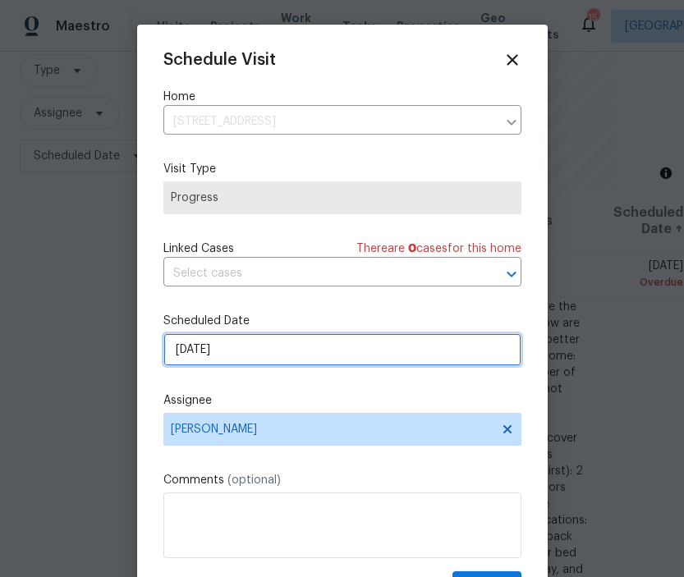
click at [217, 350] on input "8/20/2025" at bounding box center [342, 349] width 358 height 33
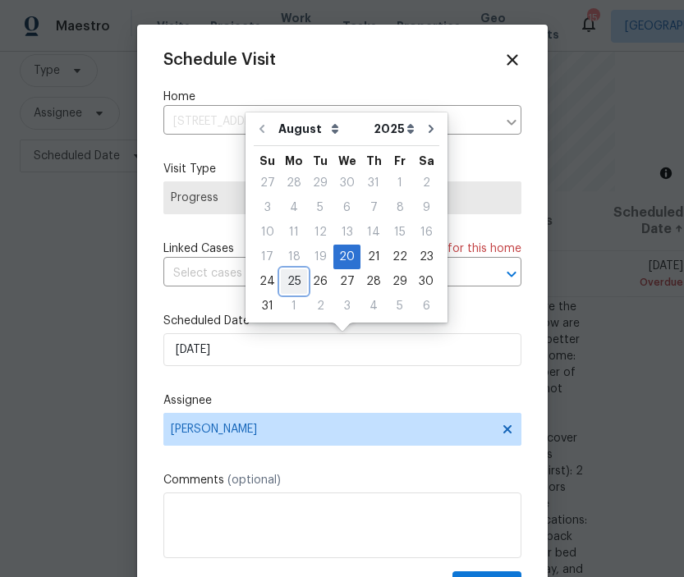
click at [291, 276] on div "25" at bounding box center [294, 281] width 26 height 23
type input "[DATE]"
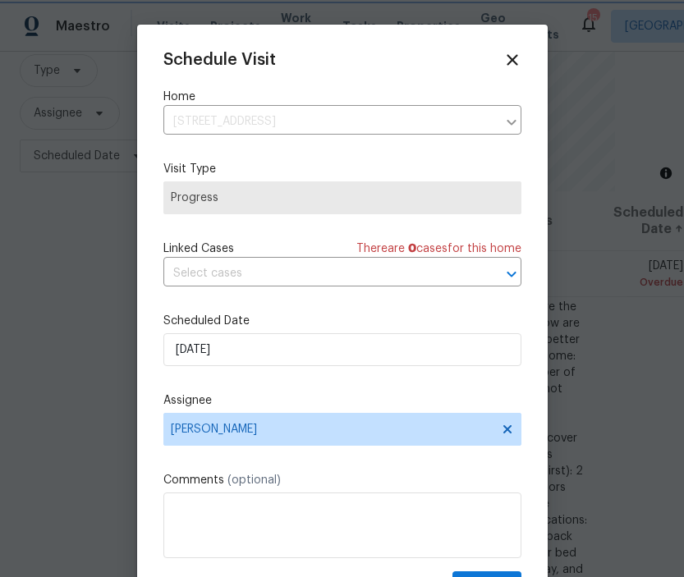
scroll to position [30, 0]
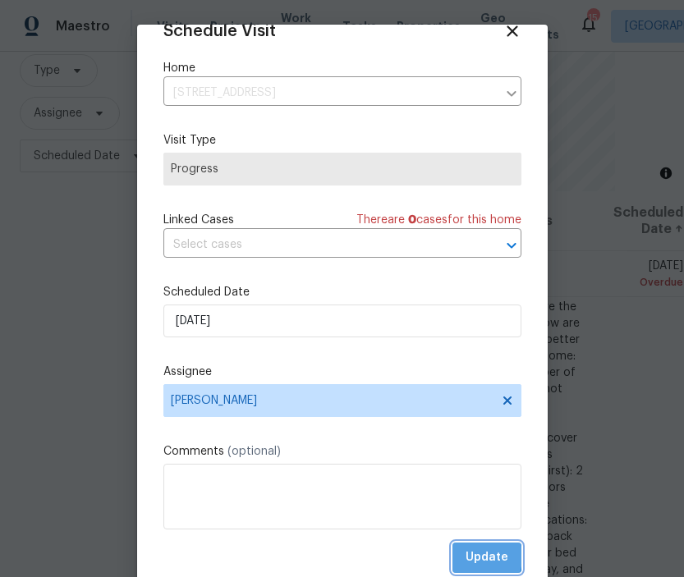
click at [465, 557] on button "Update" at bounding box center [486, 558] width 69 height 30
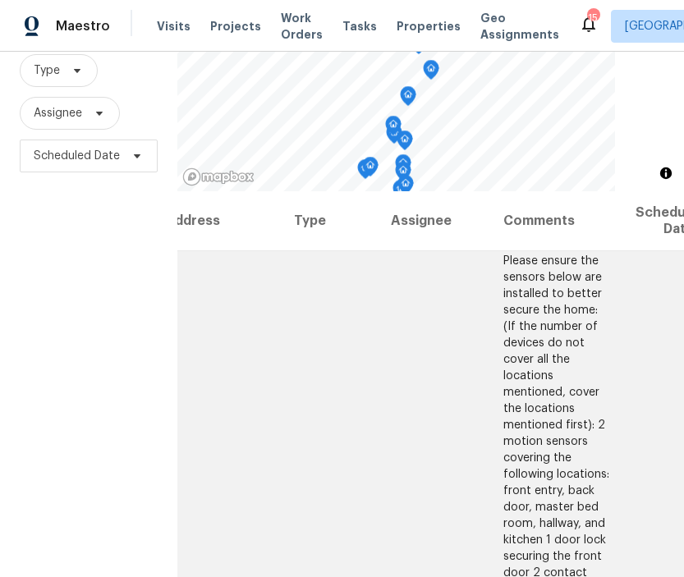
scroll to position [0, 0]
